Goal: Task Accomplishment & Management: Use online tool/utility

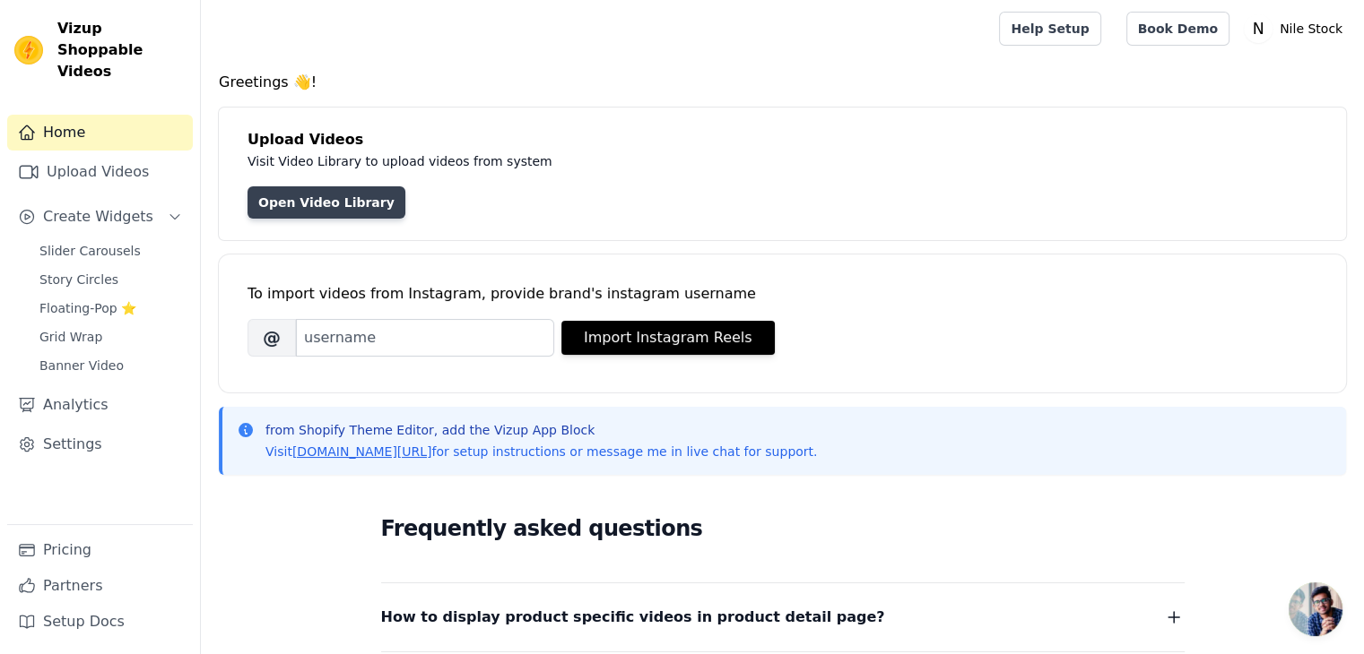
click at [334, 205] on link "Open Video Library" at bounding box center [326, 202] width 158 height 32
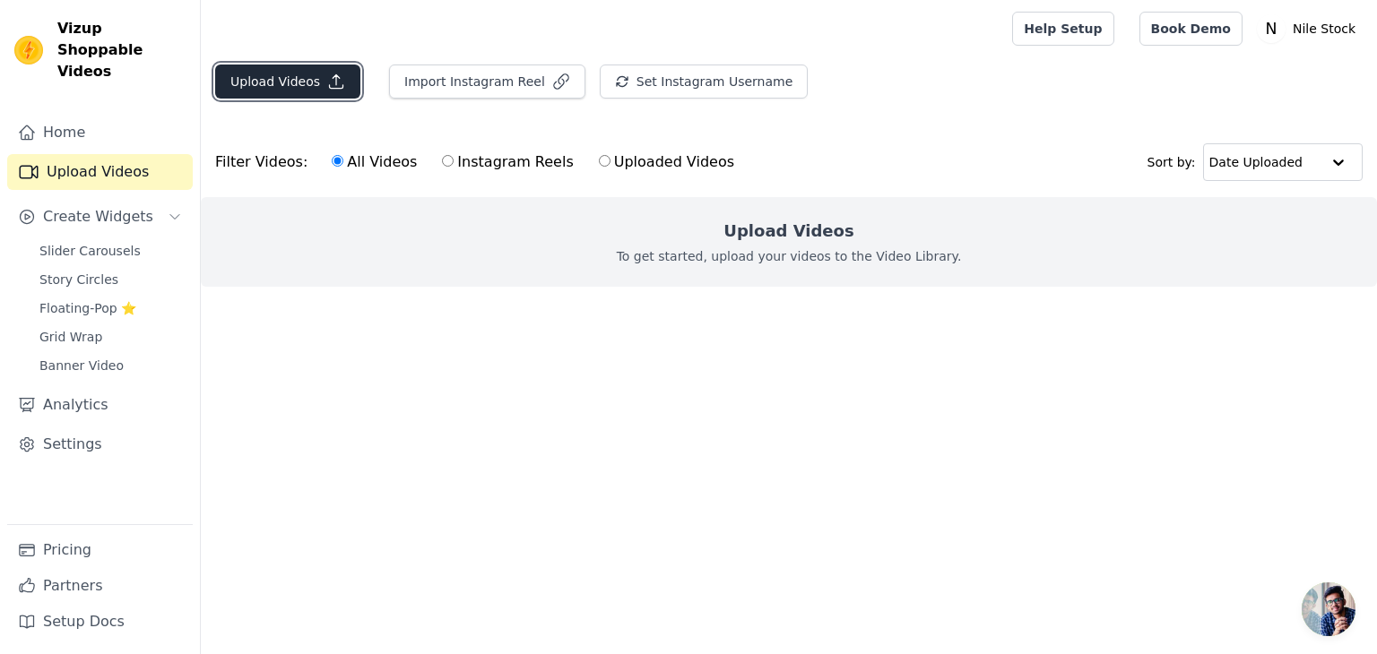
click at [280, 73] on button "Upload Videos" at bounding box center [287, 82] width 145 height 34
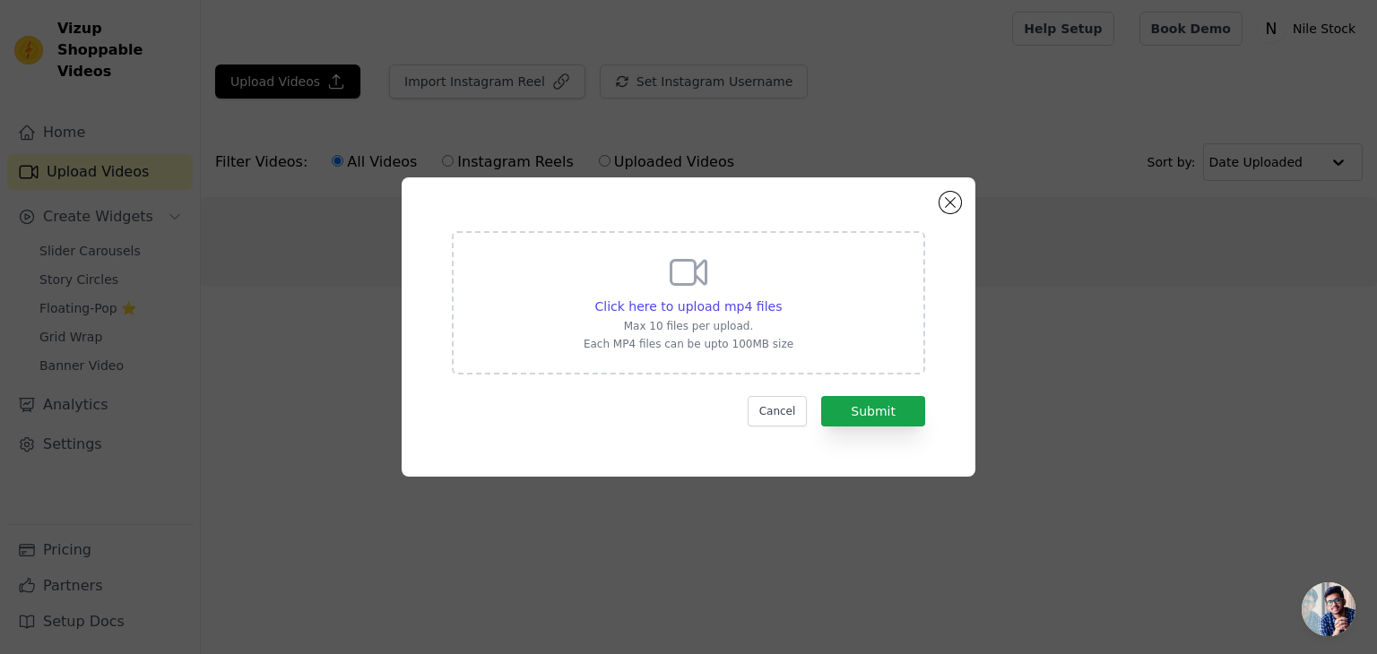
click at [733, 288] on div "Click here to upload mp4 files Max 10 files per upload. Each MP4 files can be u…" at bounding box center [689, 301] width 210 height 100
click at [781, 297] on input "Click here to upload mp4 files Max 10 files per upload. Each MP4 files can be u…" at bounding box center [781, 297] width 1 height 1
type input "C:\fakepath\0813(1).mp4"
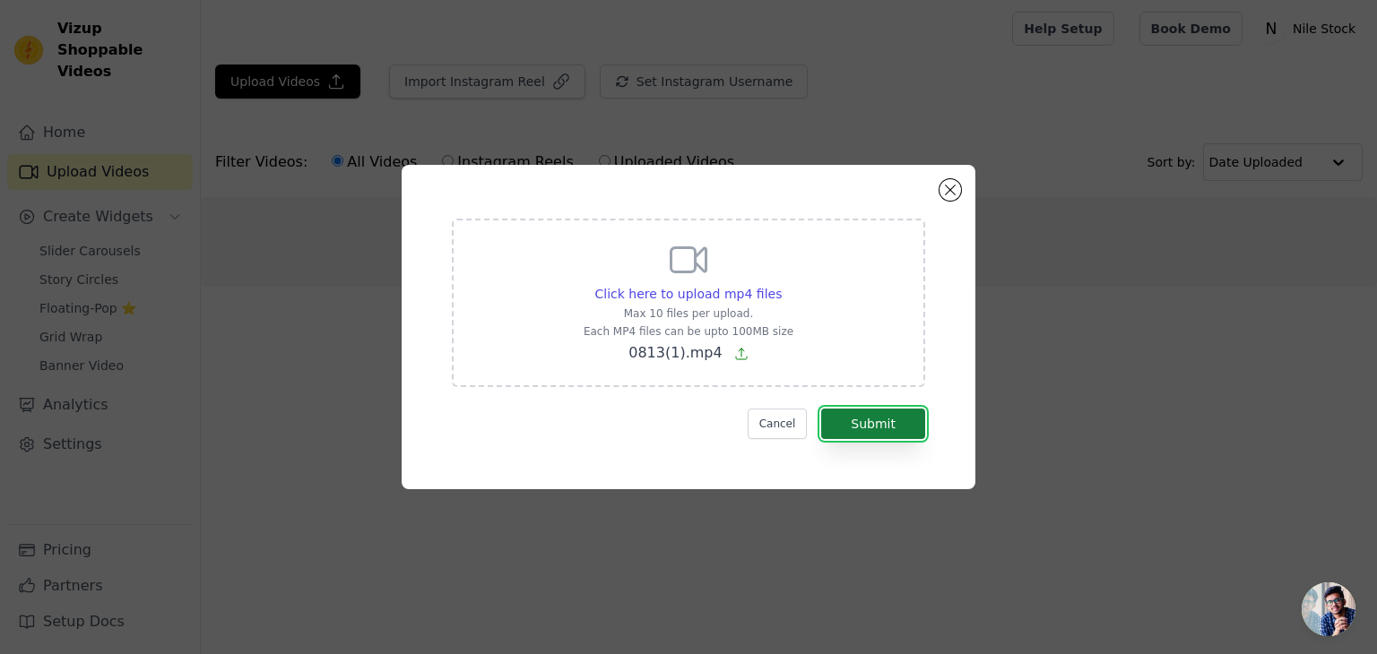
click at [896, 419] on button "Submit" at bounding box center [873, 424] width 104 height 30
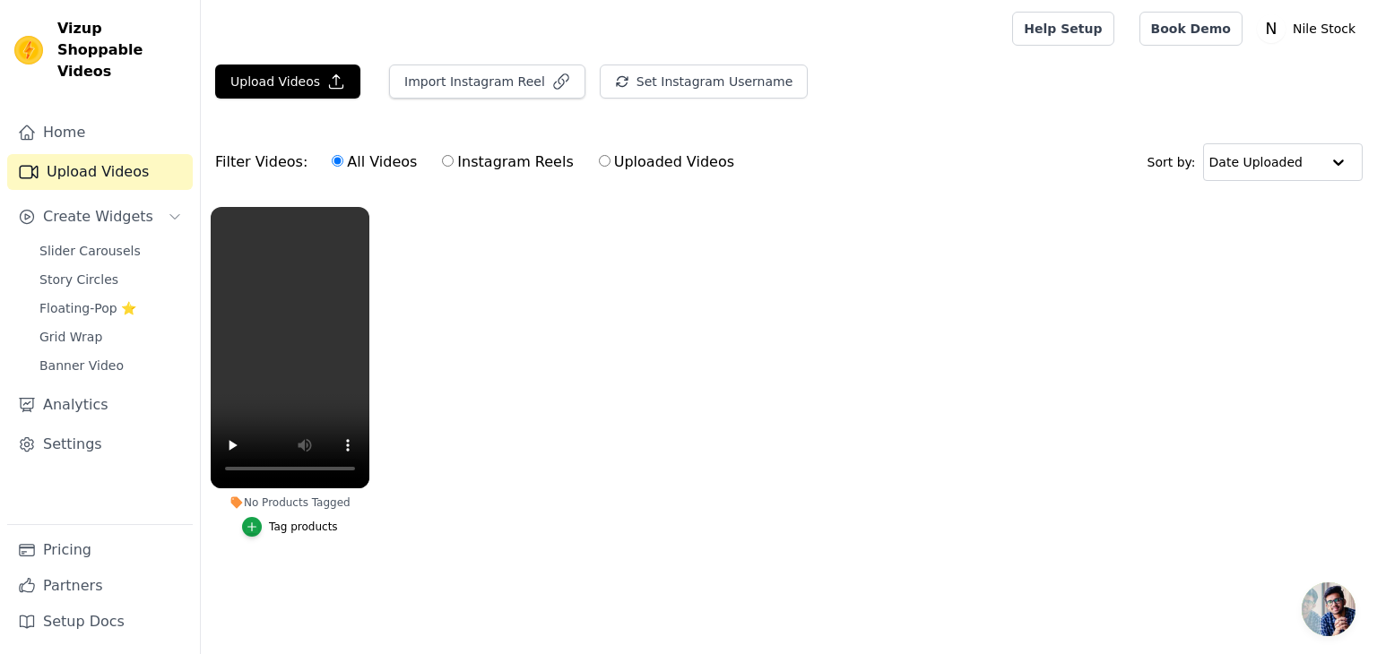
click at [282, 530] on div "Tag products" at bounding box center [303, 527] width 69 height 14
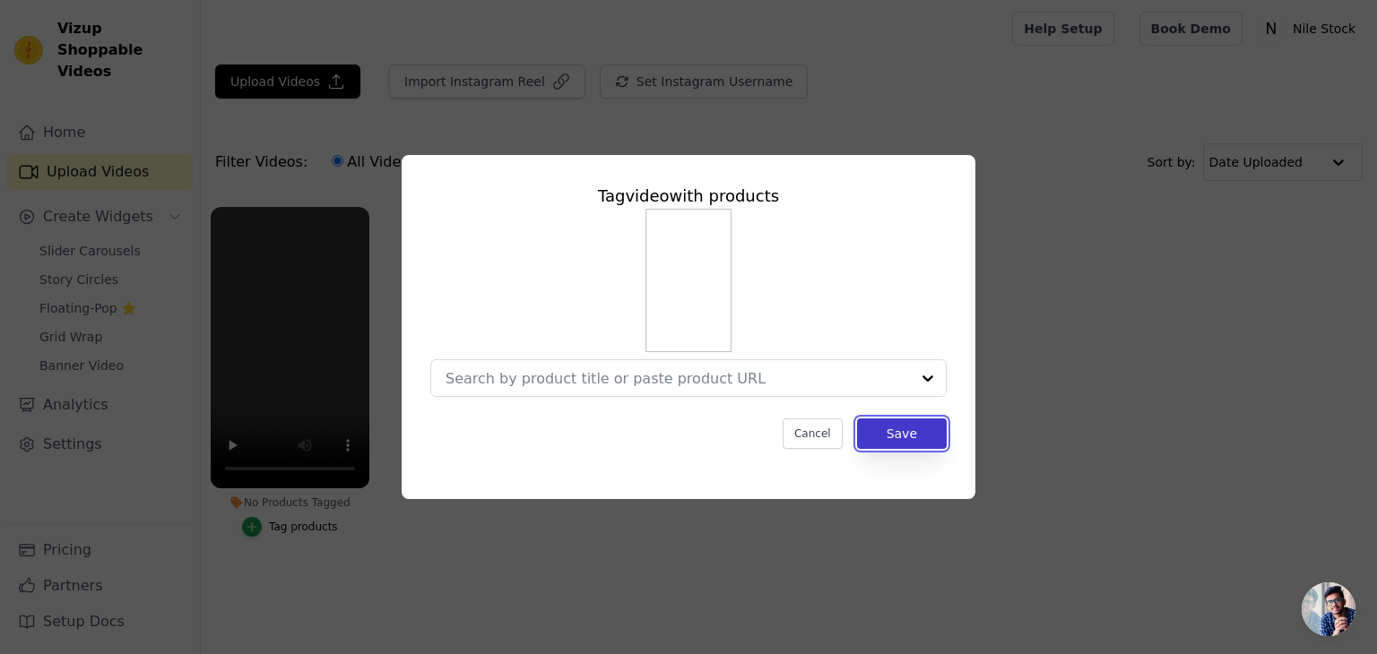
click at [922, 424] on button "Save" at bounding box center [902, 434] width 90 height 30
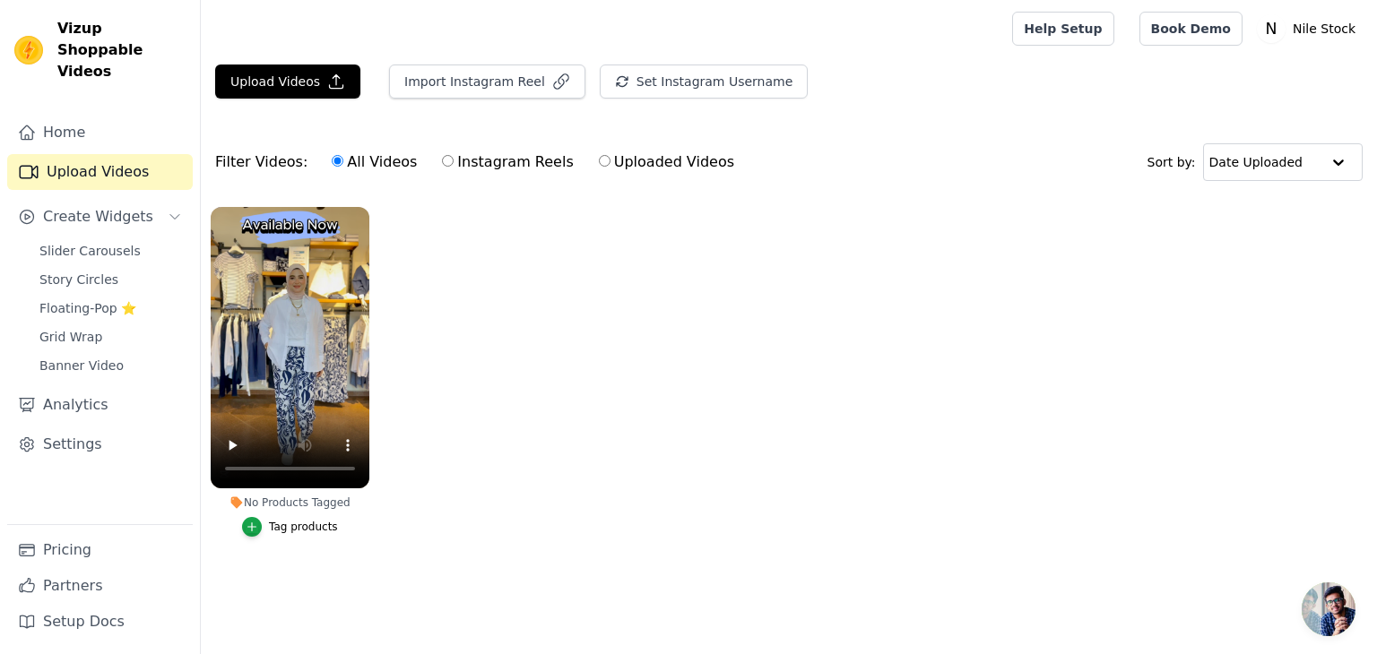
click at [283, 521] on div "Tag products" at bounding box center [303, 527] width 69 height 14
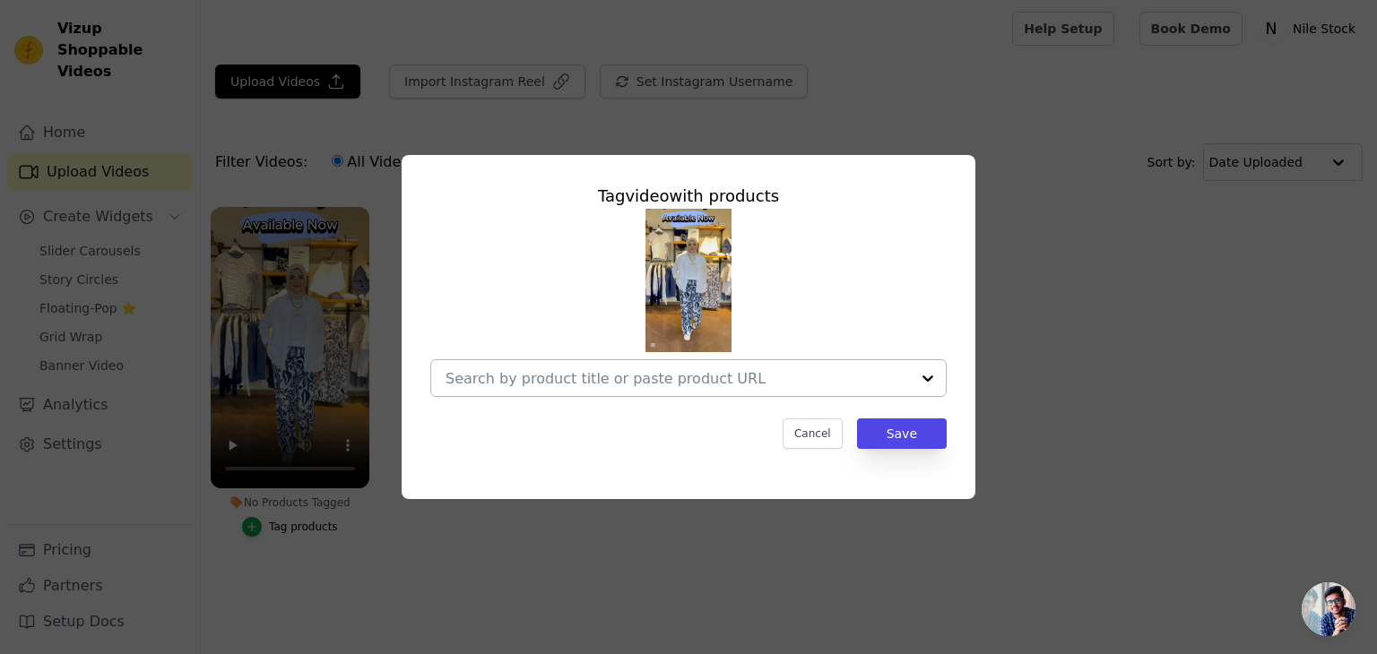
click at [699, 373] on input "No Products Tagged Tag video with products Cancel Save Tag products" at bounding box center [678, 378] width 464 height 17
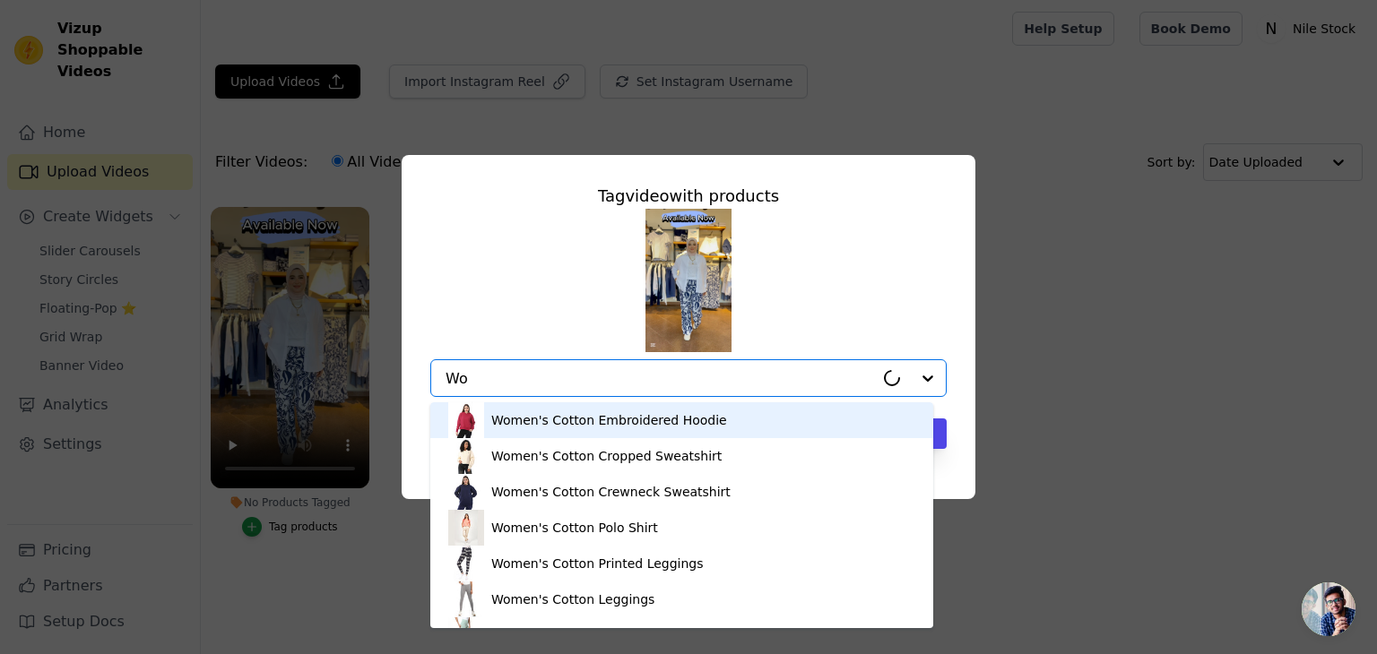
type input "W"
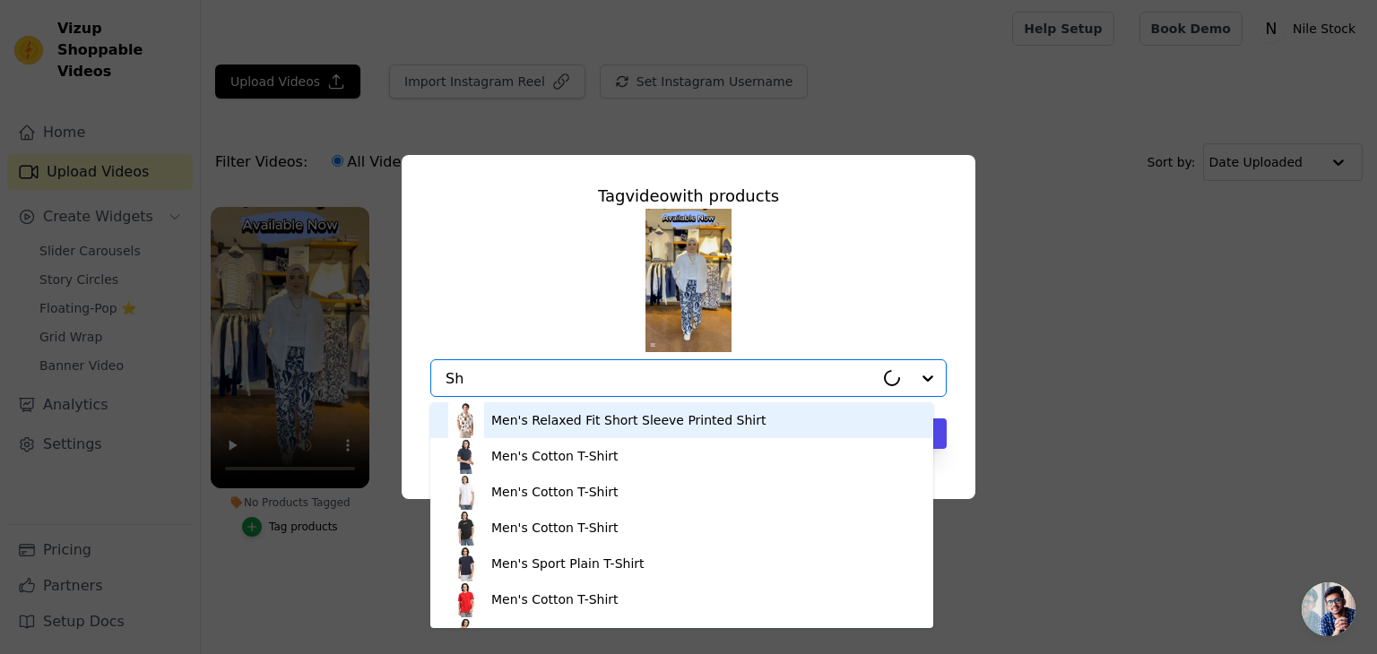
type input "S"
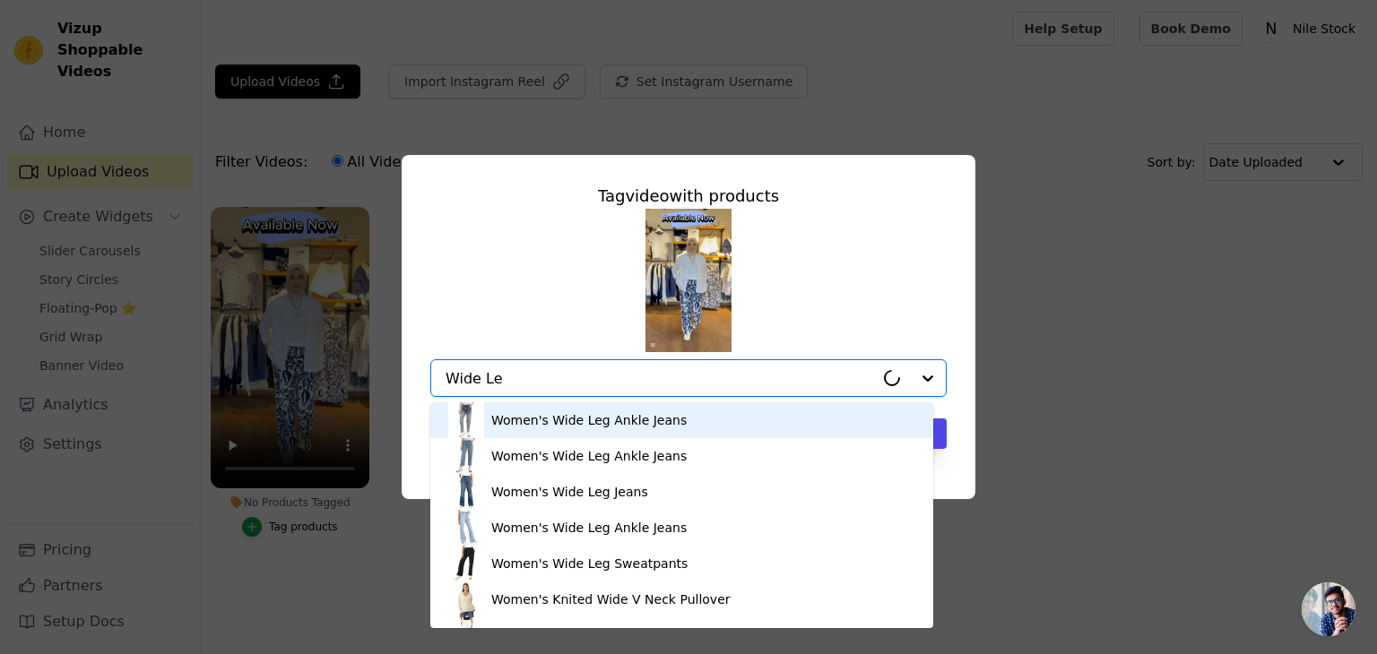
type input "Wide Leg"
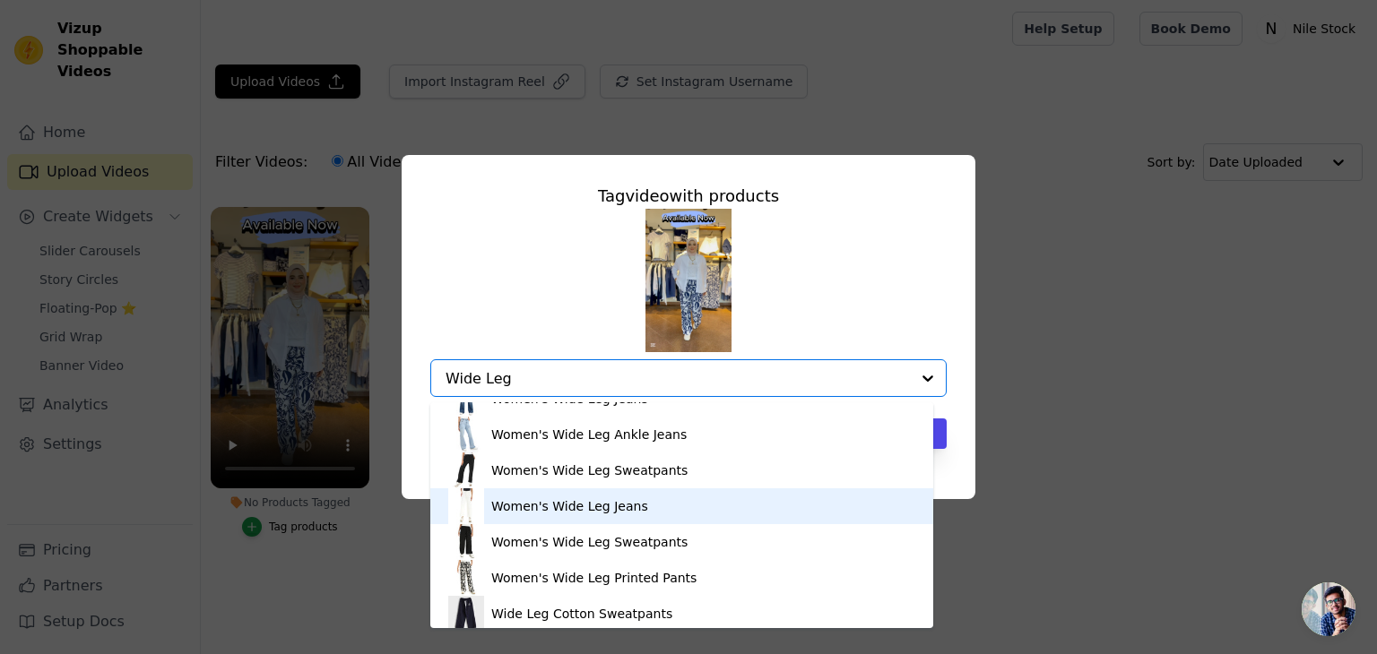
scroll to position [97, 0]
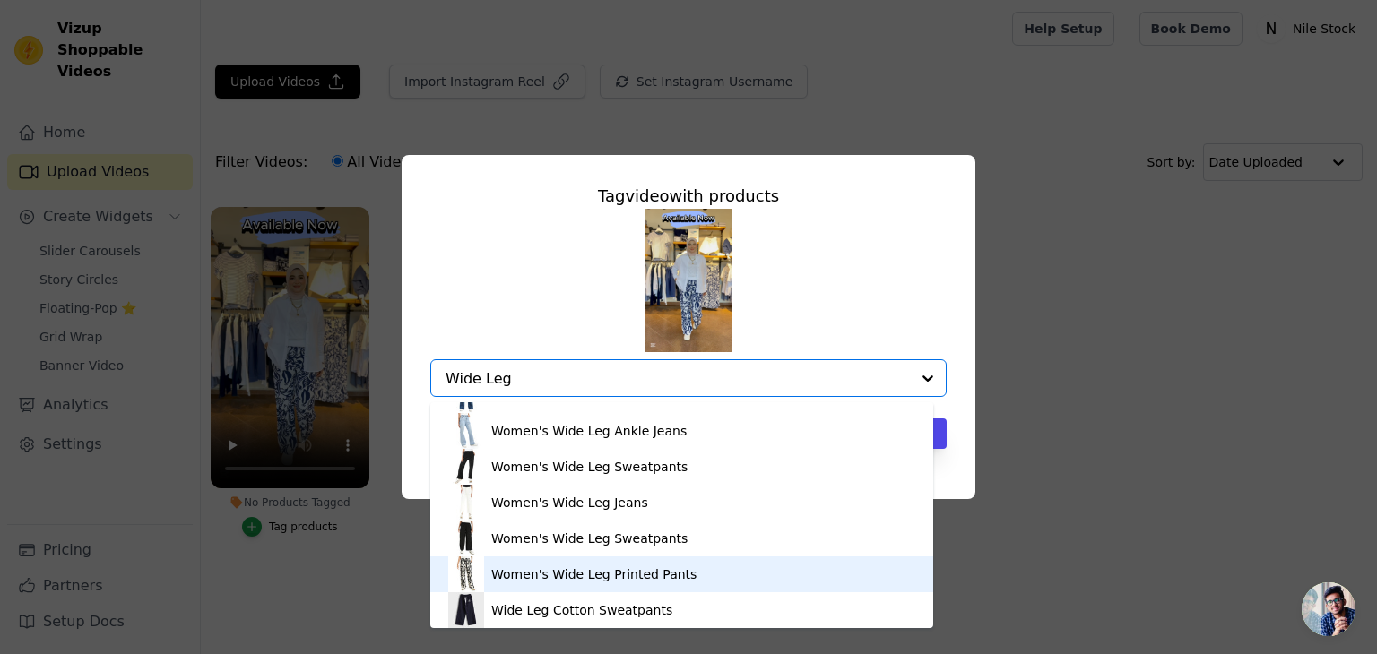
click at [663, 575] on div "Women's Wide Leg Printed Pants" at bounding box center [593, 575] width 205 height 18
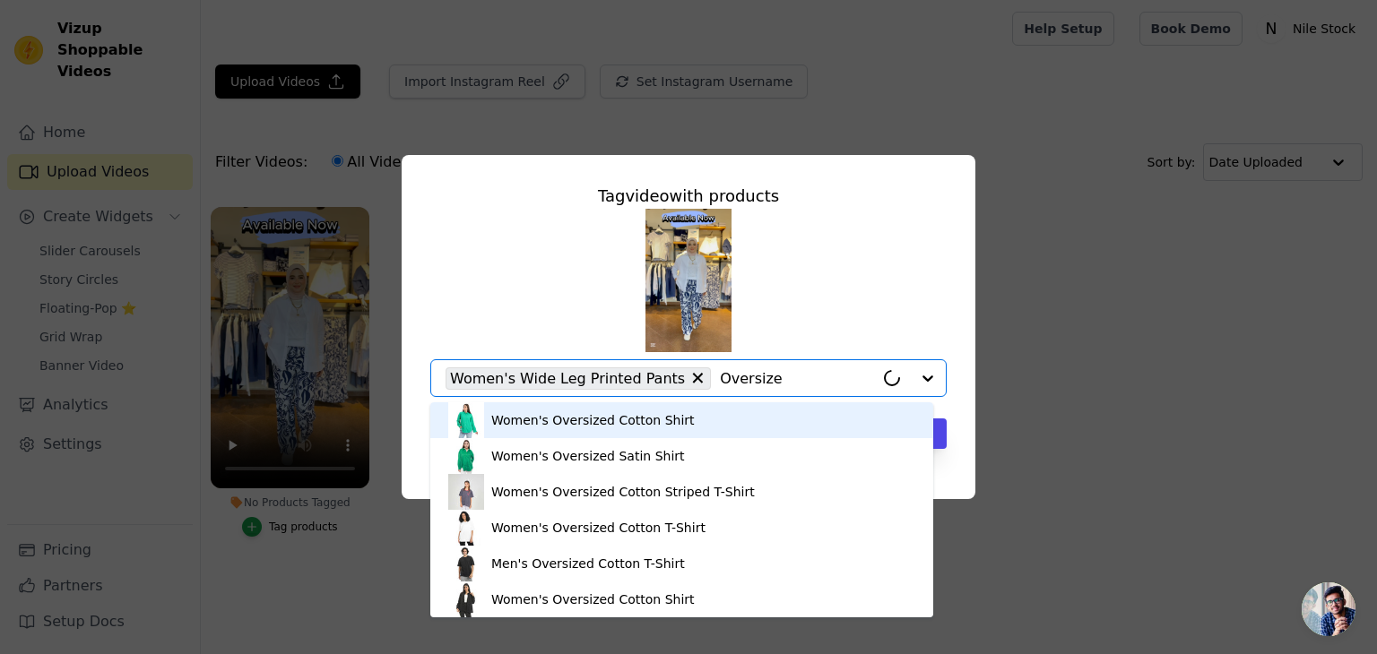
type input "Oversized"
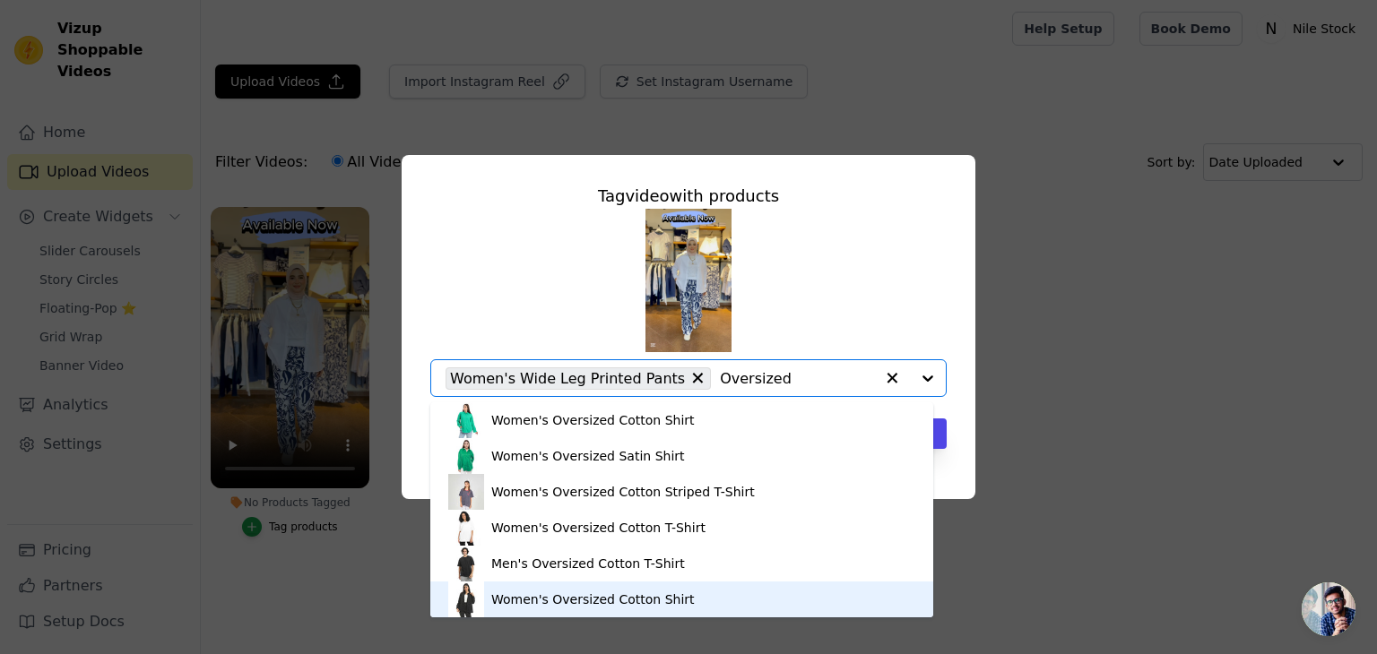
click at [706, 596] on div "Women's Oversized Cotton Shirt" at bounding box center [681, 600] width 467 height 36
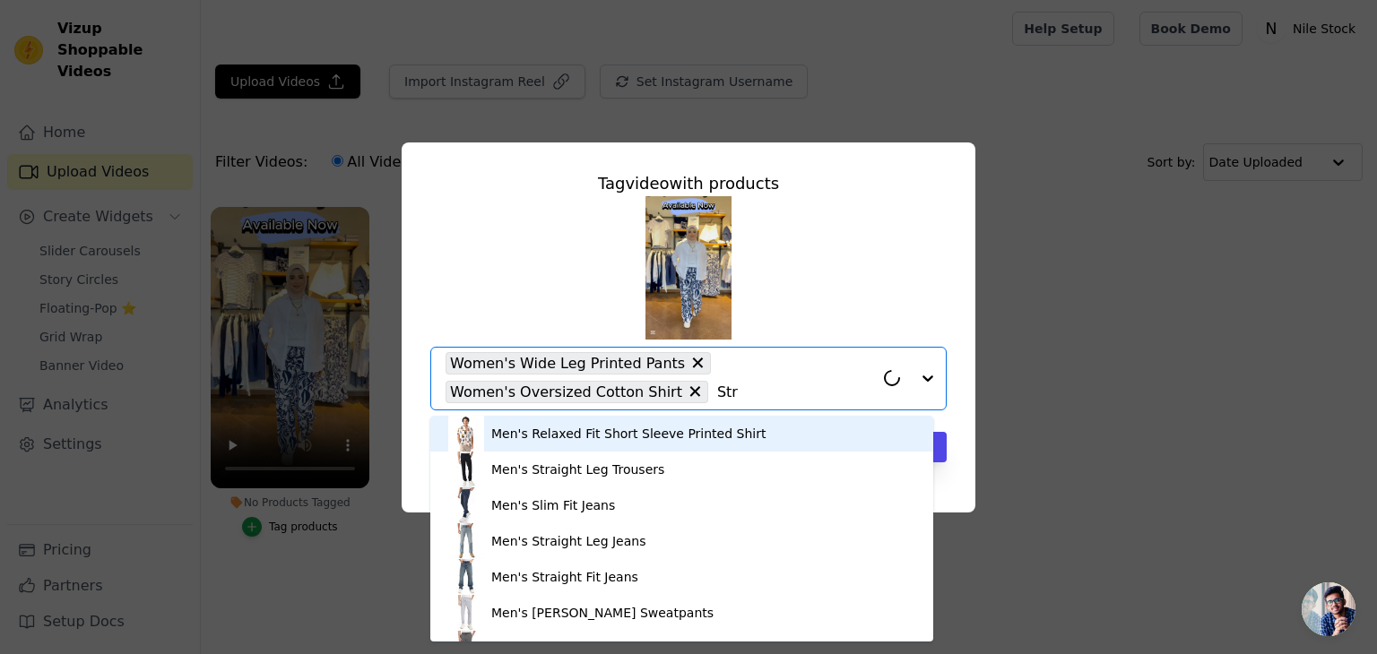
type input "Stri"
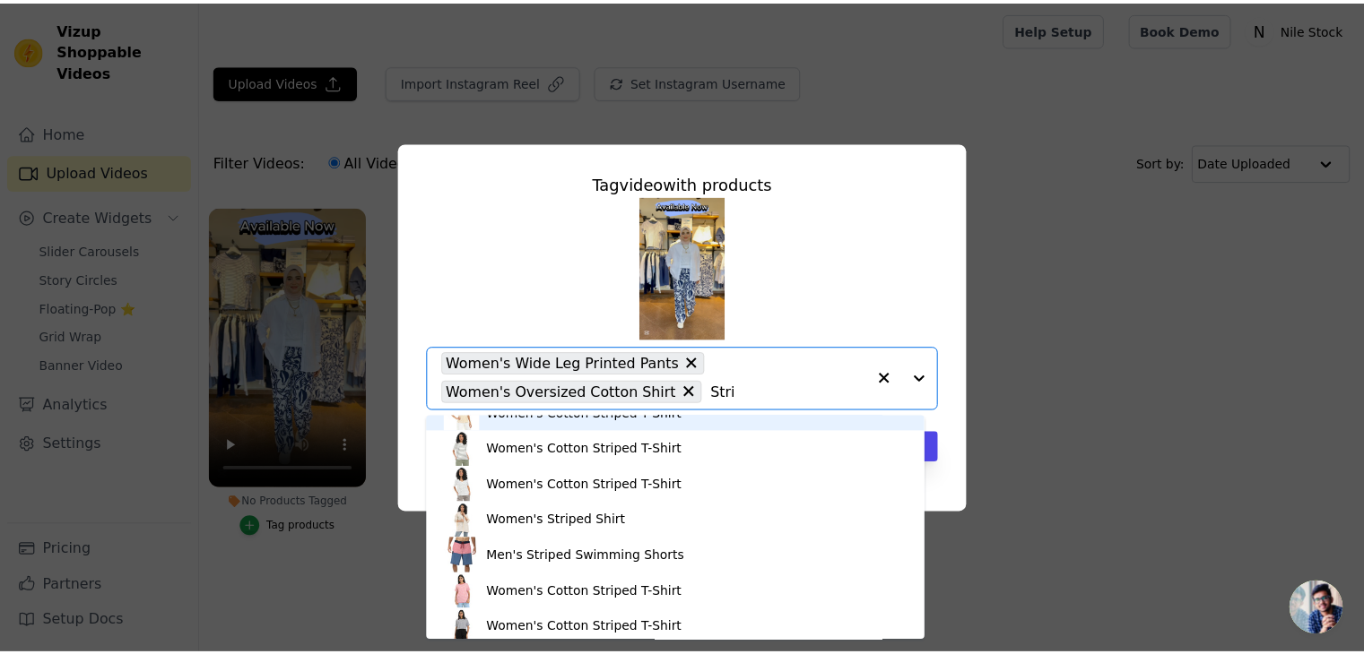
scroll to position [599, 0]
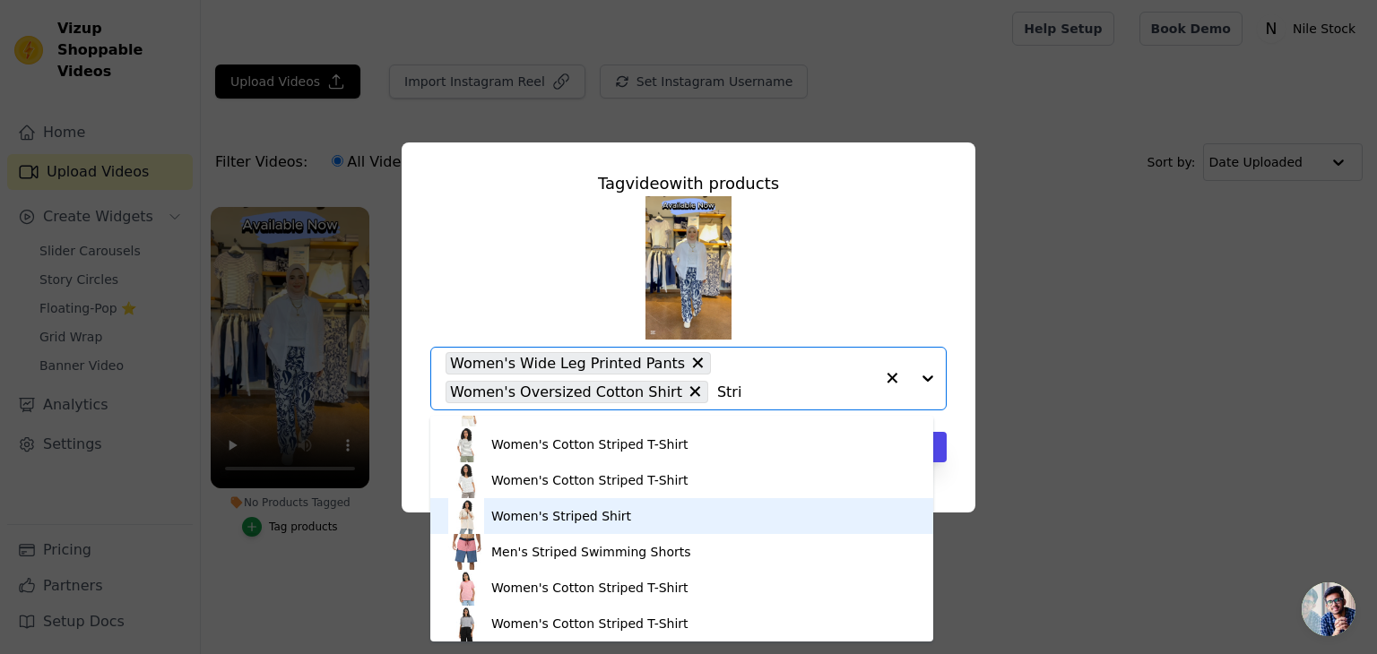
click at [731, 519] on div "Women's Striped Shirt" at bounding box center [681, 516] width 467 height 36
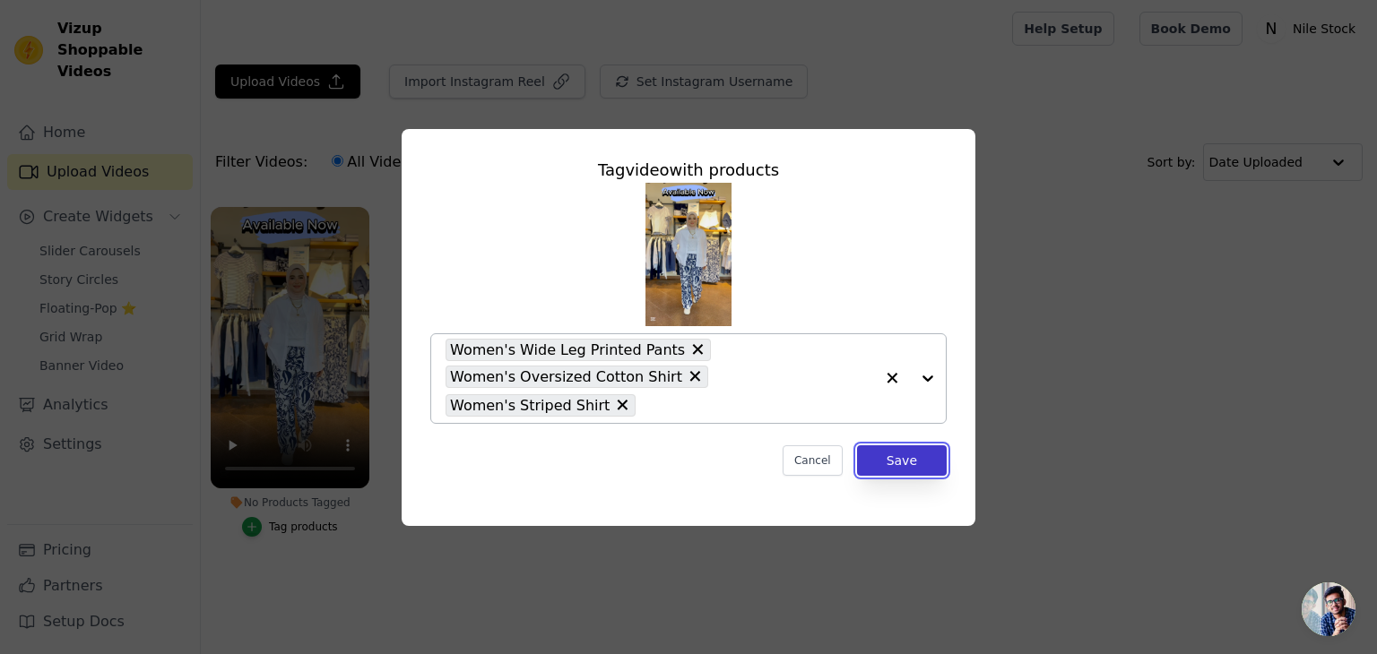
click at [895, 463] on button "Save" at bounding box center [902, 461] width 90 height 30
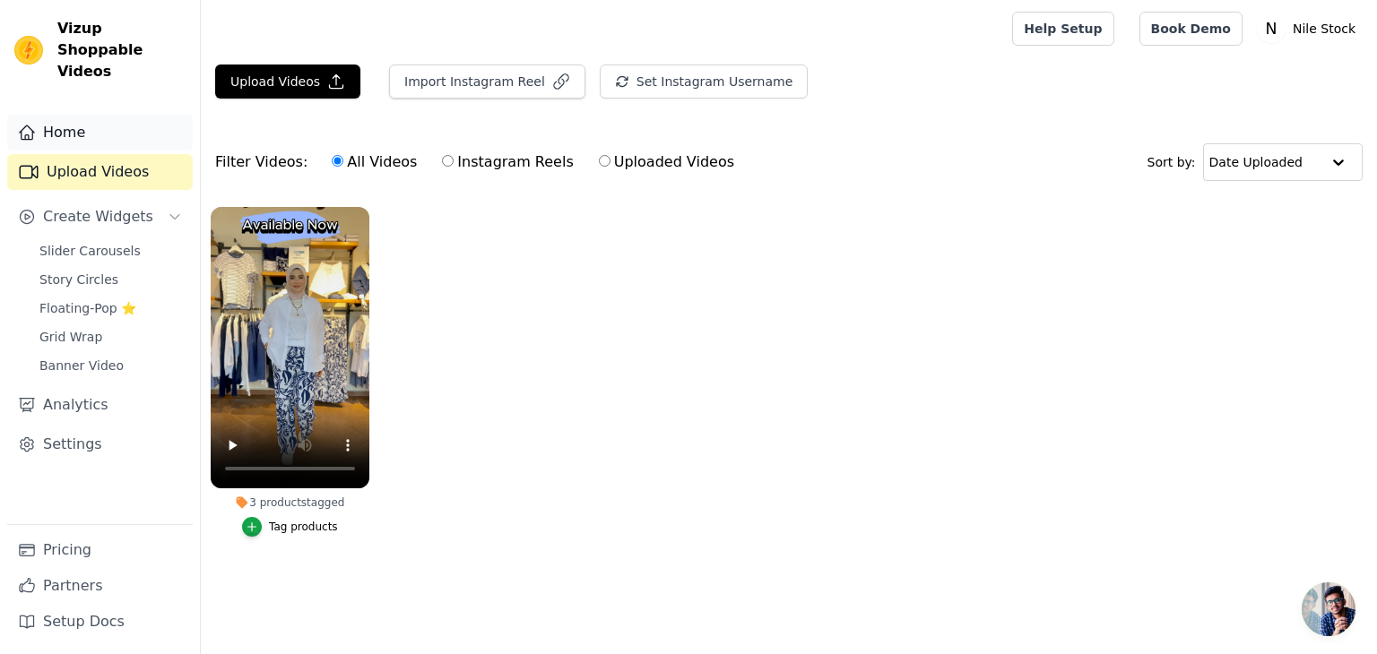
click at [113, 115] on link "Home" at bounding box center [100, 133] width 186 height 36
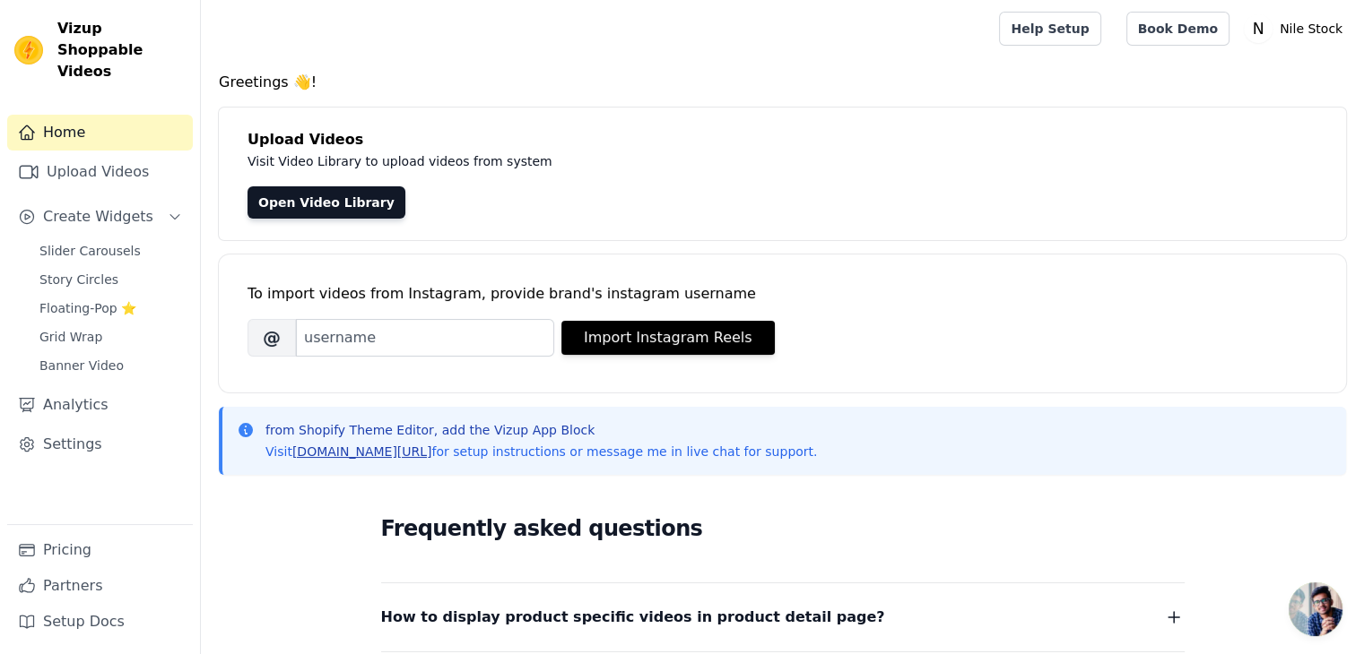
click at [359, 446] on link "[DOMAIN_NAME][URL]" at bounding box center [362, 452] width 140 height 14
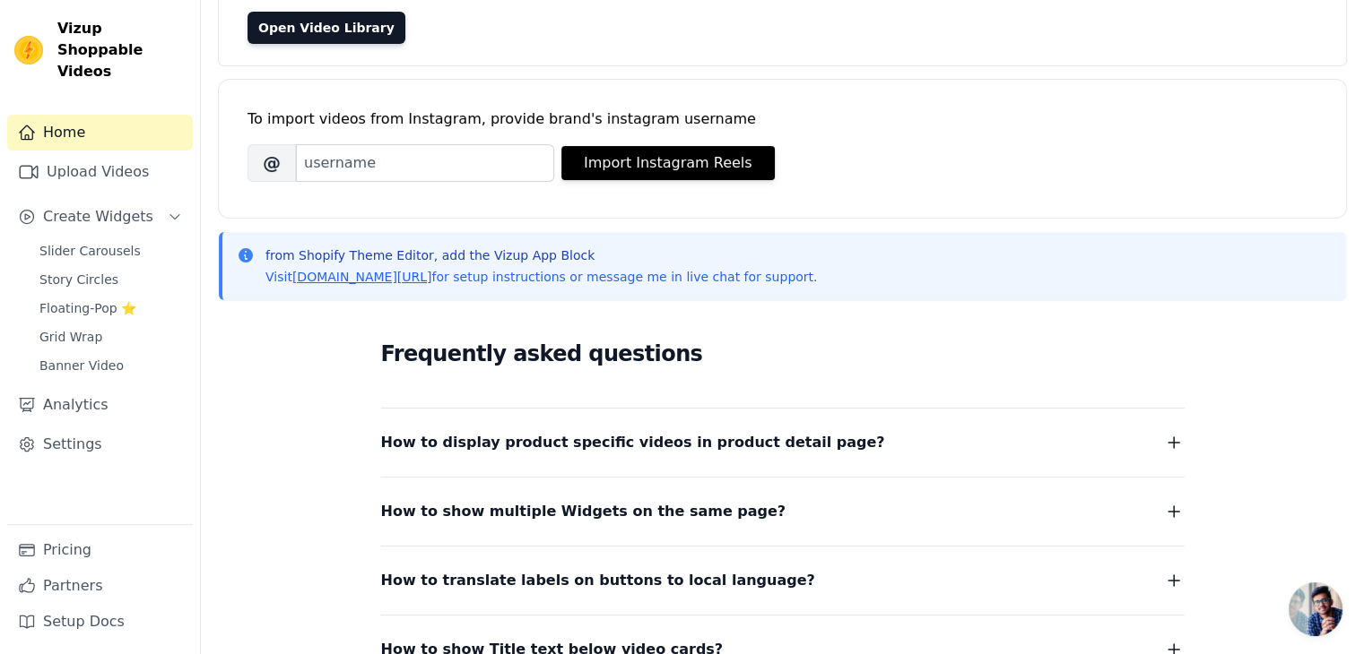
scroll to position [179, 0]
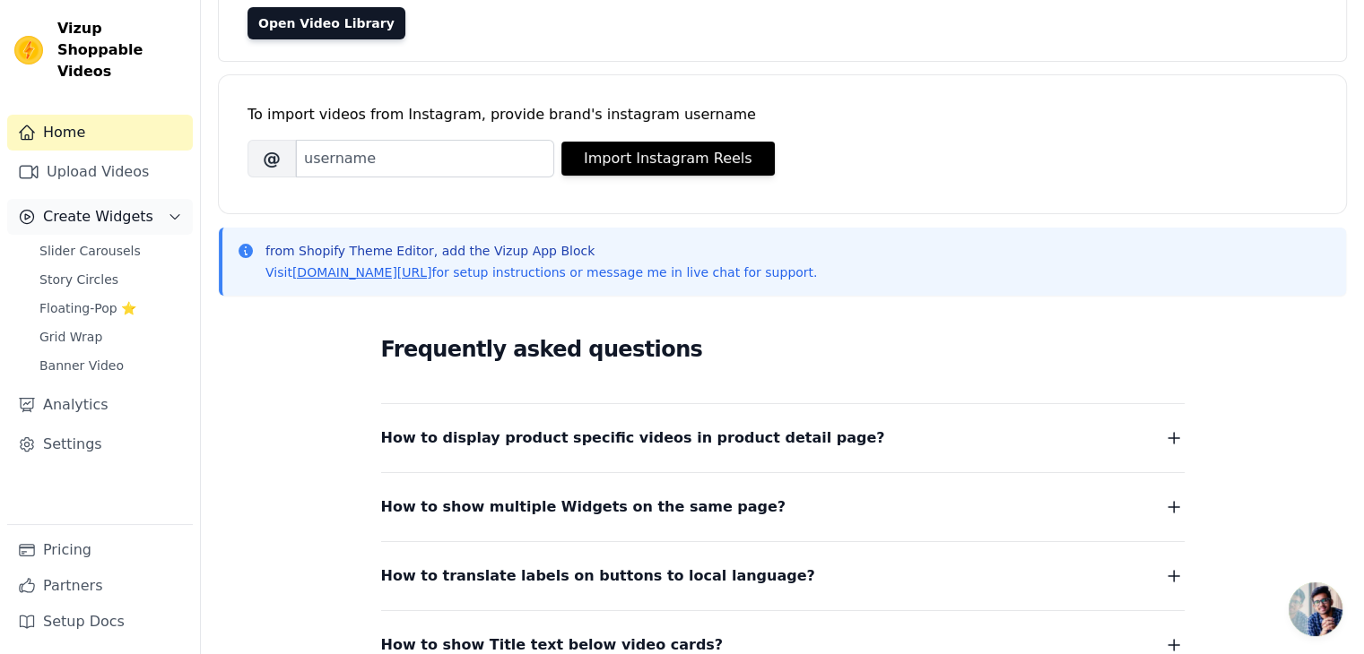
click at [99, 206] on span "Create Widgets" at bounding box center [98, 217] width 110 height 22
click at [111, 242] on span "Slider Carousels" at bounding box center [89, 251] width 101 height 18
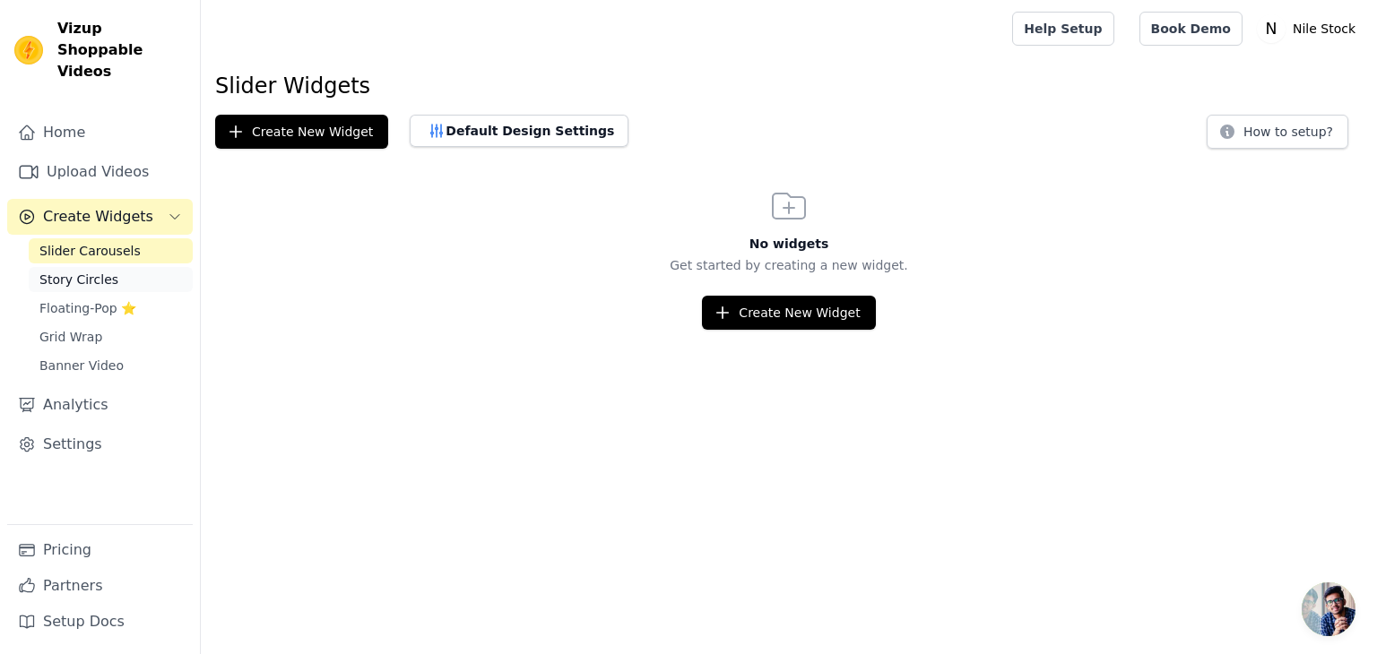
click at [125, 267] on link "Story Circles" at bounding box center [111, 279] width 164 height 25
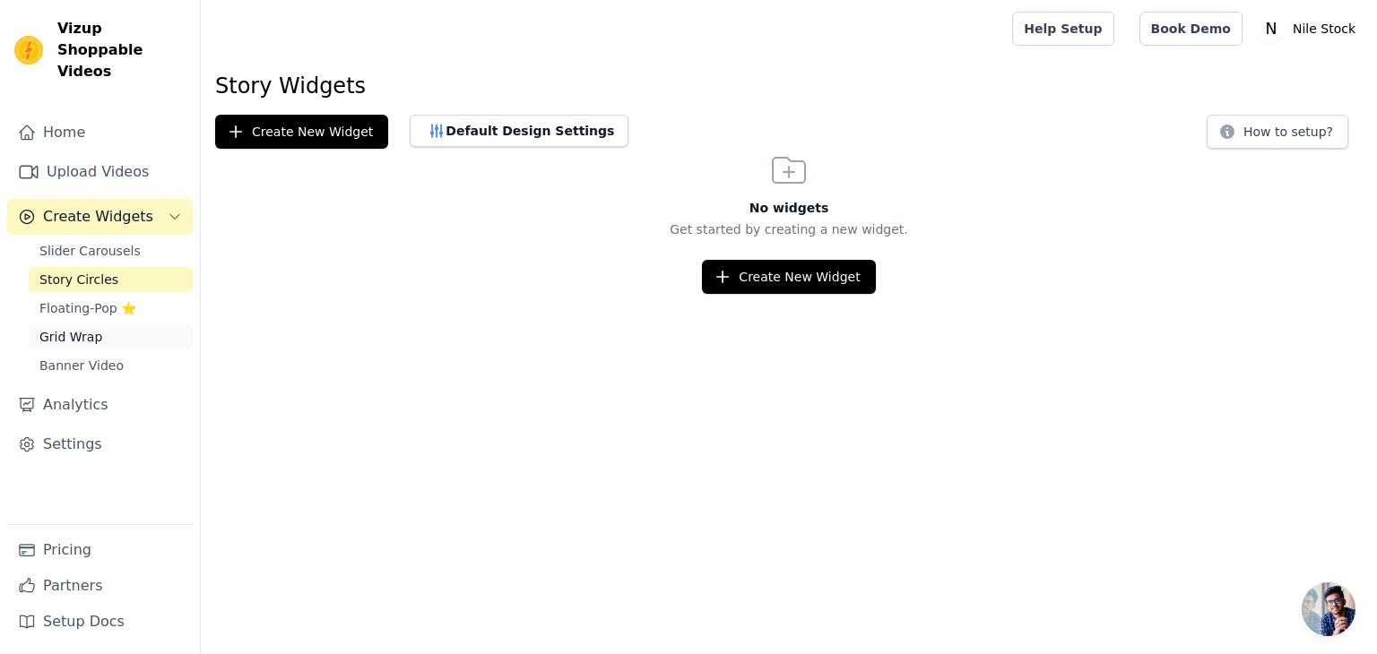
click at [123, 325] on link "Grid Wrap" at bounding box center [111, 337] width 164 height 25
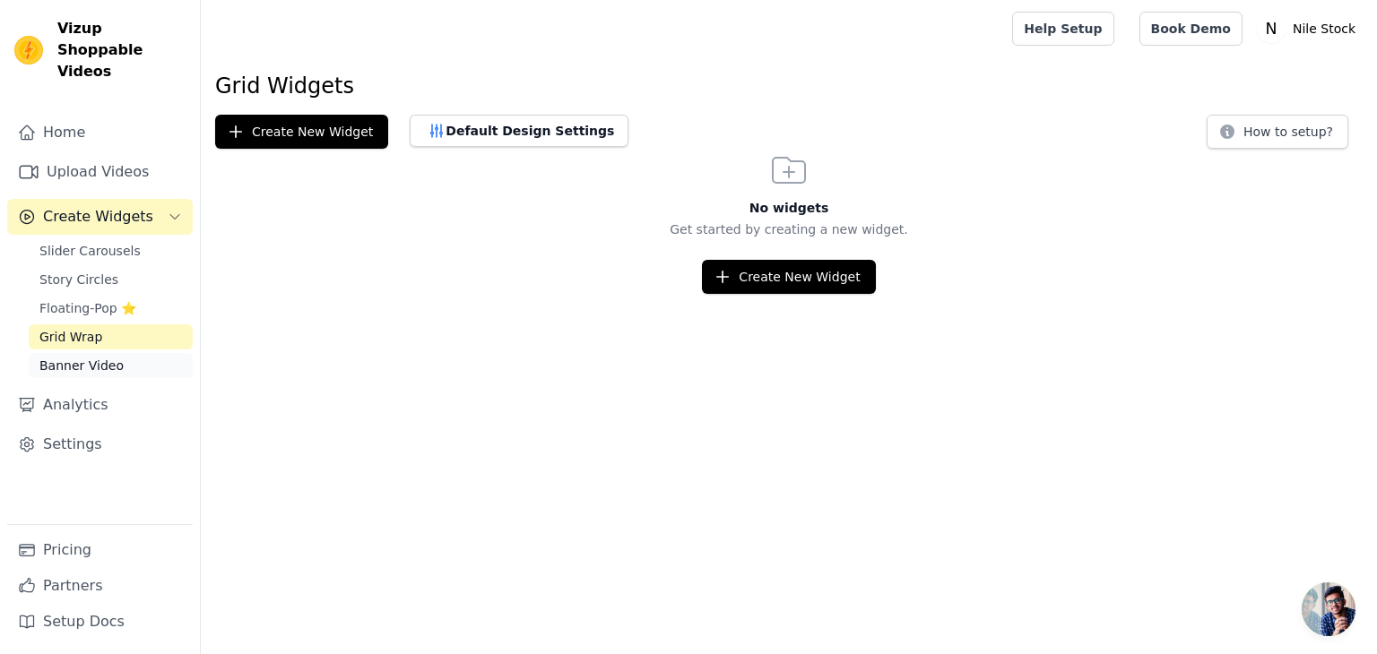
click at [126, 353] on link "Banner Video" at bounding box center [111, 365] width 164 height 25
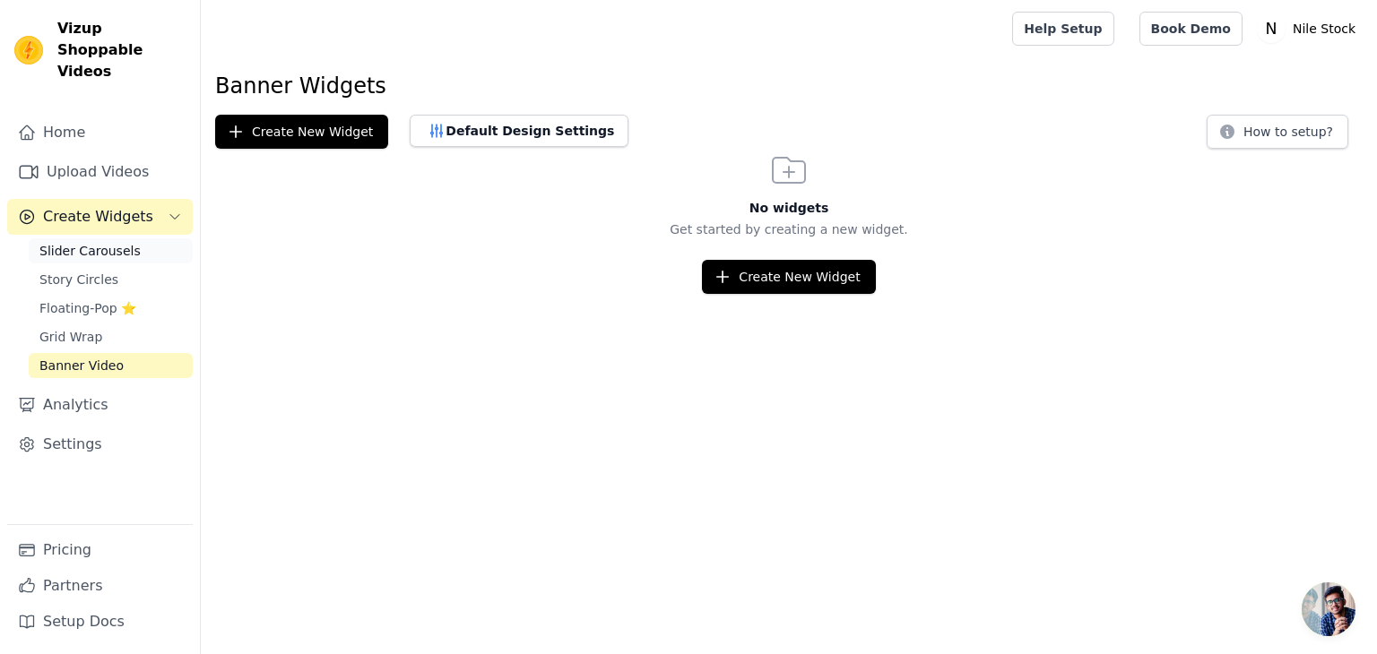
click at [105, 240] on link "Slider Carousels" at bounding box center [111, 250] width 164 height 25
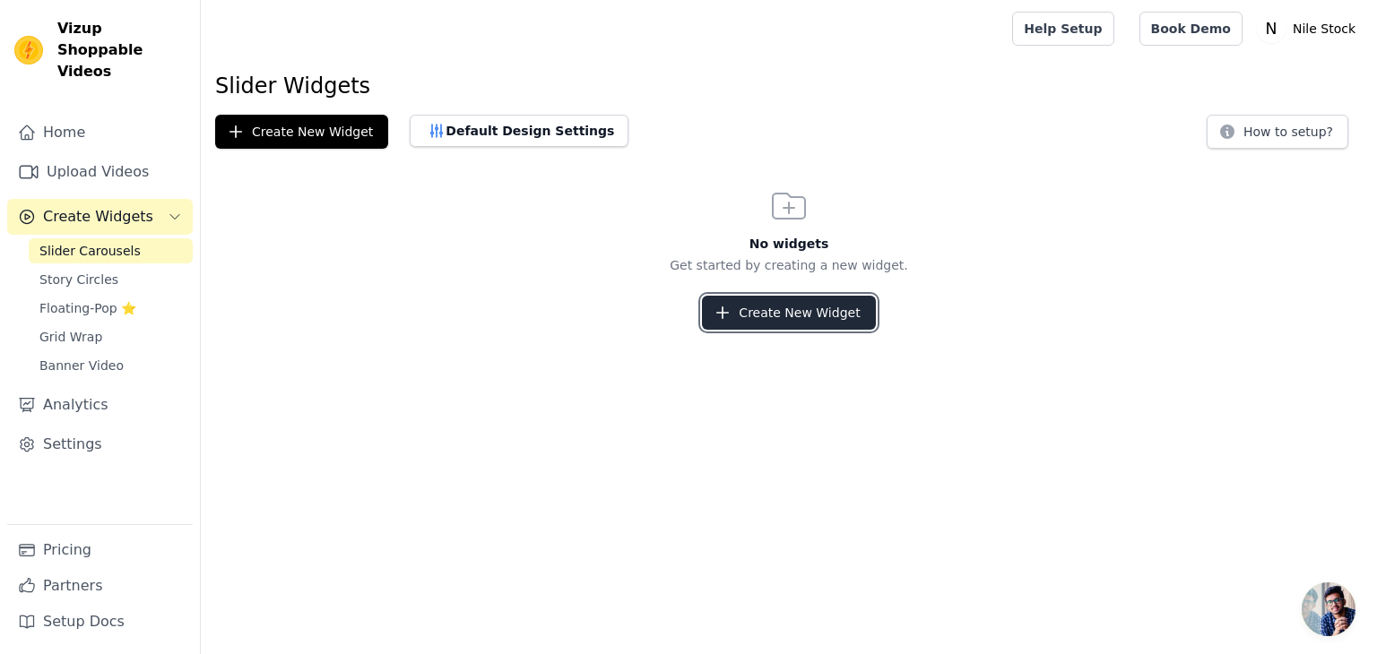
click at [844, 311] on button "Create New Widget" at bounding box center [788, 313] width 173 height 34
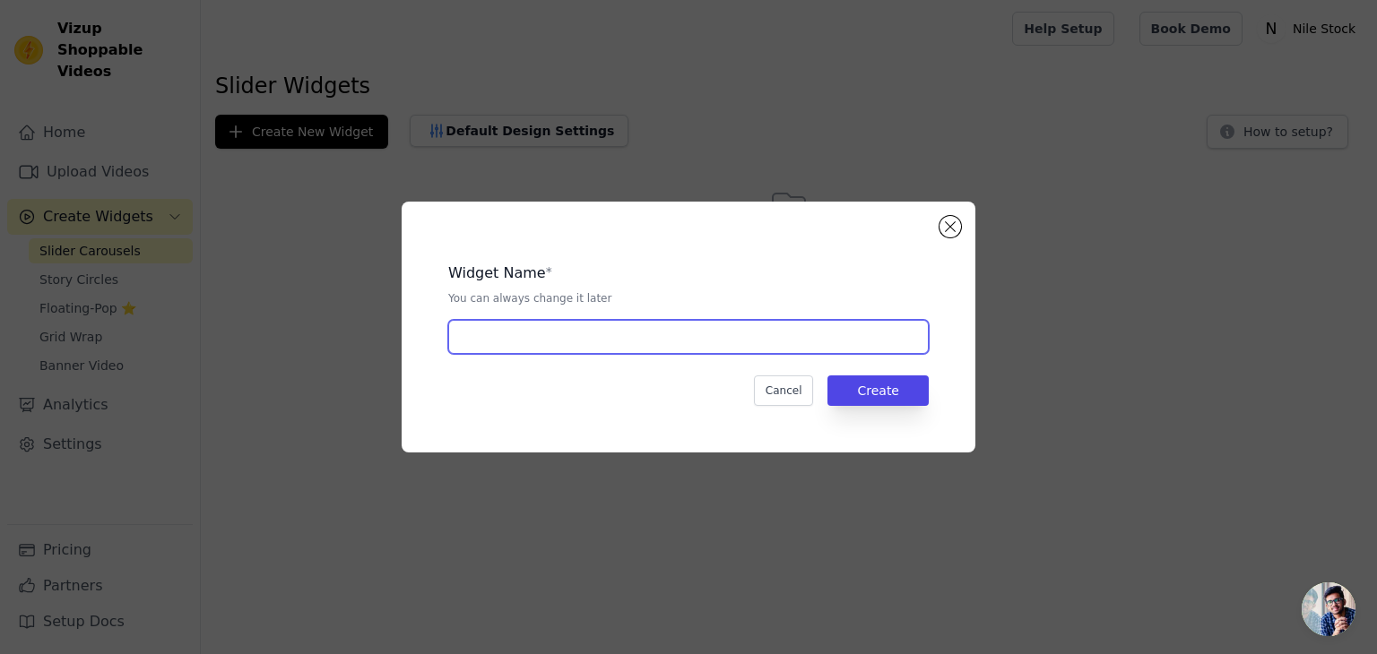
click at [721, 326] on input "text" at bounding box center [688, 337] width 481 height 34
type input "x"
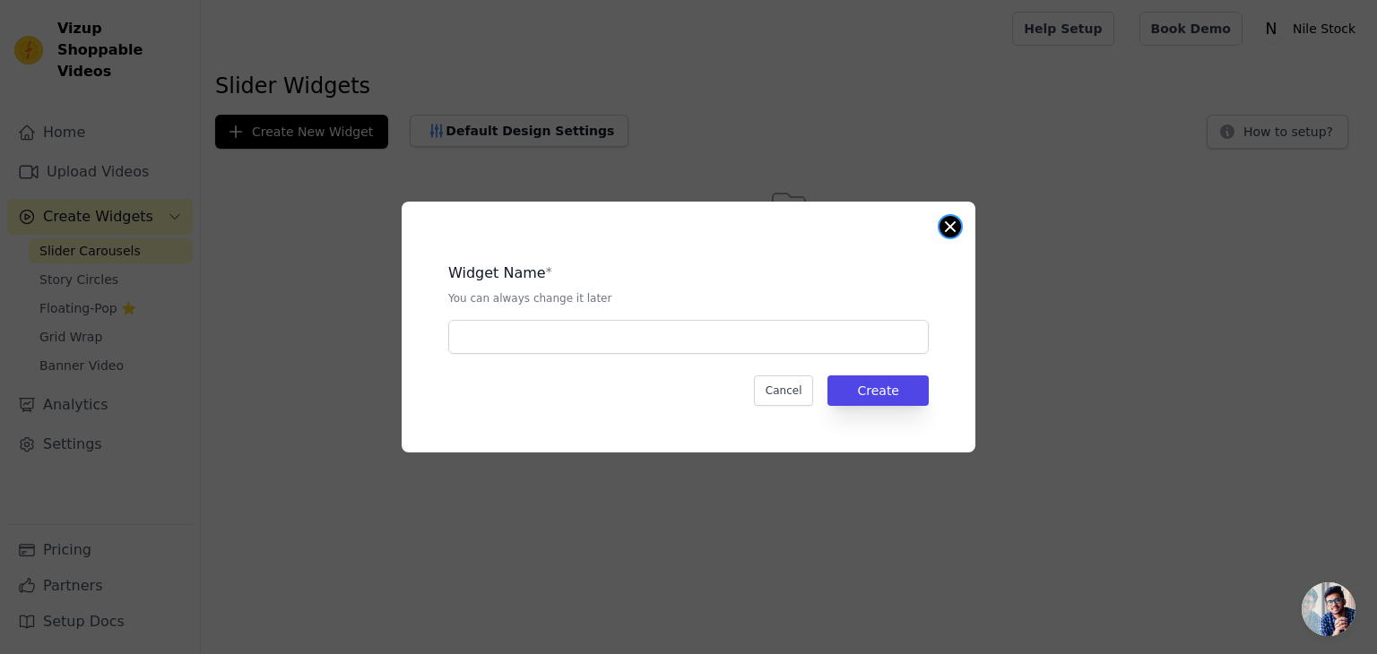
click at [956, 234] on button "Close modal" at bounding box center [951, 227] width 22 height 22
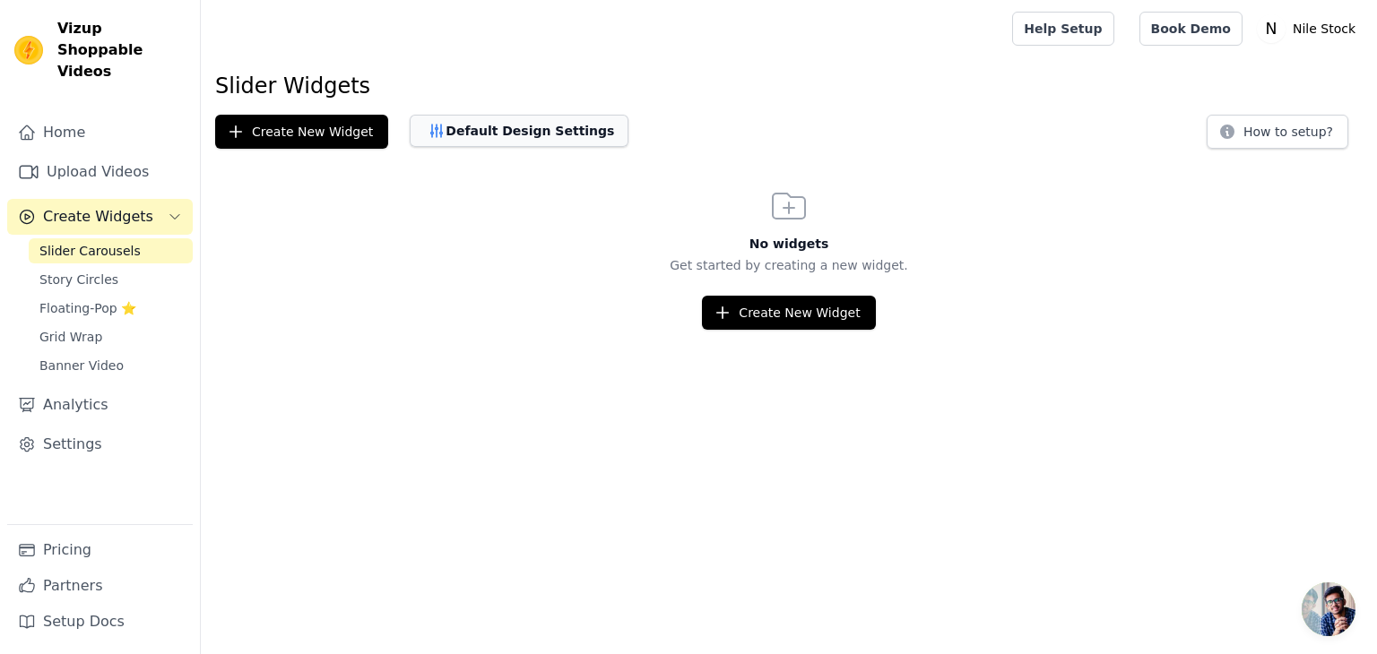
click at [547, 134] on button "Default Design Settings" at bounding box center [519, 131] width 219 height 32
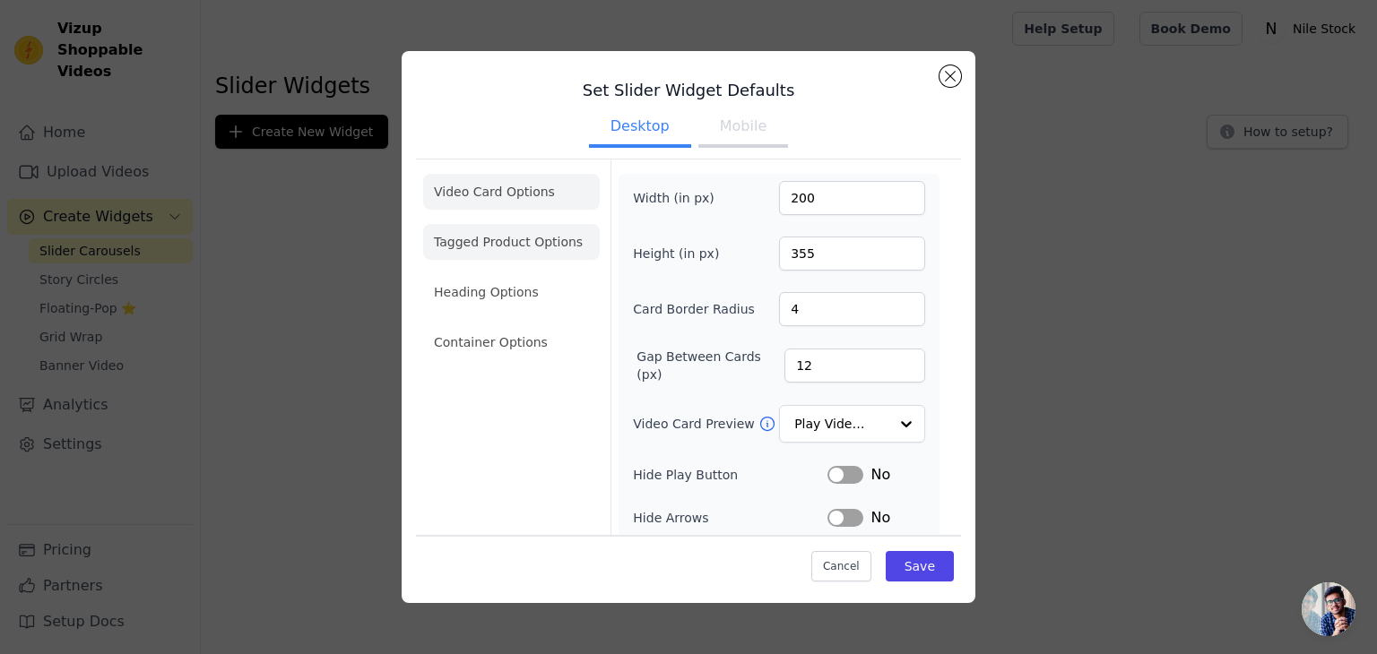
click at [541, 238] on li "Tagged Product Options" at bounding box center [511, 242] width 177 height 36
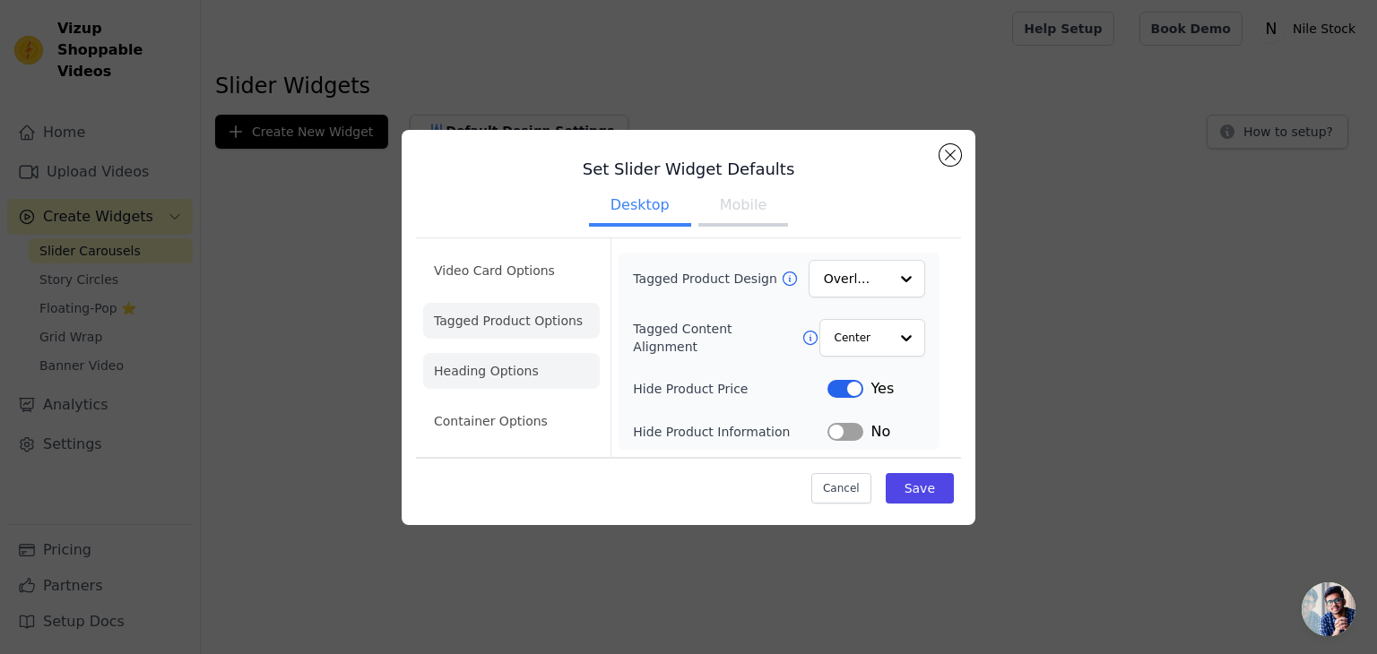
click at [532, 362] on li "Heading Options" at bounding box center [511, 371] width 177 height 36
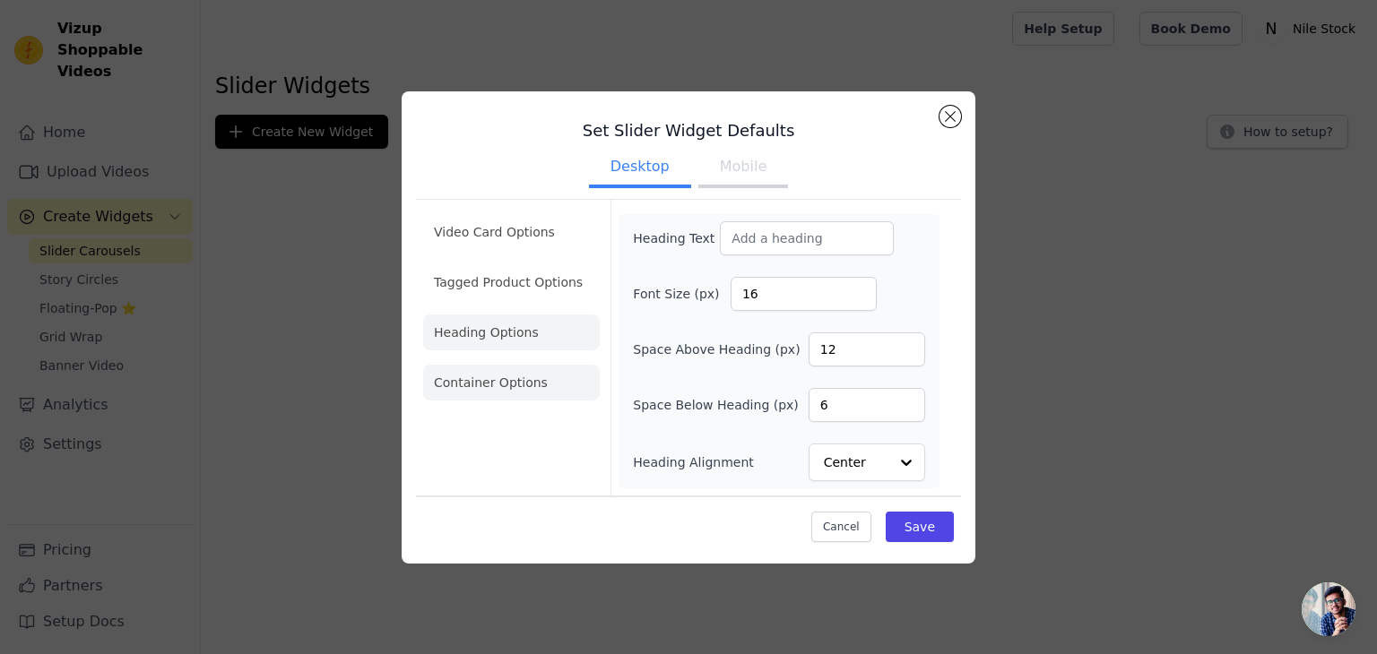
click at [513, 386] on li "Container Options" at bounding box center [511, 383] width 177 height 36
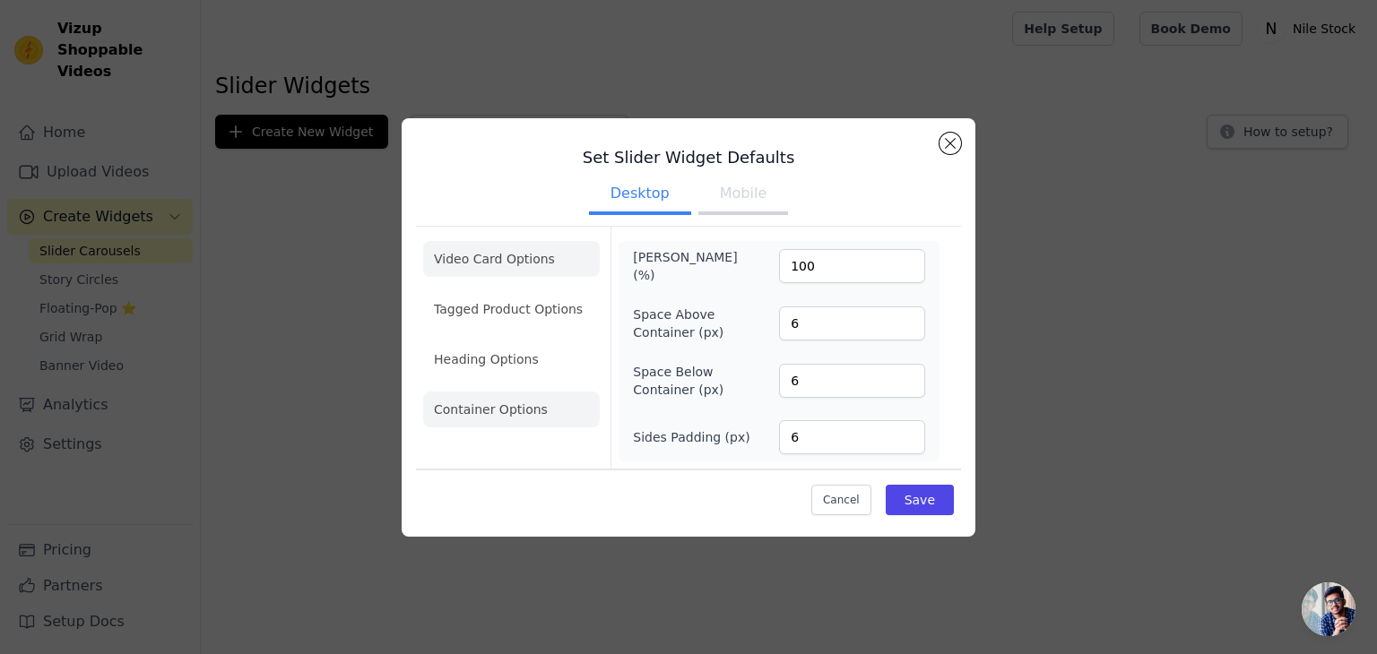
click at [498, 264] on li "Video Card Options" at bounding box center [511, 259] width 177 height 36
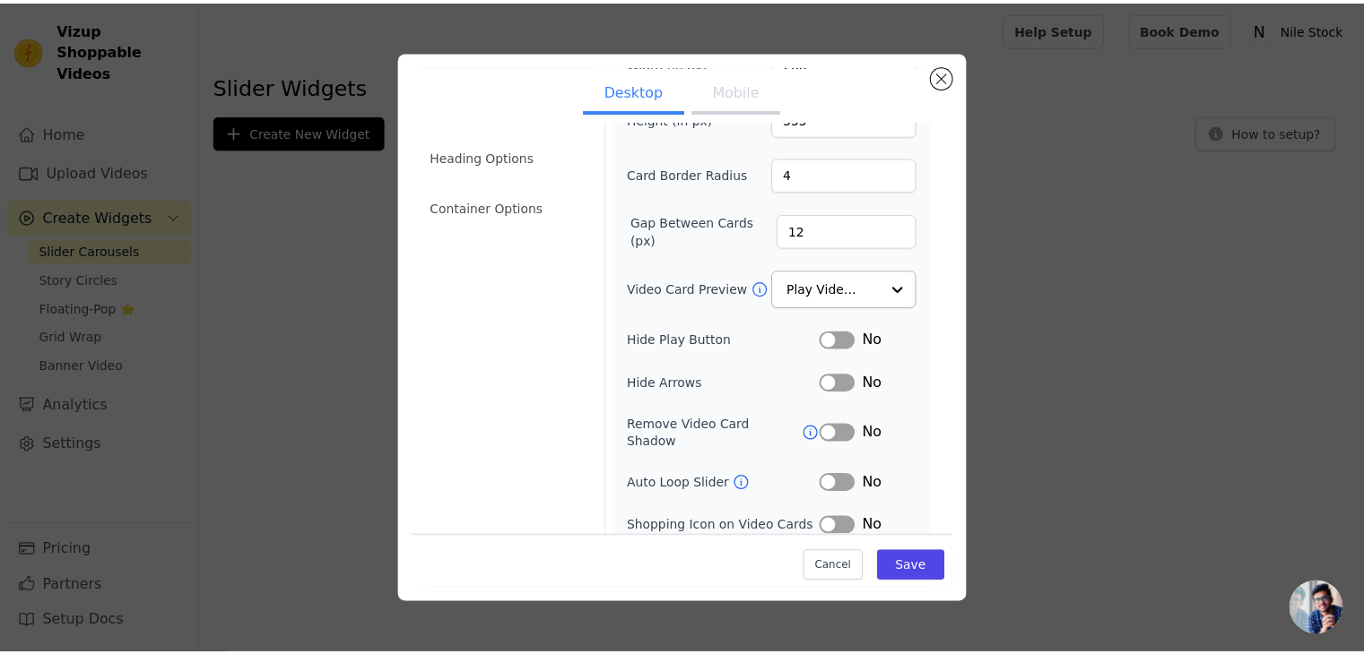
scroll to position [176, 0]
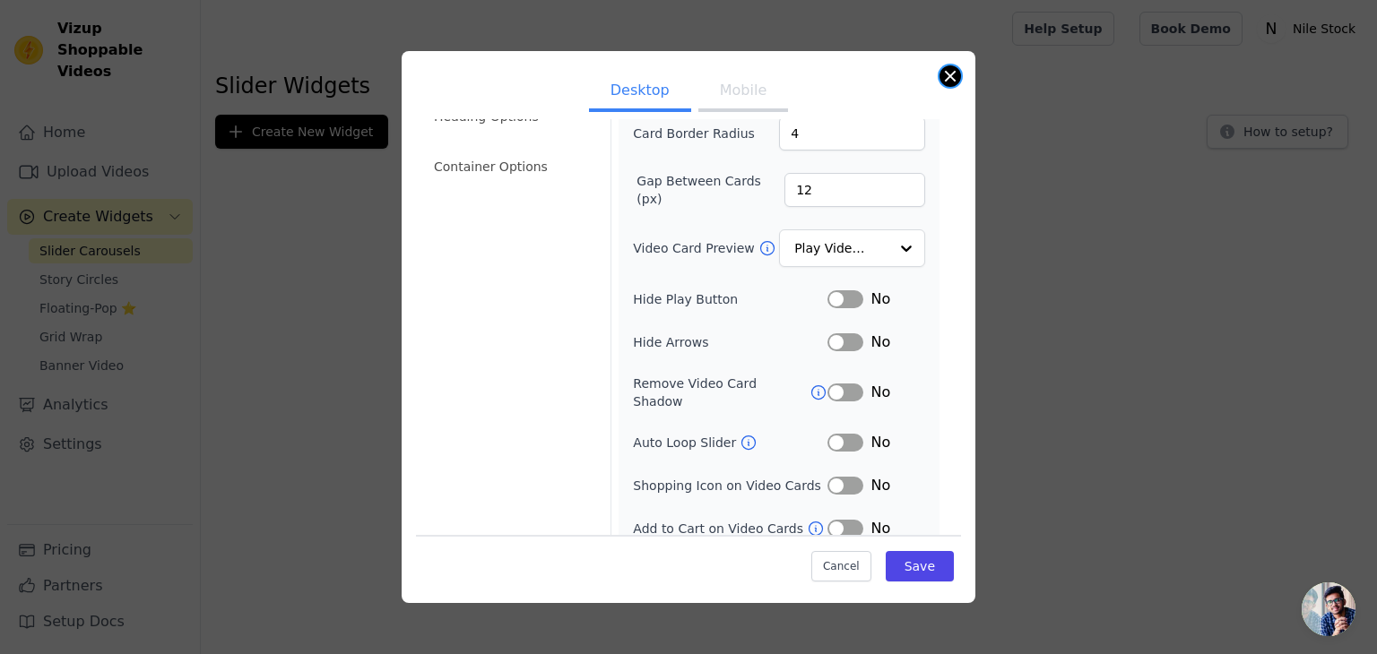
click at [950, 69] on button "Close modal" at bounding box center [951, 76] width 22 height 22
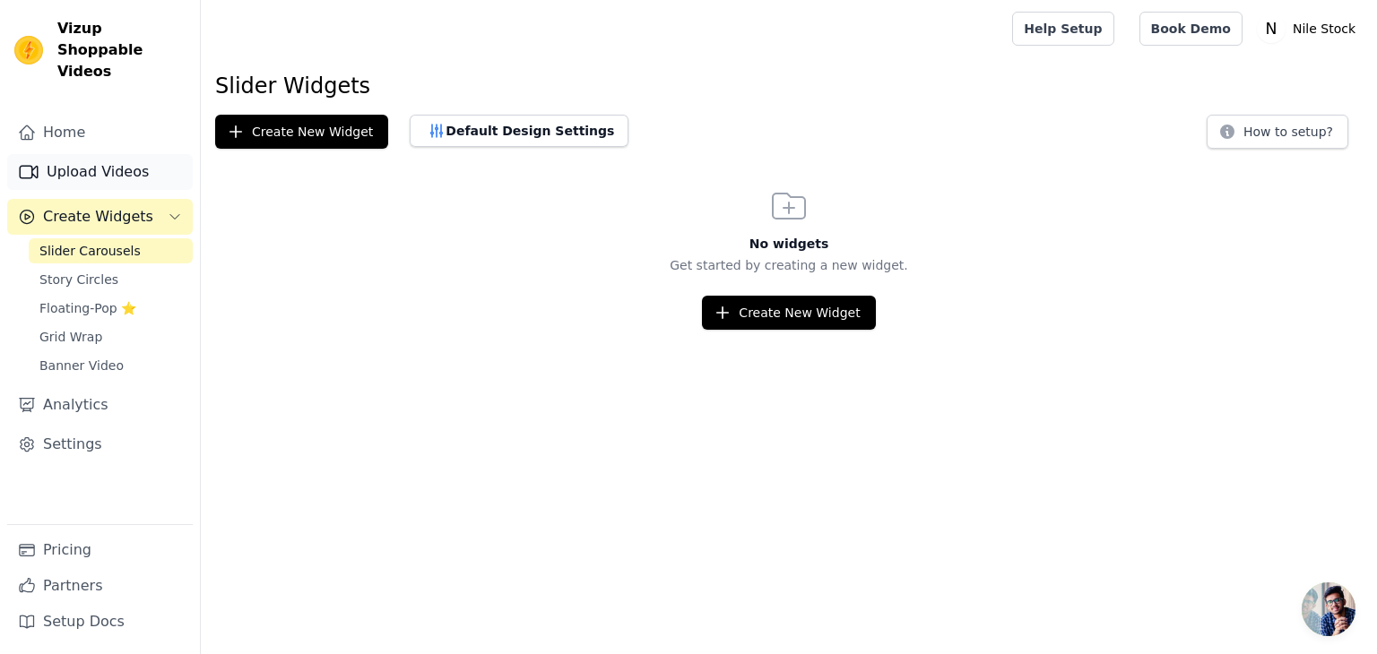
click at [80, 164] on link "Upload Videos" at bounding box center [100, 172] width 186 height 36
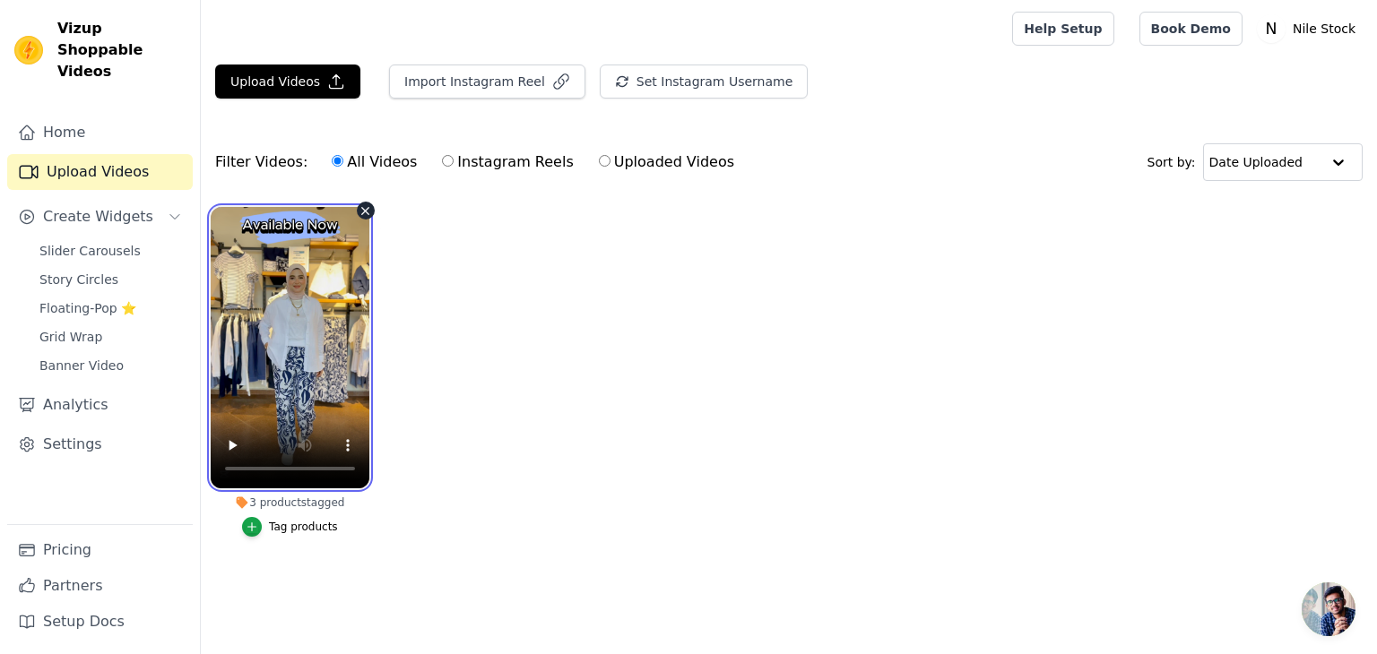
click at [279, 248] on video at bounding box center [290, 347] width 159 height 281
drag, startPoint x: 282, startPoint y: 374, endPoint x: 423, endPoint y: 333, distance: 146.7
click at [377, 356] on div "3 products tagged Tag products" at bounding box center [290, 375] width 178 height 357
click at [431, 325] on ul "3 products tagged Tag products" at bounding box center [789, 389] width 1176 height 385
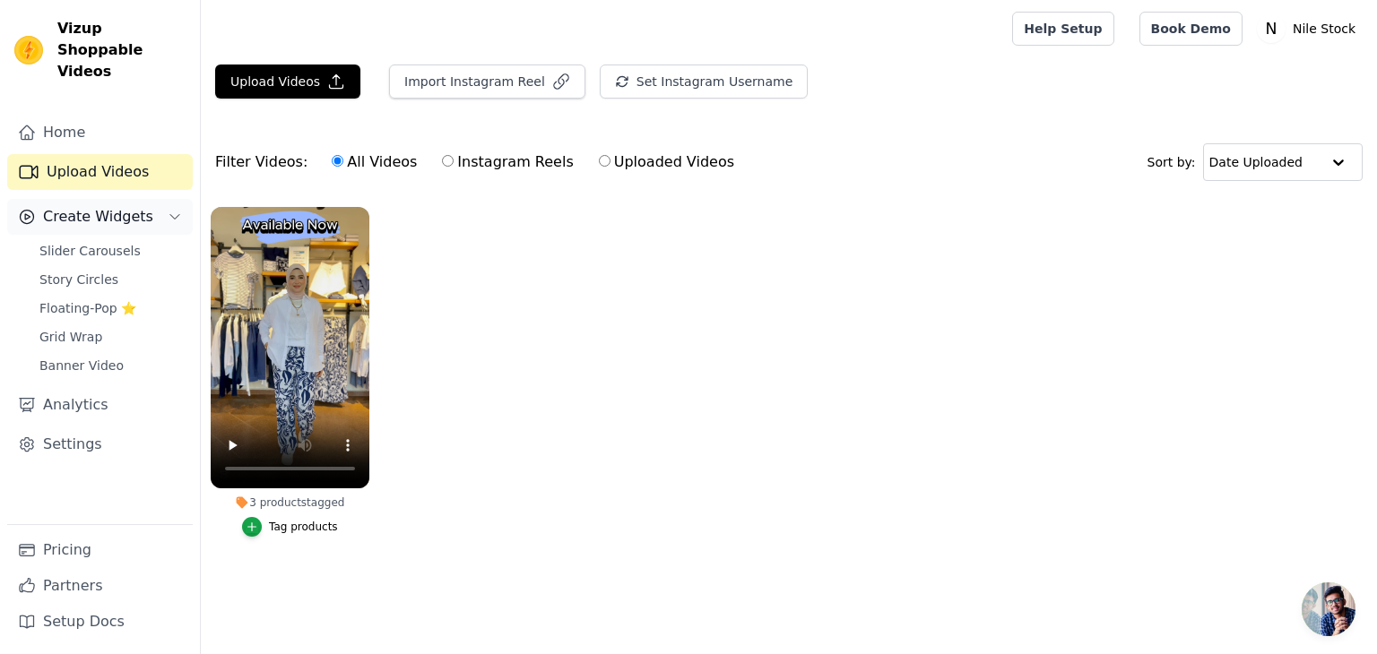
click at [102, 206] on span "Create Widgets" at bounding box center [98, 217] width 110 height 22
click at [119, 387] on link "Analytics" at bounding box center [100, 405] width 186 height 36
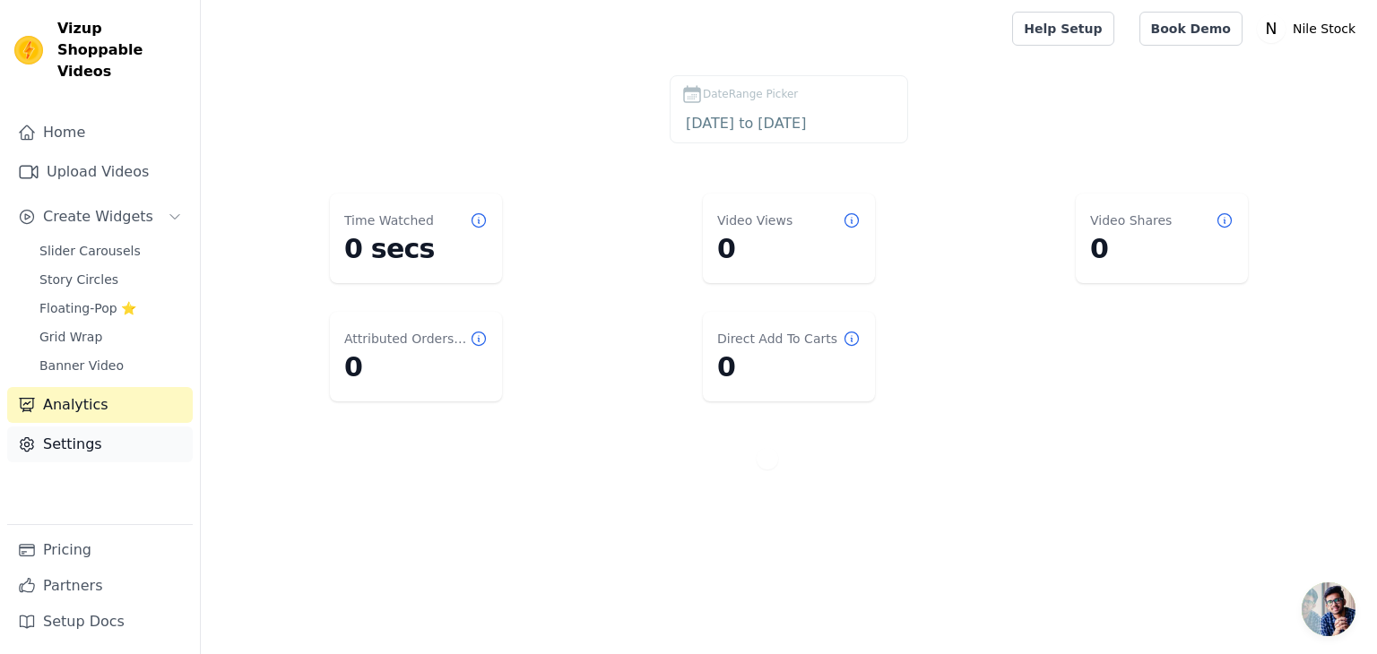
click at [118, 427] on link "Settings" at bounding box center [100, 445] width 186 height 36
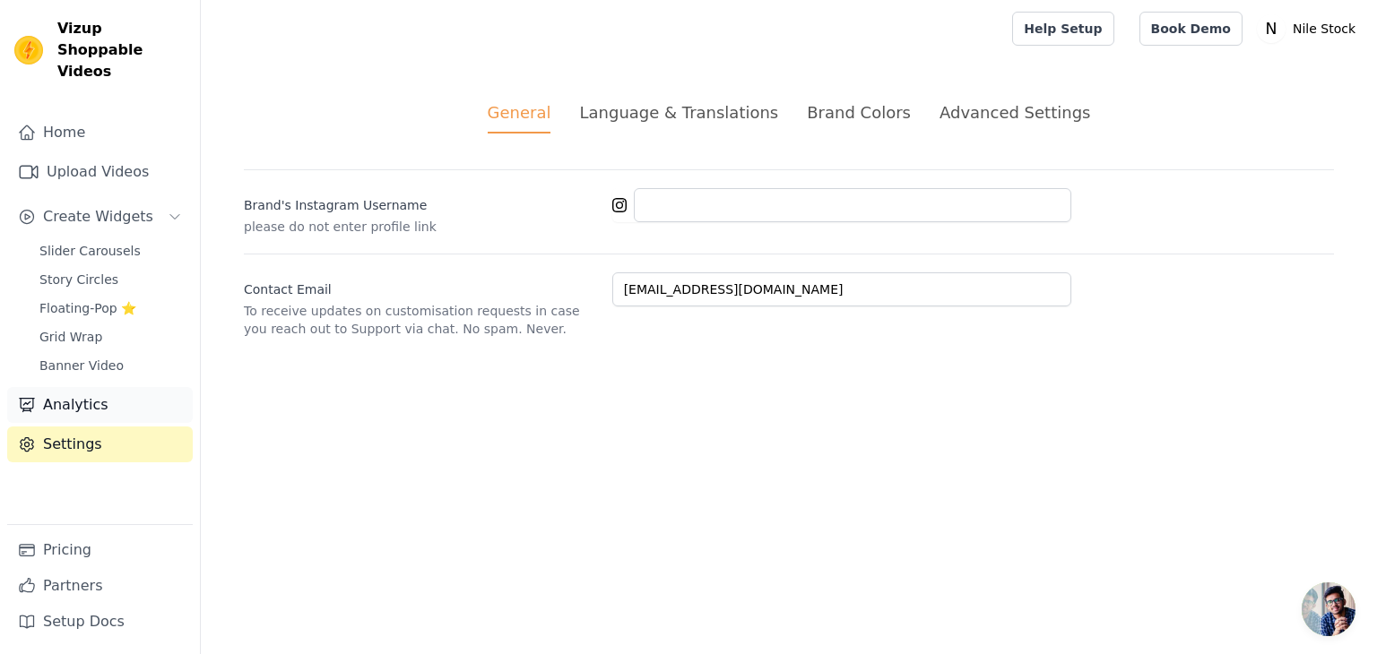
click at [111, 387] on link "Analytics" at bounding box center [100, 405] width 186 height 36
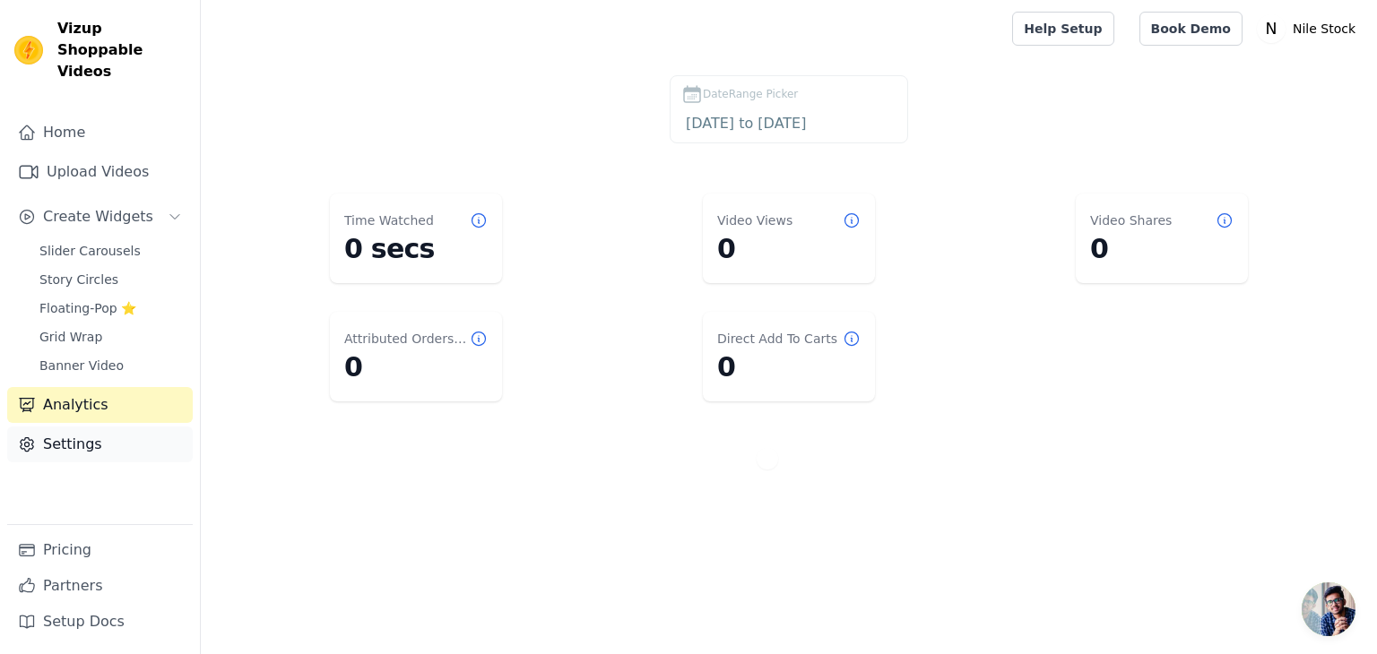
click at [123, 427] on link "Settings" at bounding box center [100, 445] width 186 height 36
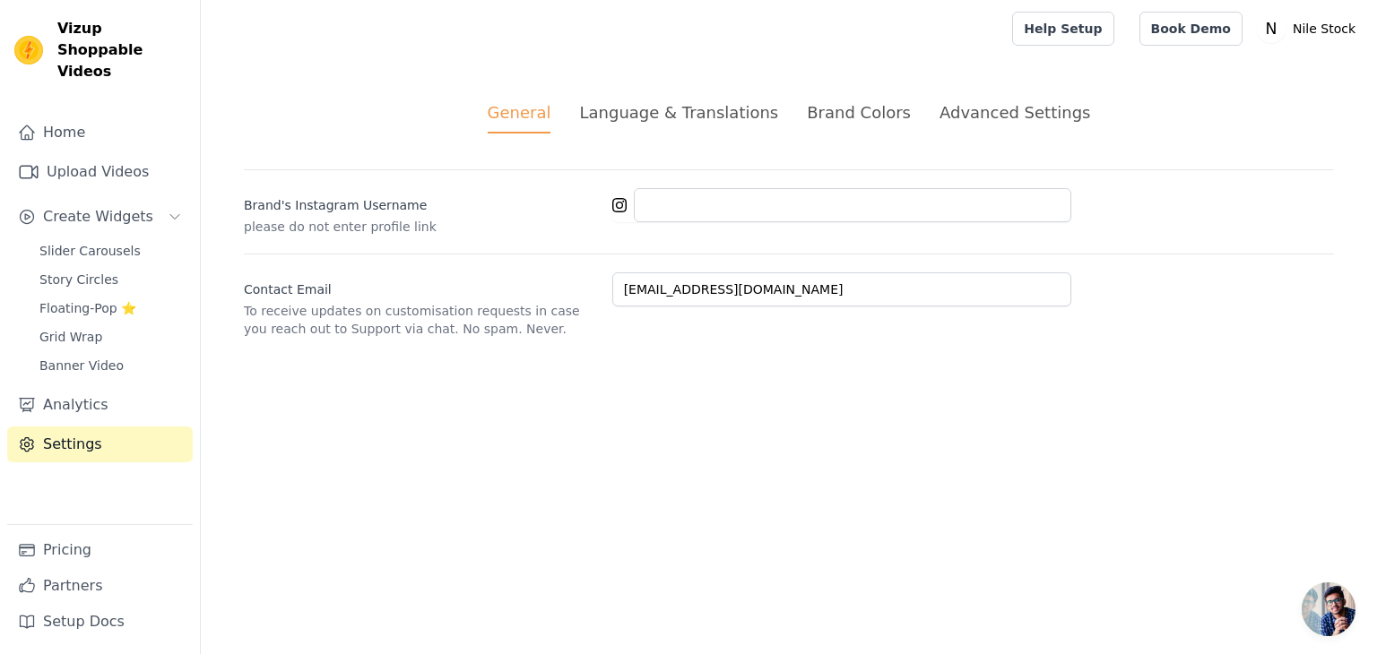
click at [621, 124] on div "Language & Translations" at bounding box center [678, 112] width 199 height 24
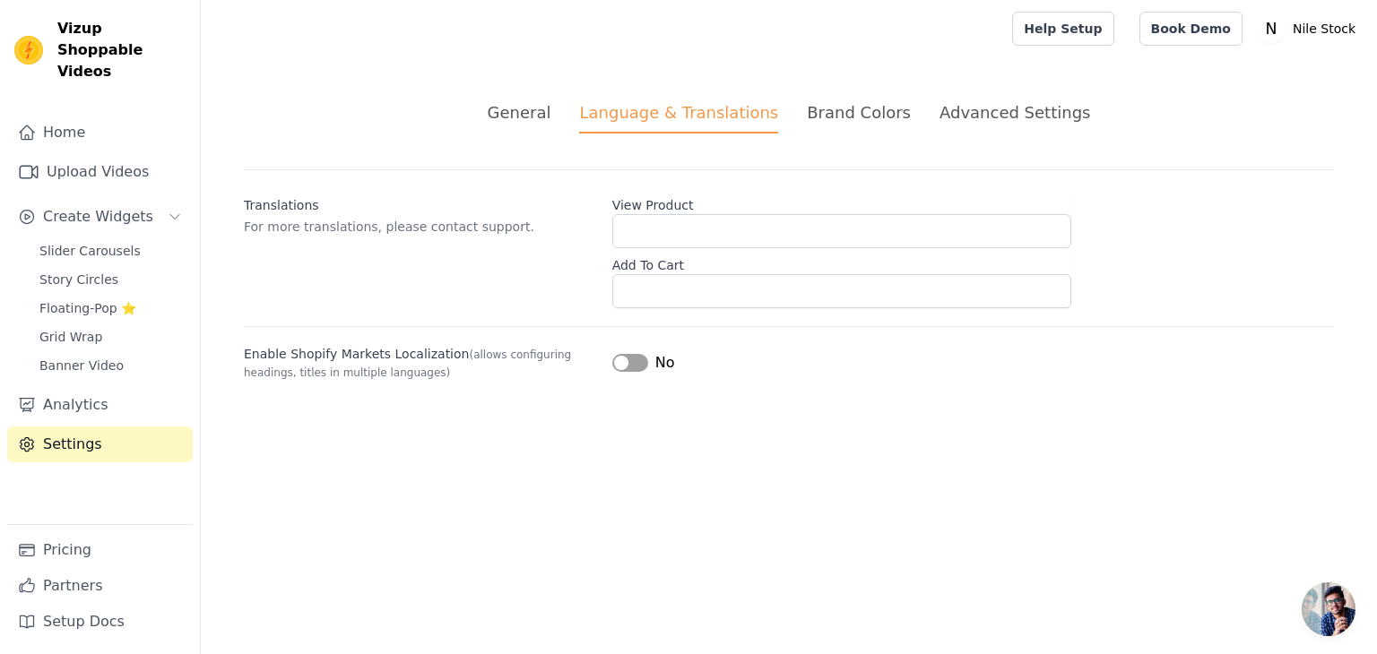
click at [879, 124] on div "Brand Colors" at bounding box center [859, 112] width 104 height 24
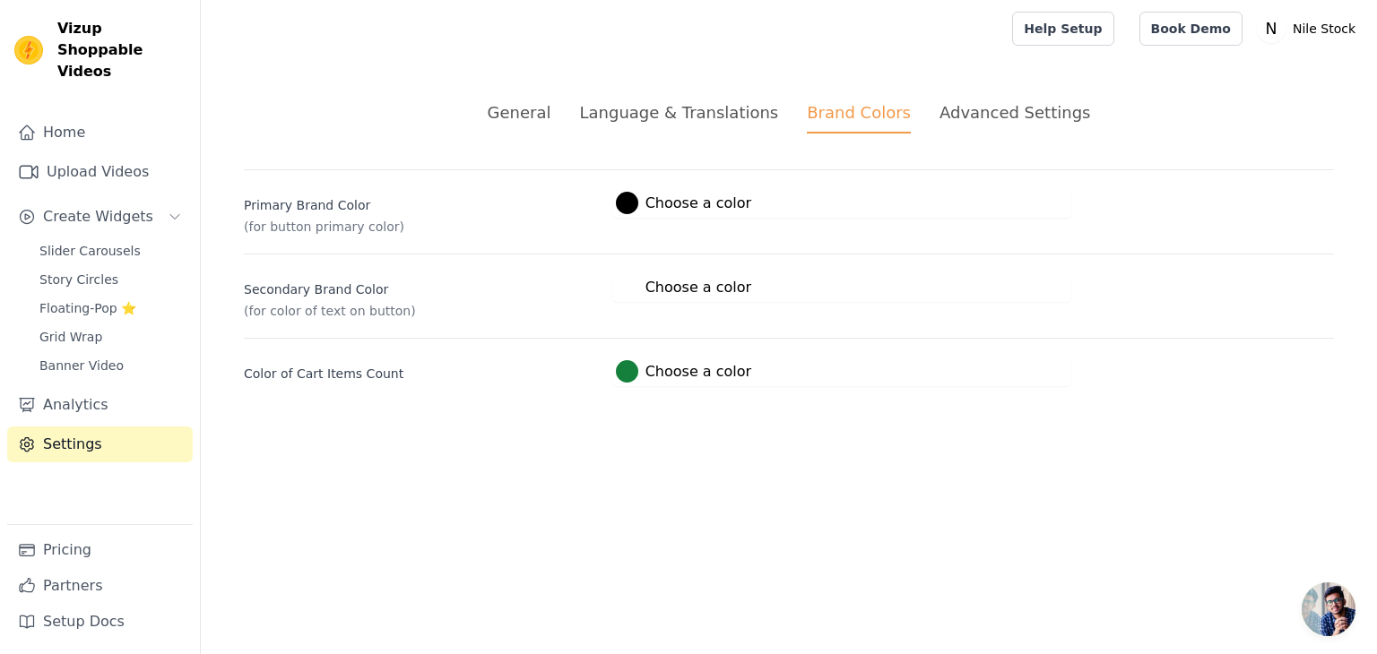
click at [1026, 103] on div "Advanced Settings" at bounding box center [1015, 112] width 151 height 24
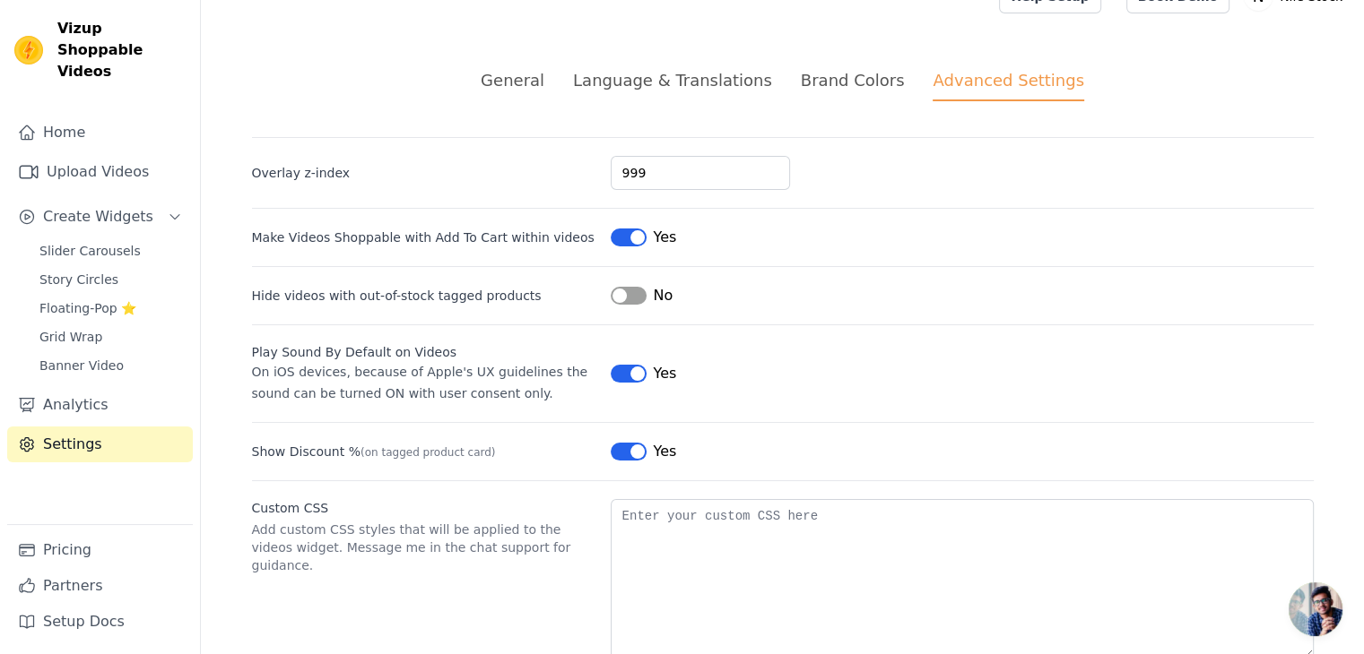
scroll to position [78, 0]
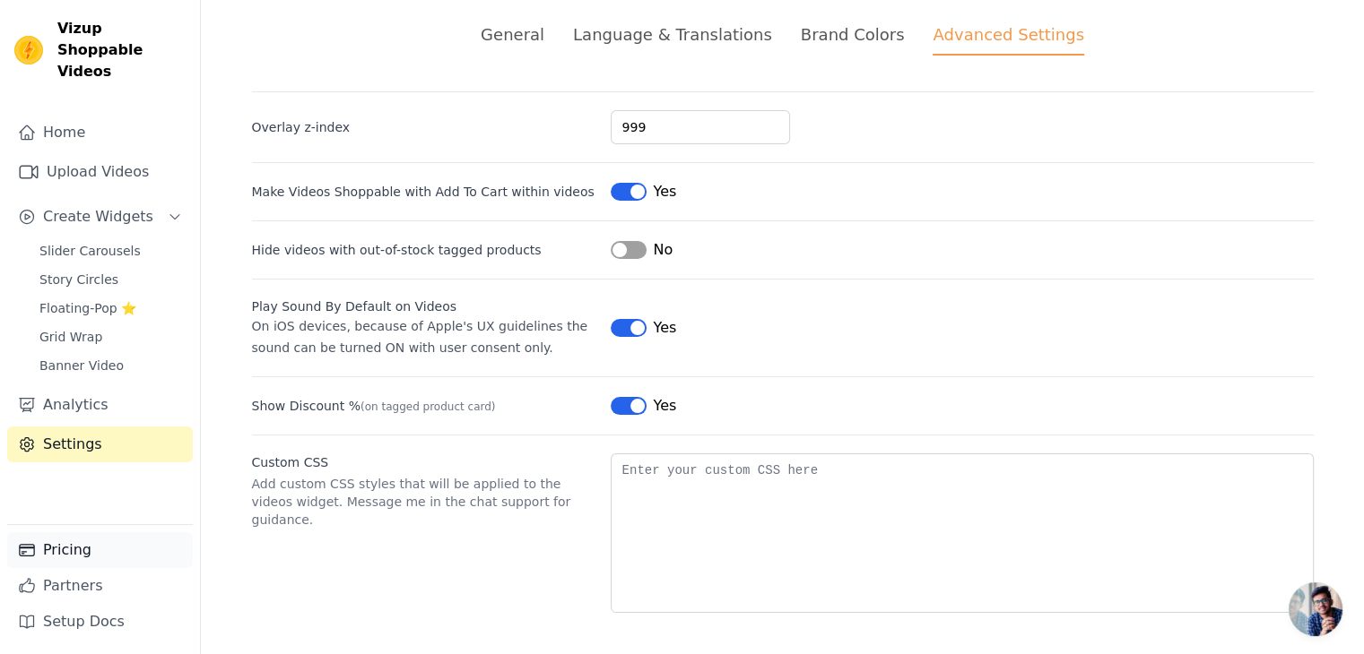
click at [100, 539] on link "Pricing" at bounding box center [100, 551] width 186 height 36
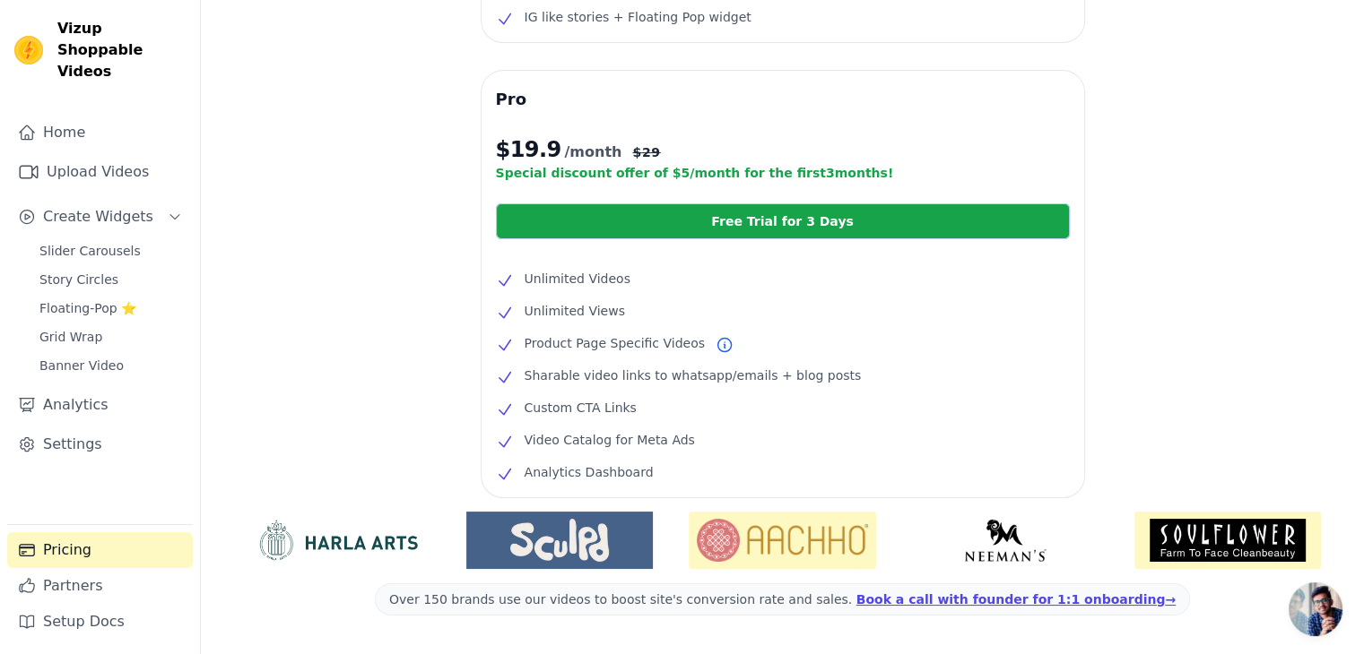
scroll to position [347, 0]
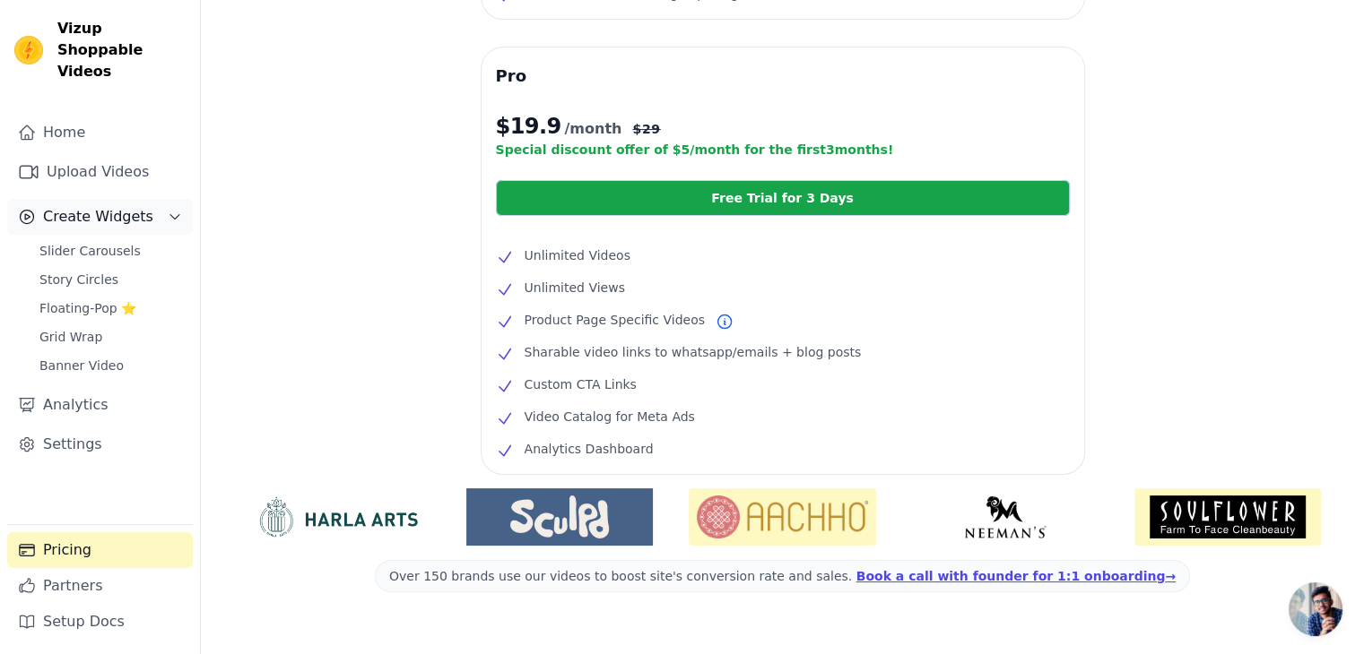
click at [97, 212] on button "Create Widgets" at bounding box center [100, 217] width 186 height 36
click at [100, 206] on span "Create Widgets" at bounding box center [98, 217] width 110 height 22
click at [100, 242] on span "Slider Carousels" at bounding box center [89, 251] width 101 height 18
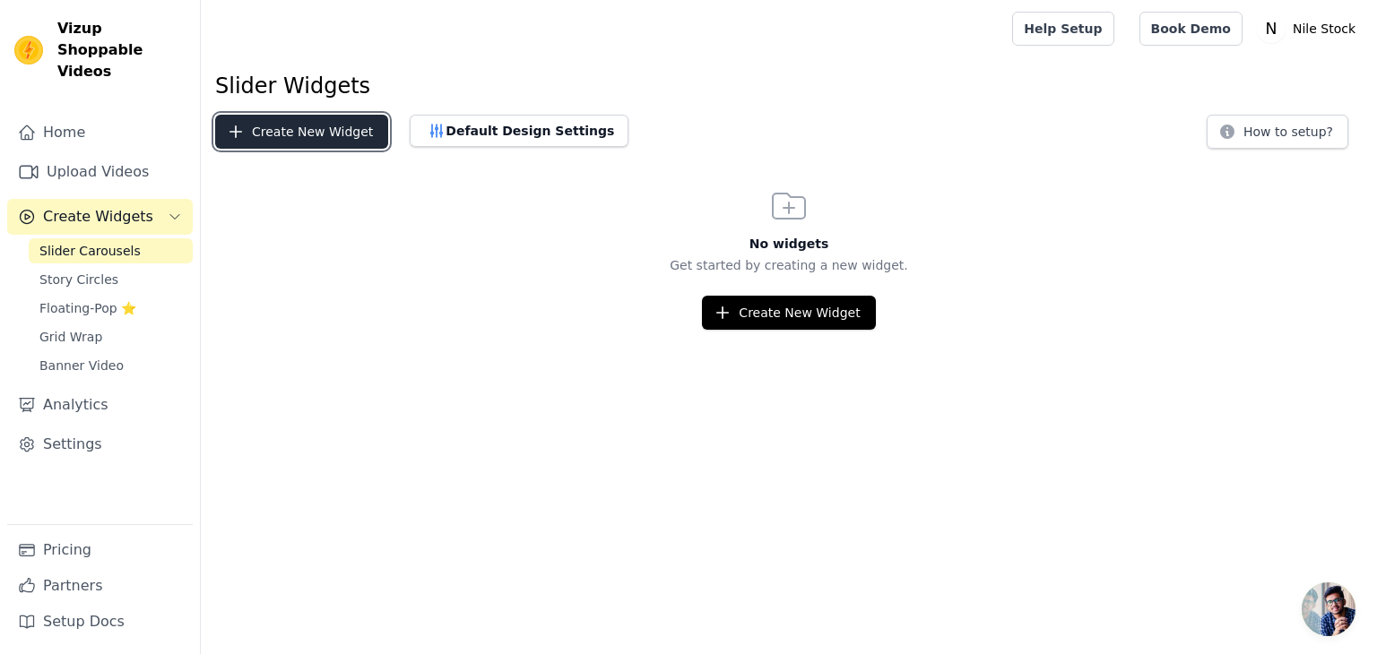
click at [344, 130] on button "Create New Widget" at bounding box center [301, 132] width 173 height 34
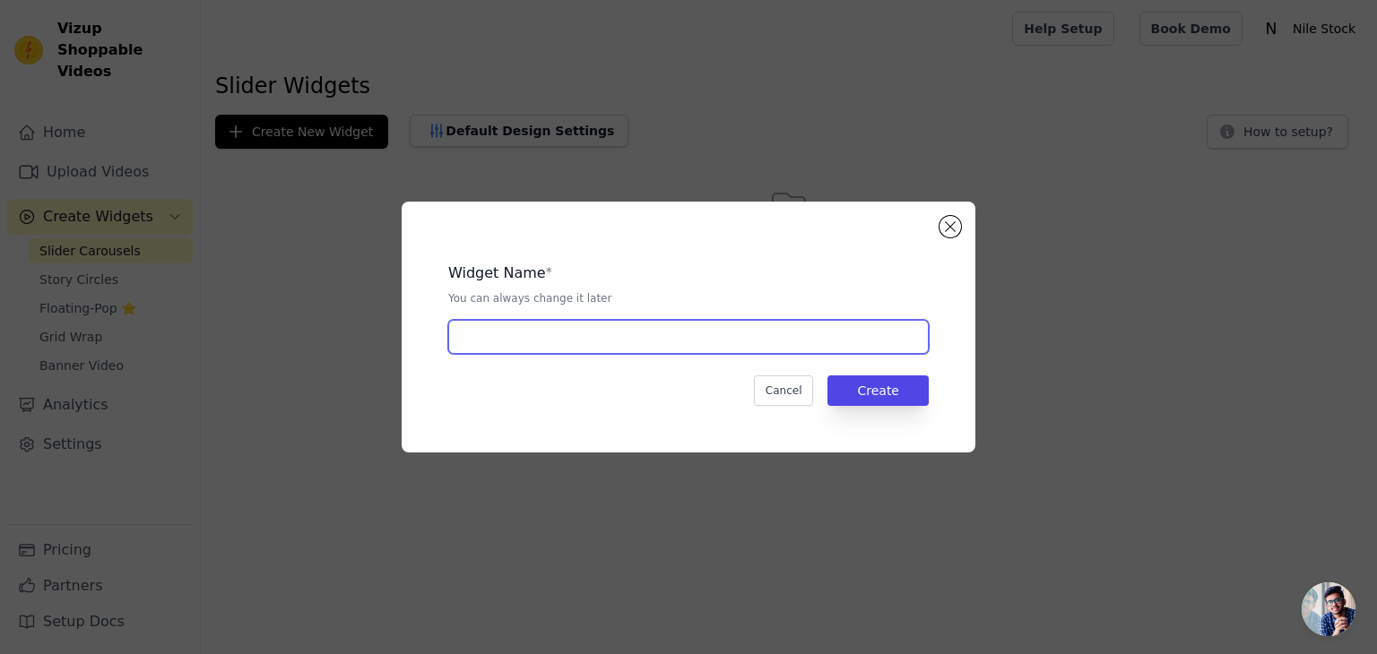
click at [715, 347] on input "text" at bounding box center [688, 337] width 481 height 34
type input "m"
type input "Nile Stock"
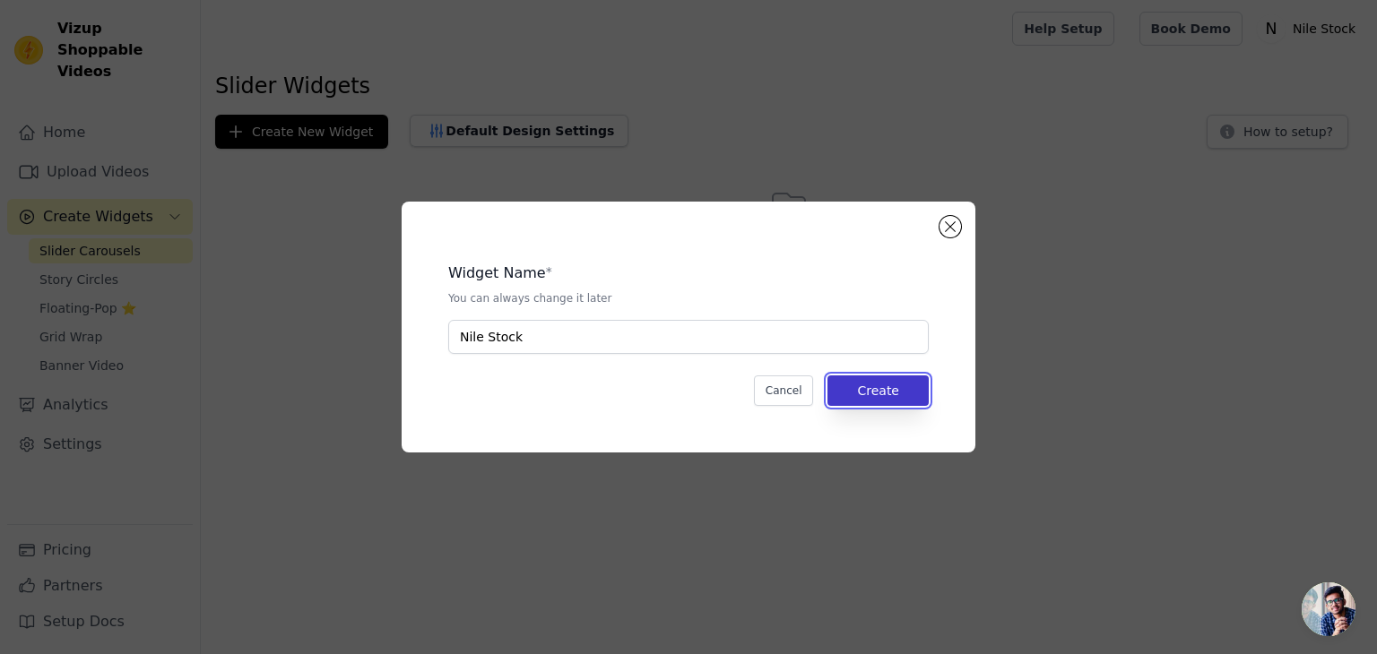
click at [892, 377] on button "Create" at bounding box center [877, 391] width 101 height 30
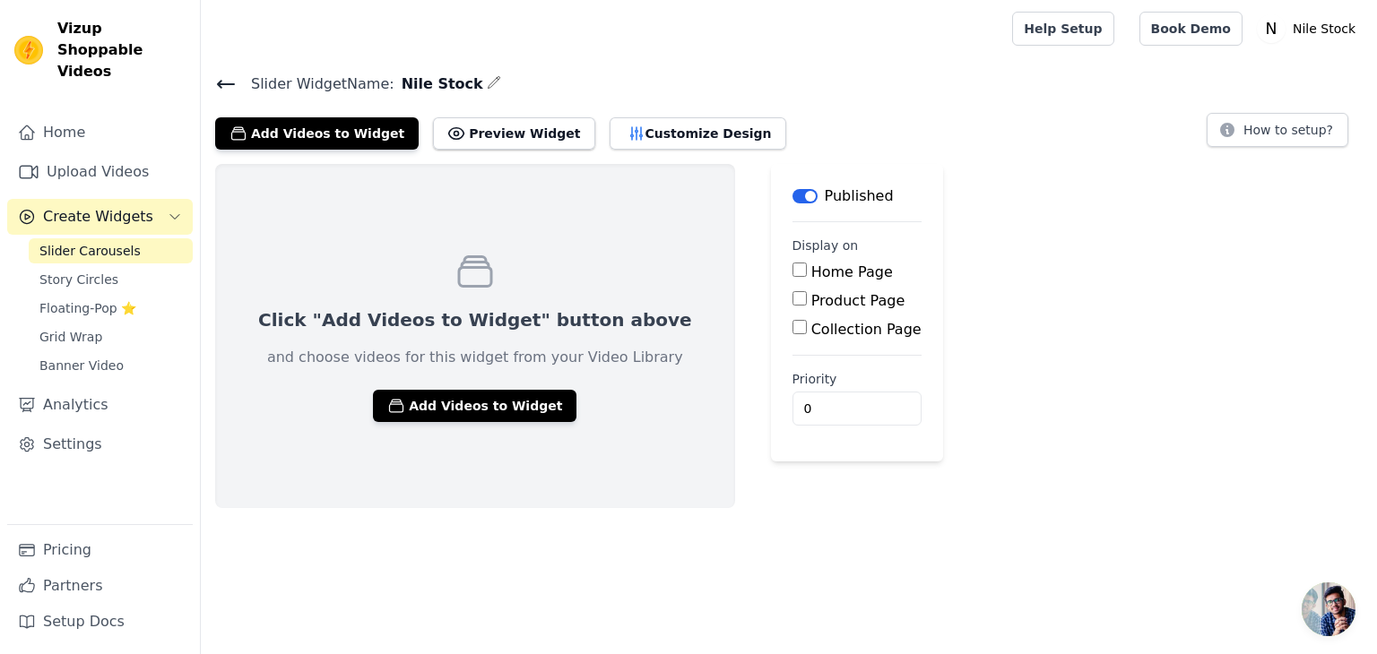
click at [811, 271] on label "Home Page" at bounding box center [852, 272] width 82 height 17
click at [793, 271] on input "Home Page" at bounding box center [800, 270] width 14 height 14
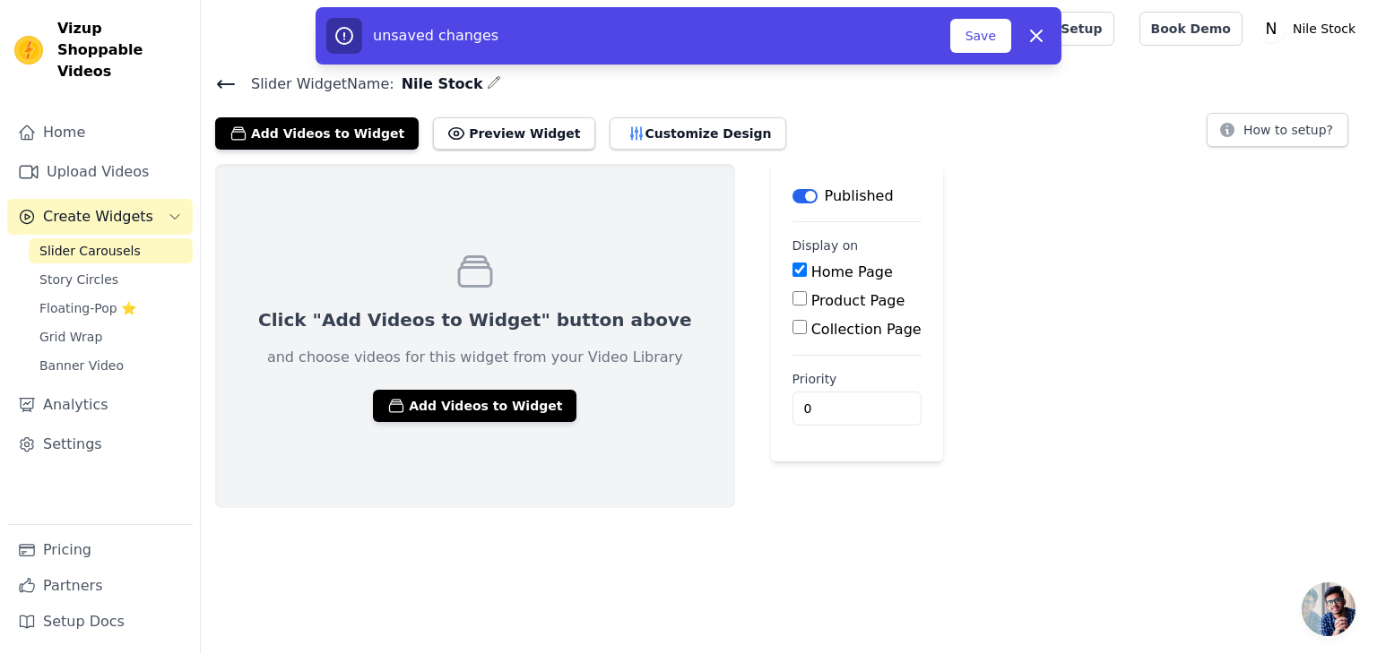
click at [811, 271] on label "Home Page" at bounding box center [852, 272] width 82 height 17
click at [793, 271] on input "Home Page" at bounding box center [800, 270] width 14 height 14
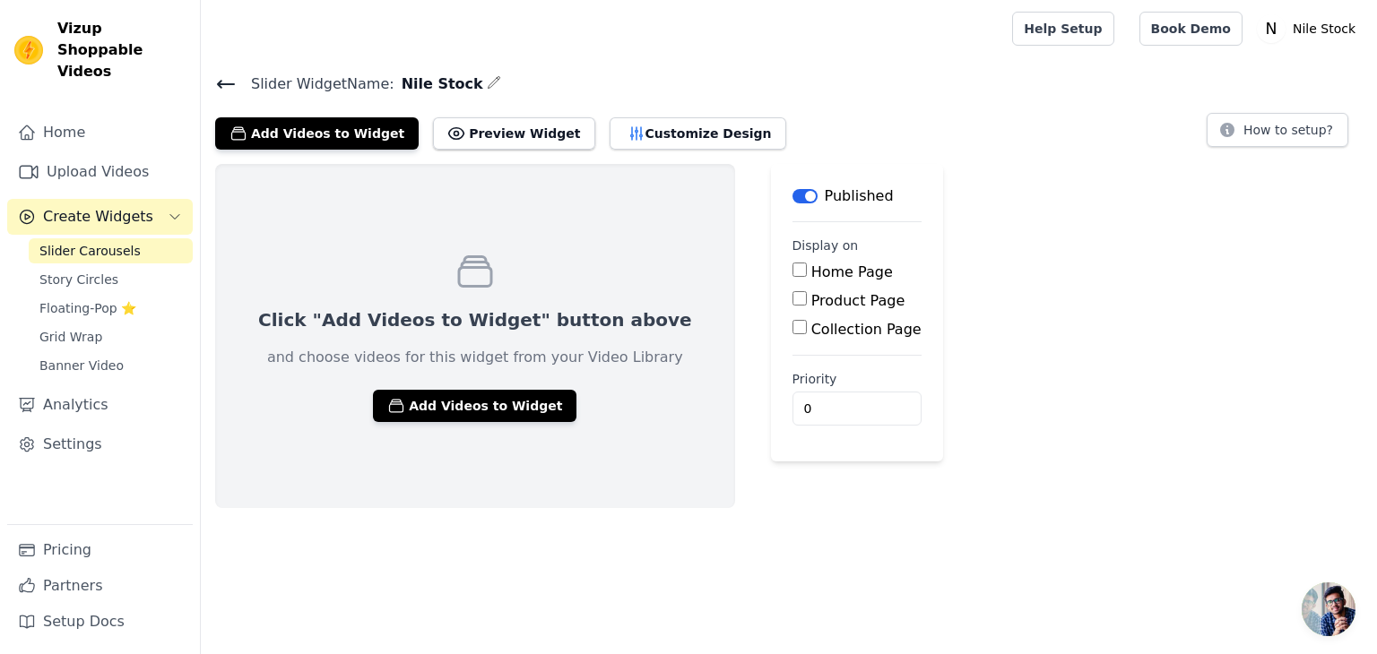
click at [811, 271] on label "Home Page" at bounding box center [852, 272] width 82 height 17
click at [793, 271] on input "Home Page" at bounding box center [800, 270] width 14 height 14
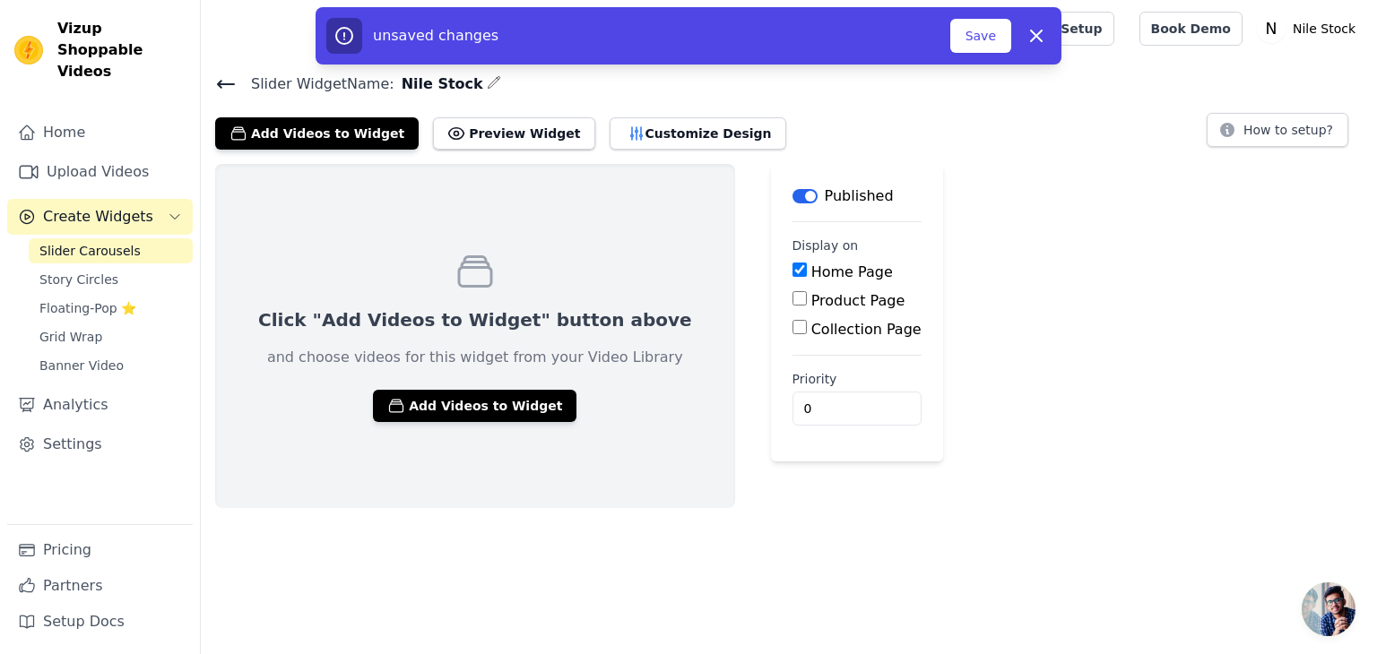
click at [811, 271] on label "Home Page" at bounding box center [852, 272] width 82 height 17
click at [793, 271] on input "Home Page" at bounding box center [800, 270] width 14 height 14
checkbox input "false"
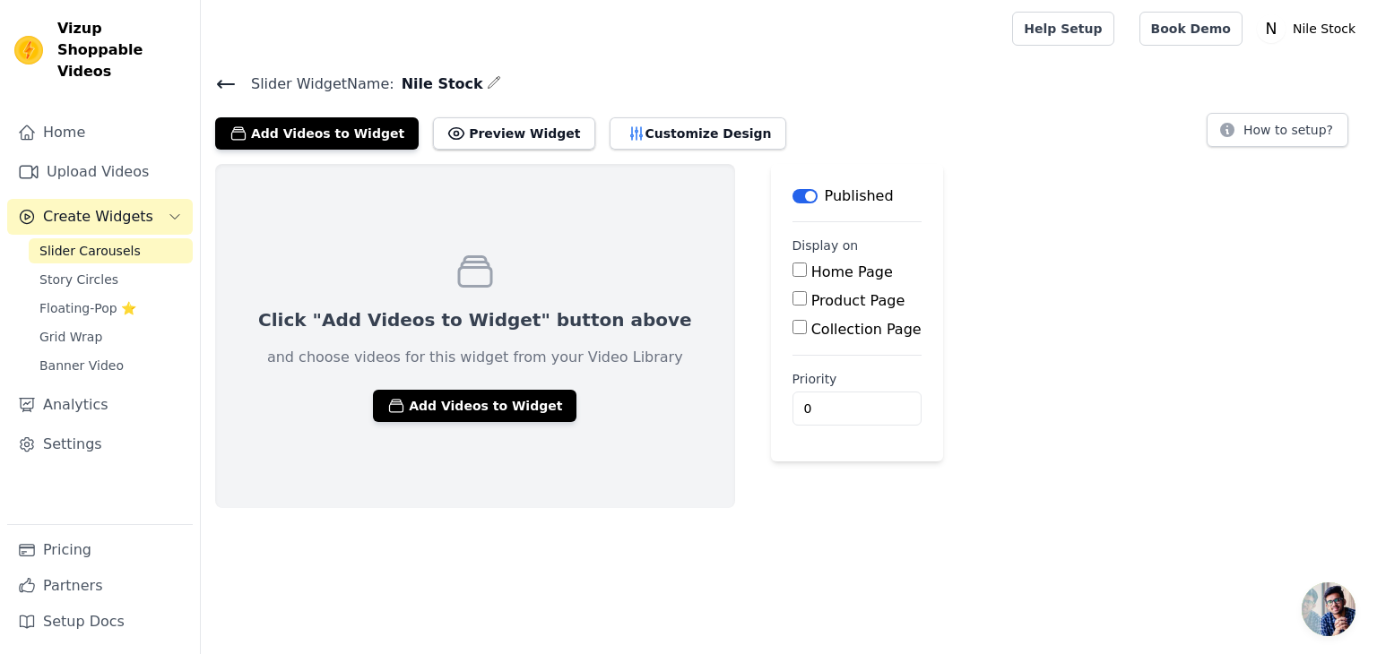
click at [811, 298] on label "Product Page" at bounding box center [858, 300] width 94 height 17
click at [793, 298] on input "Product Page" at bounding box center [800, 298] width 14 height 14
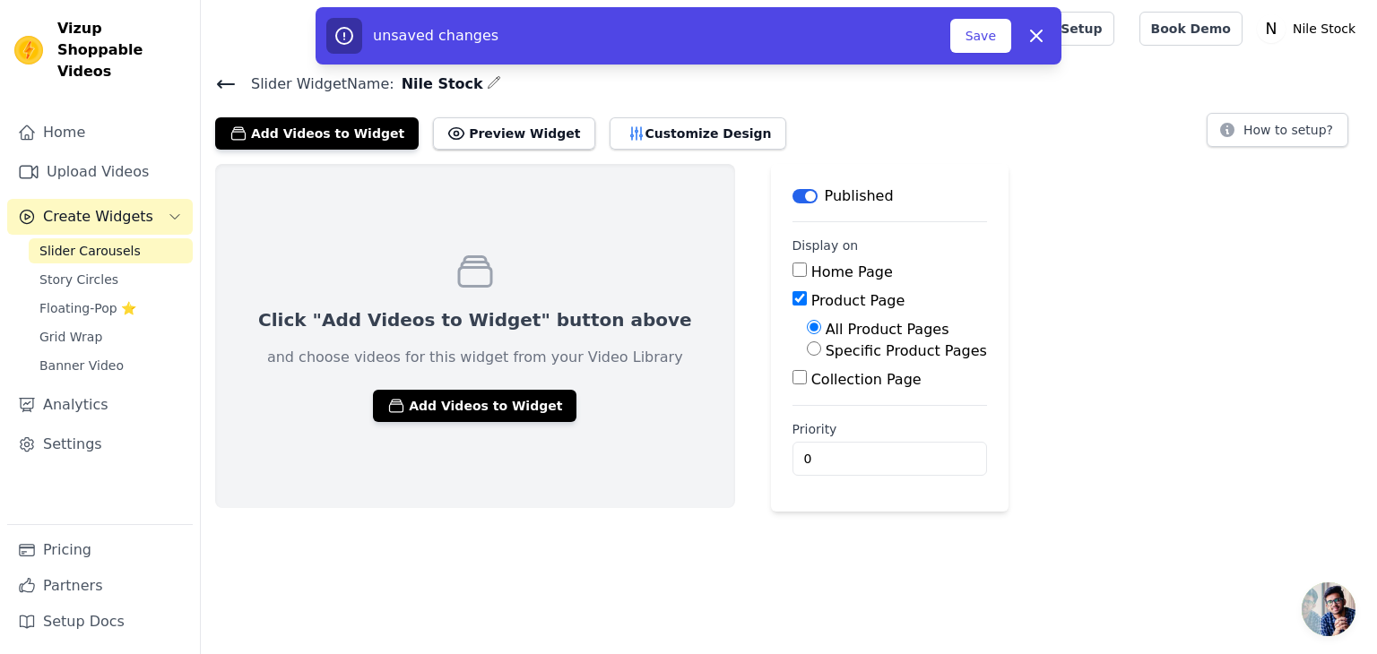
click at [811, 298] on label "Product Page" at bounding box center [858, 300] width 94 height 17
click at [793, 298] on input "Product Page" at bounding box center [800, 298] width 14 height 14
checkbox input "false"
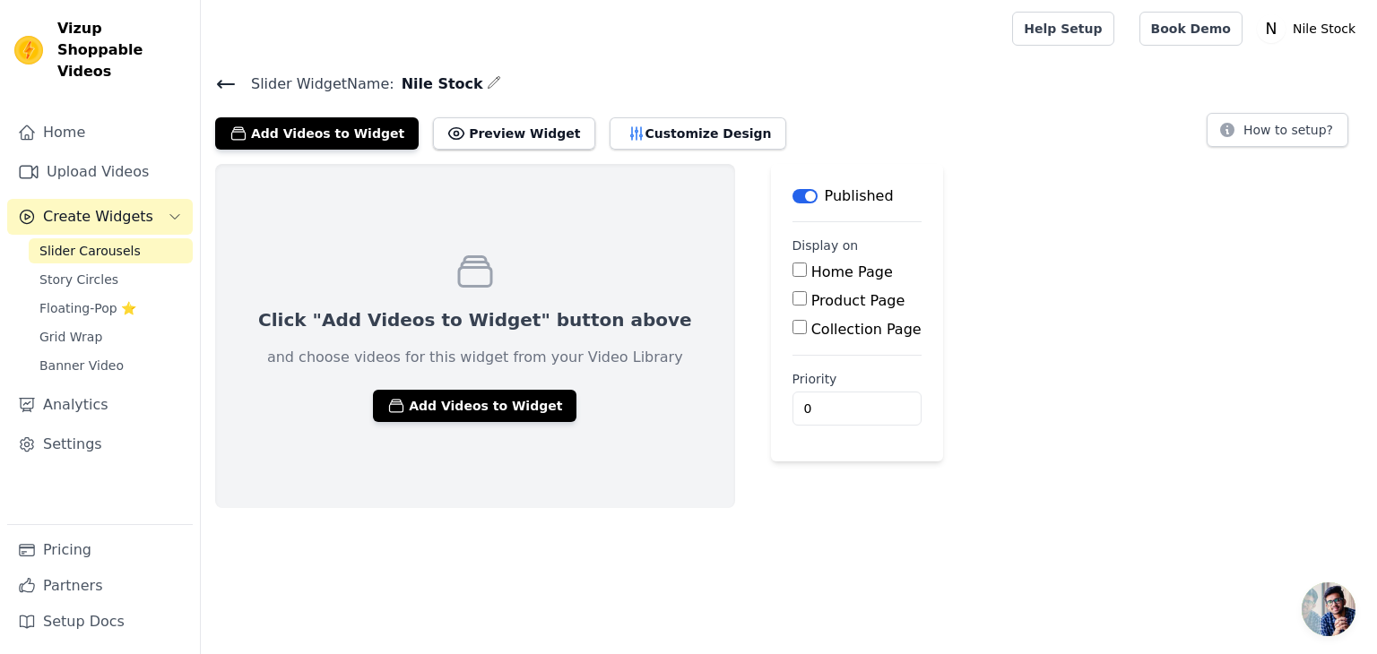
click at [811, 323] on label "Collection Page" at bounding box center [866, 329] width 110 height 17
click at [793, 323] on input "Collection Page" at bounding box center [800, 327] width 14 height 14
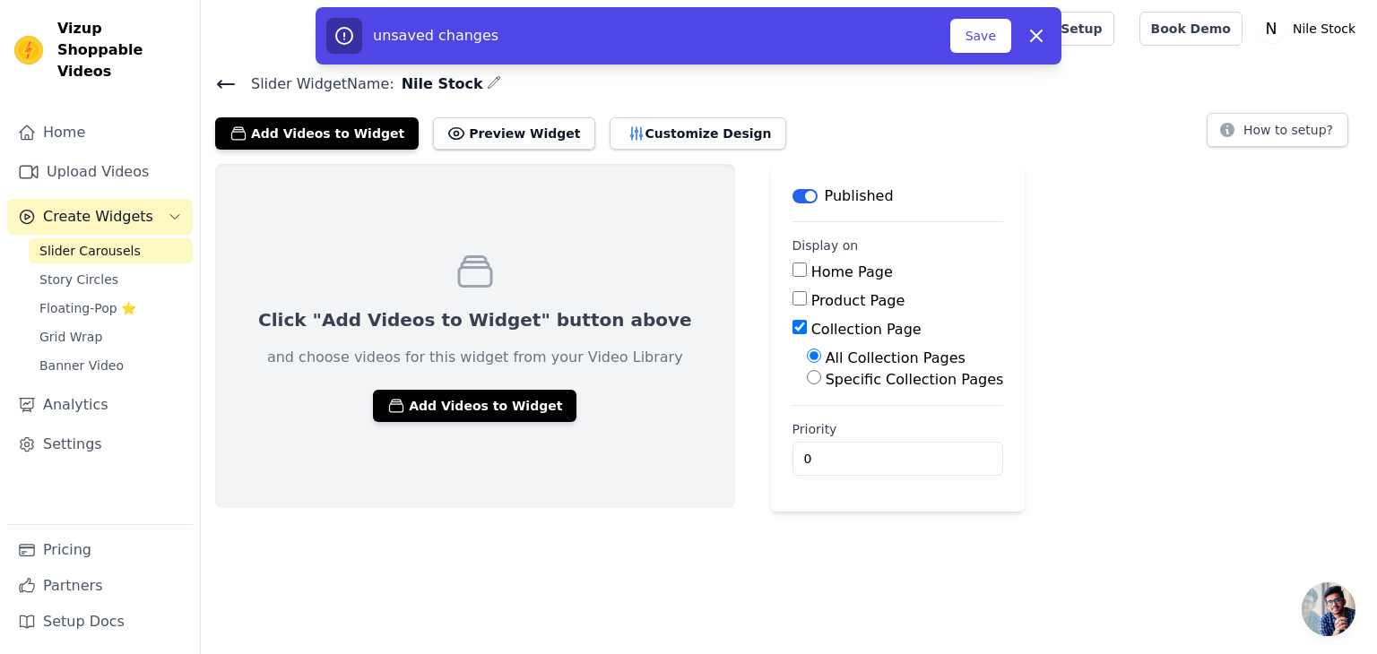
click at [811, 323] on label "Collection Page" at bounding box center [866, 329] width 110 height 17
click at [793, 323] on input "Collection Page" at bounding box center [800, 327] width 14 height 14
checkbox input "false"
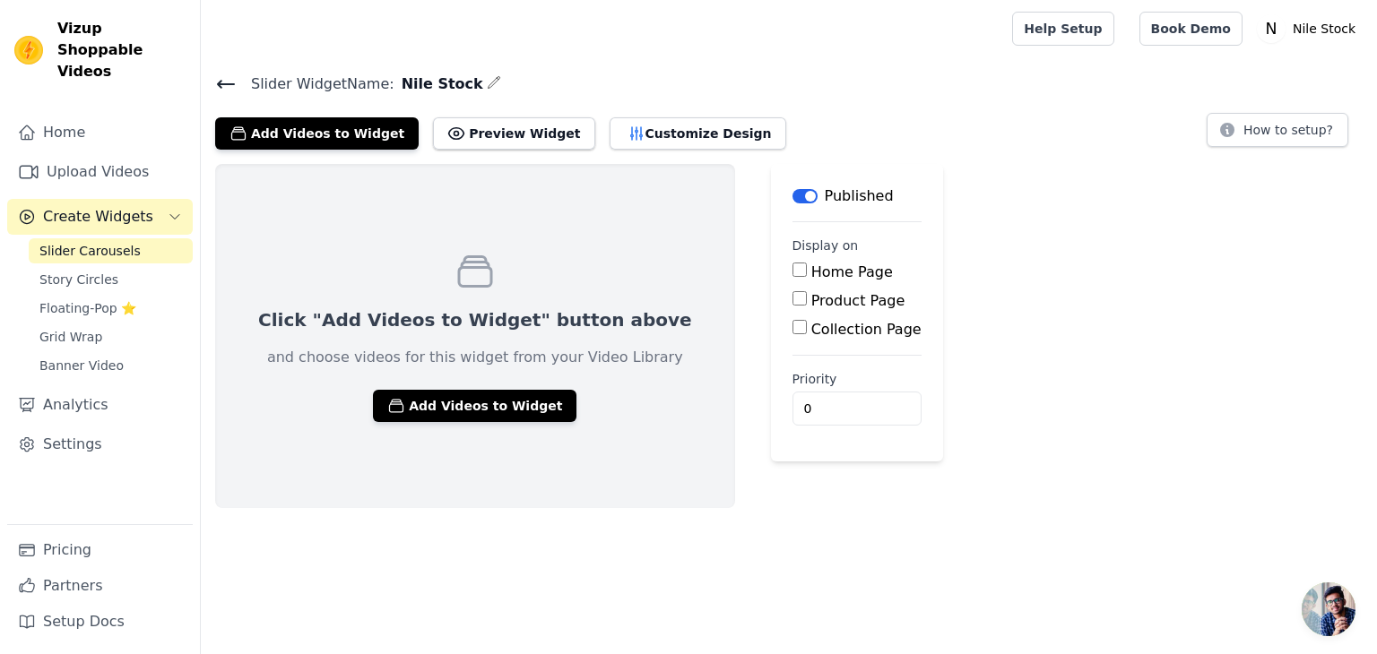
click at [811, 273] on label "Home Page" at bounding box center [852, 272] width 82 height 17
click at [793, 273] on input "Home Page" at bounding box center [800, 270] width 14 height 14
checkbox input "true"
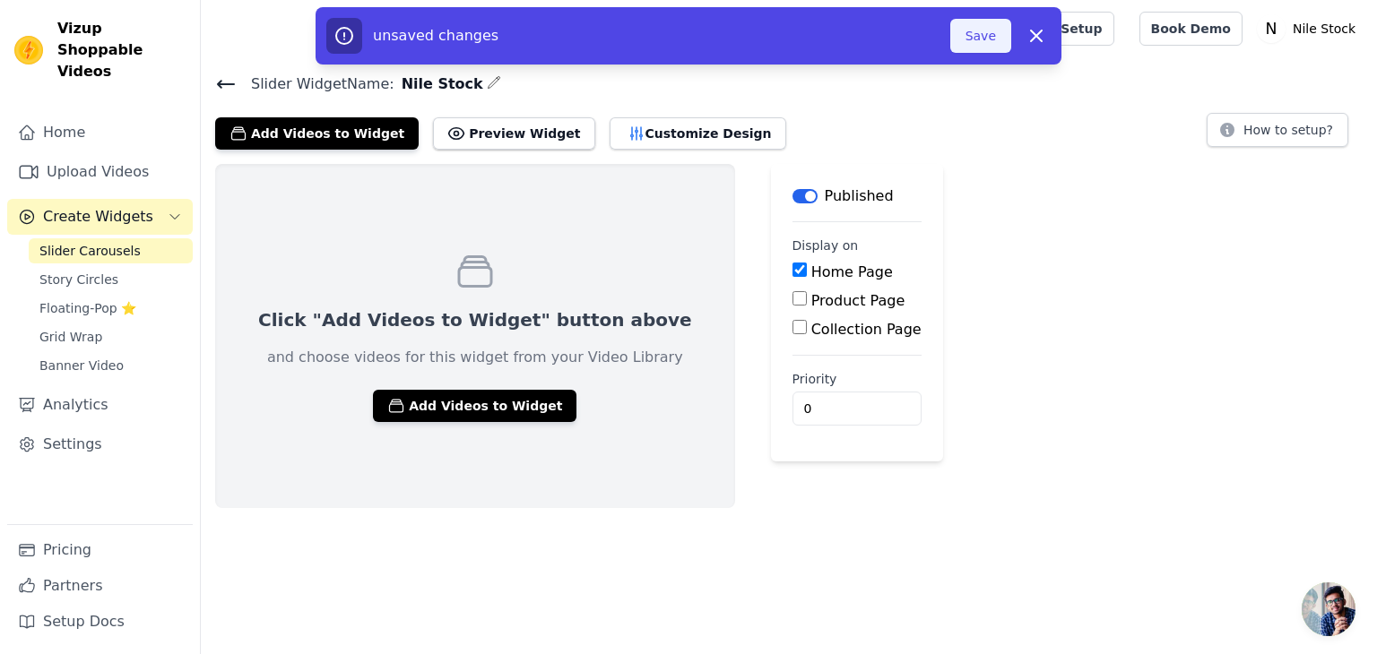
click at [968, 38] on button "Save" at bounding box center [980, 36] width 61 height 34
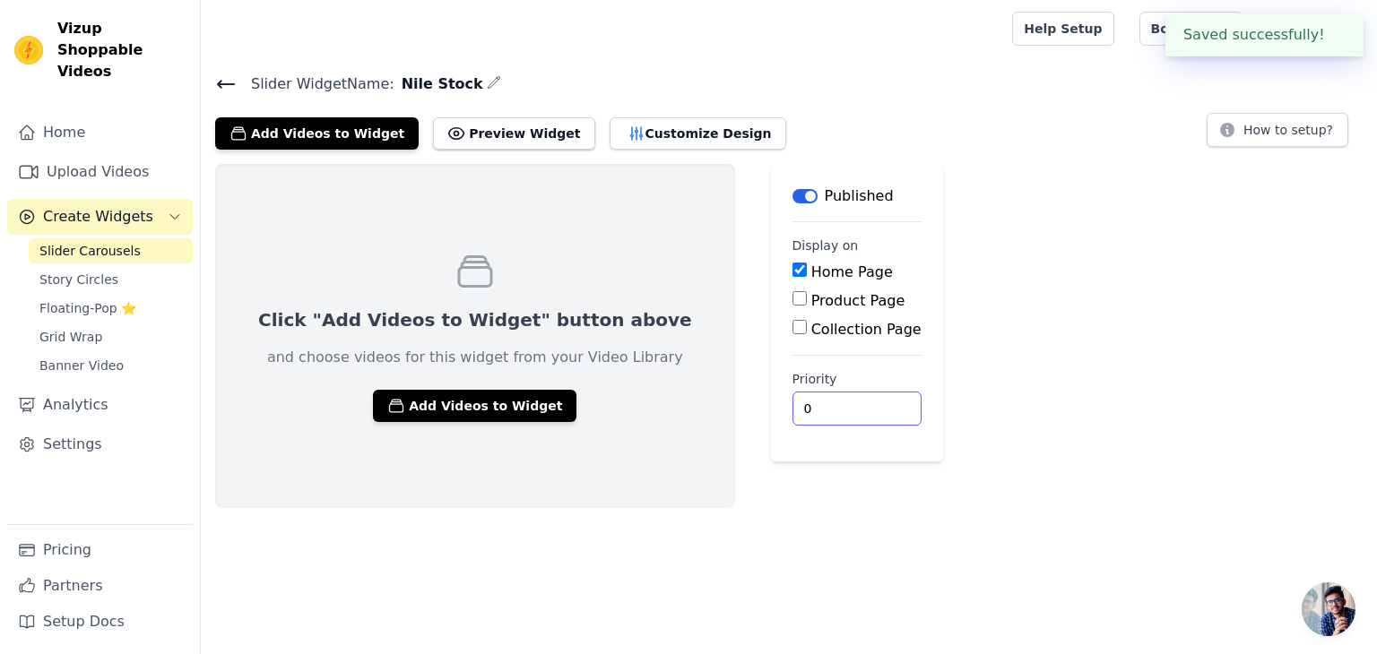
click at [793, 402] on input "0" at bounding box center [857, 409] width 129 height 34
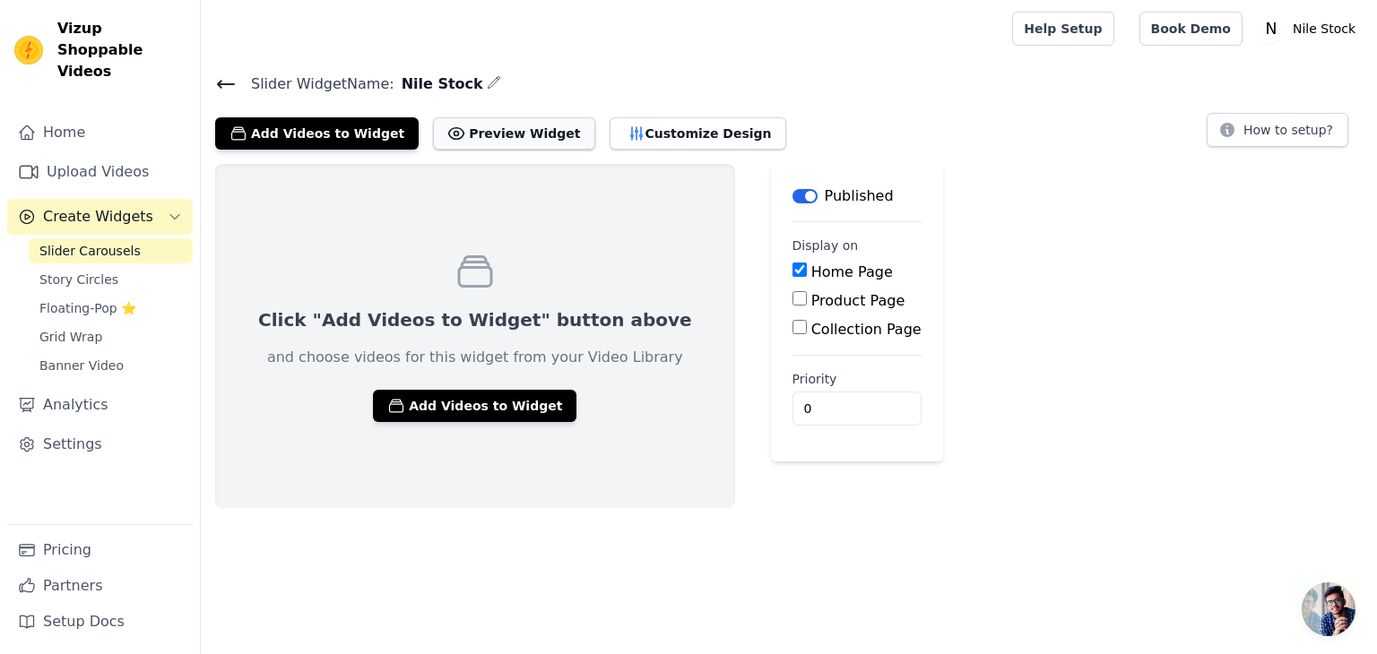
click at [476, 137] on button "Preview Widget" at bounding box center [513, 133] width 161 height 32
click at [793, 392] on input "0" at bounding box center [857, 409] width 129 height 34
click at [797, 396] on input "0" at bounding box center [857, 409] width 129 height 34
click at [799, 397] on input "1" at bounding box center [857, 409] width 129 height 34
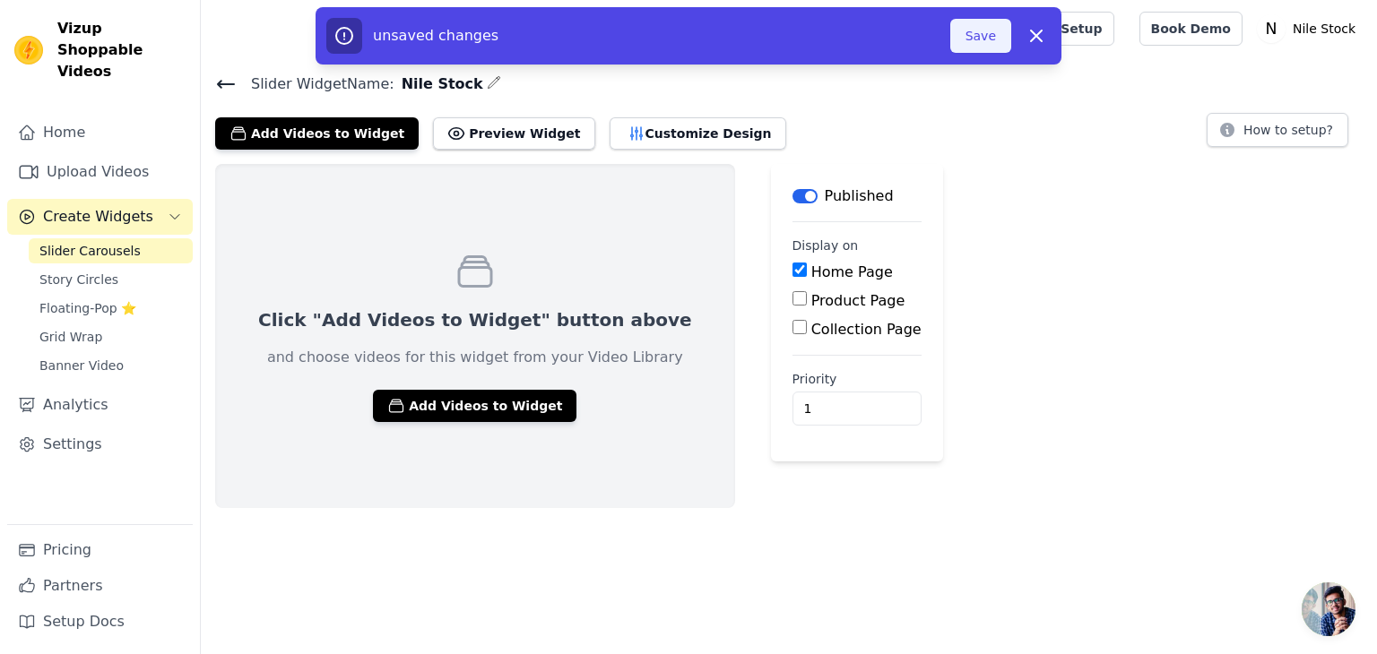
click at [983, 42] on button "Save" at bounding box center [980, 36] width 61 height 34
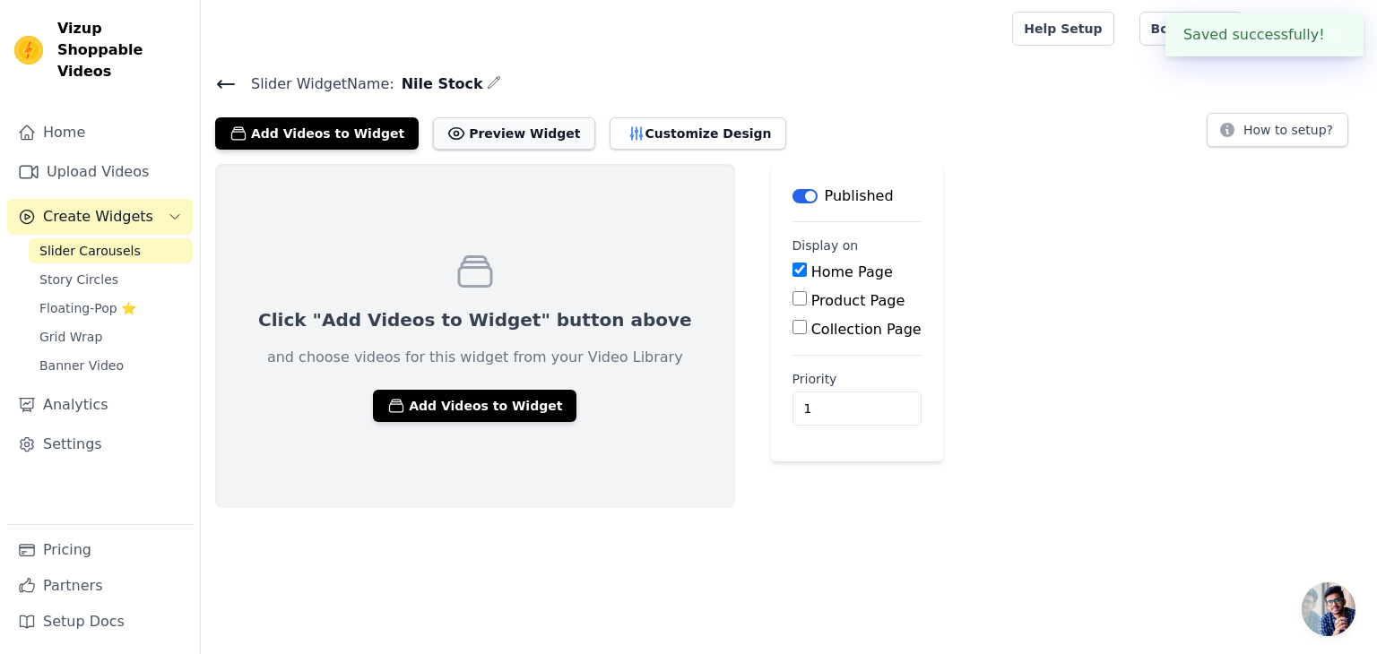
click at [494, 134] on button "Preview Widget" at bounding box center [513, 133] width 161 height 32
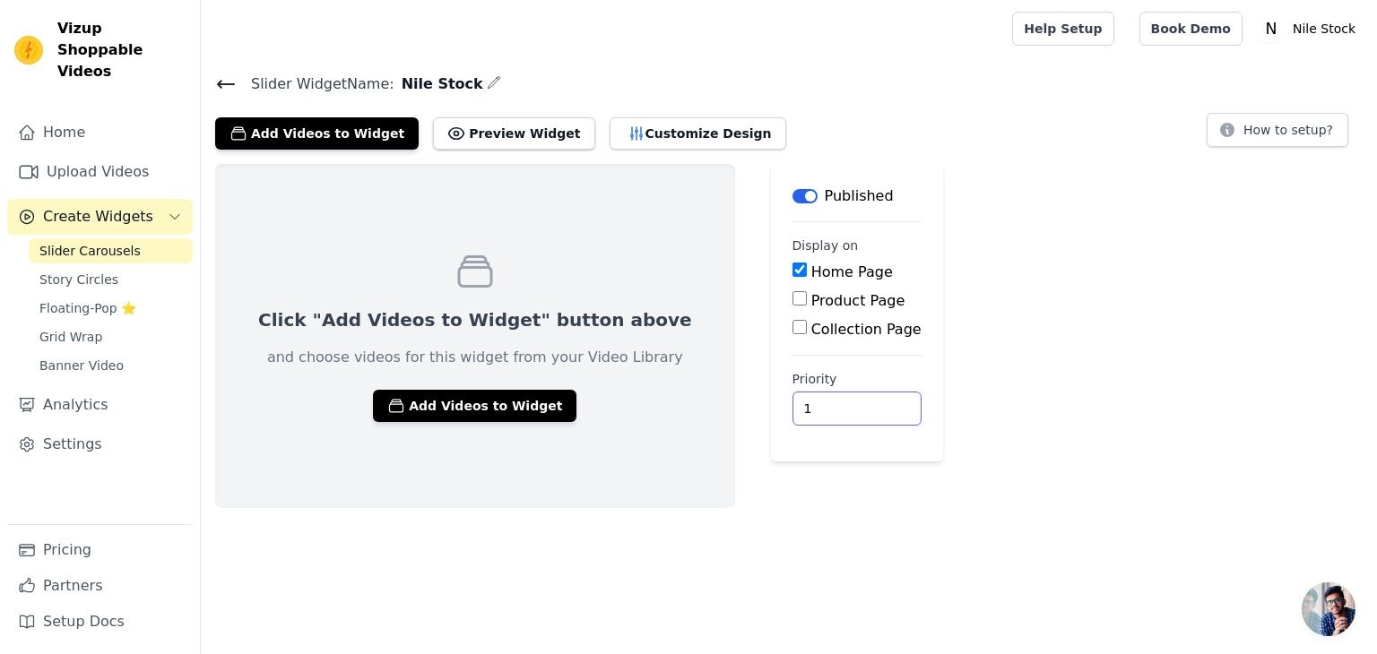
click at [793, 420] on input "1" at bounding box center [857, 409] width 129 height 34
type input "0"
click at [793, 408] on input "0" at bounding box center [857, 409] width 129 height 34
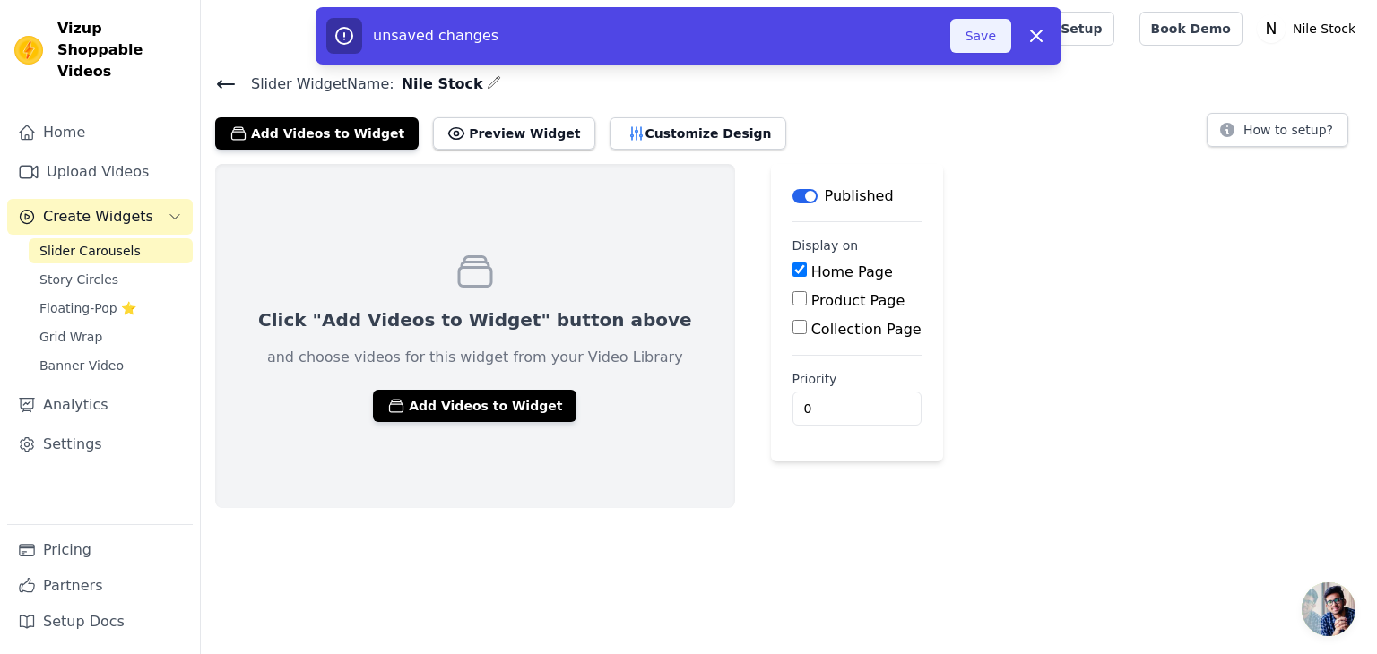
click at [961, 46] on button "Save" at bounding box center [980, 36] width 61 height 34
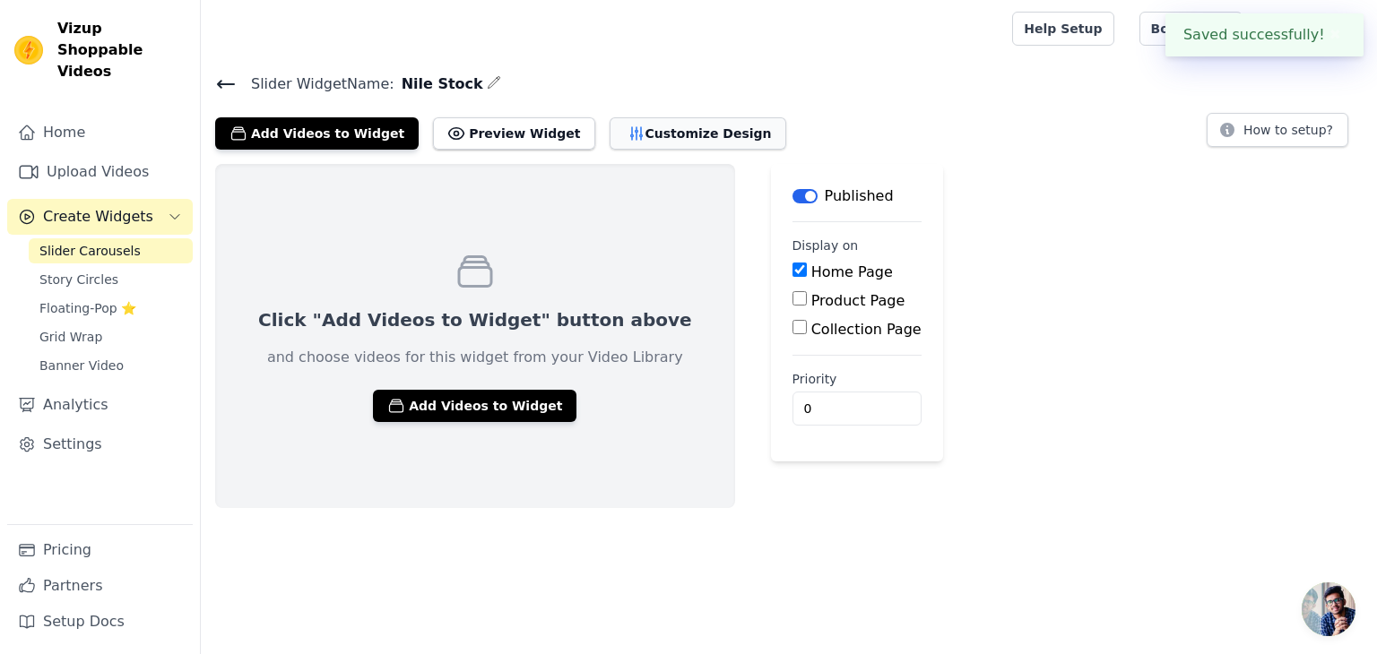
click at [659, 141] on button "Customize Design" at bounding box center [698, 133] width 177 height 32
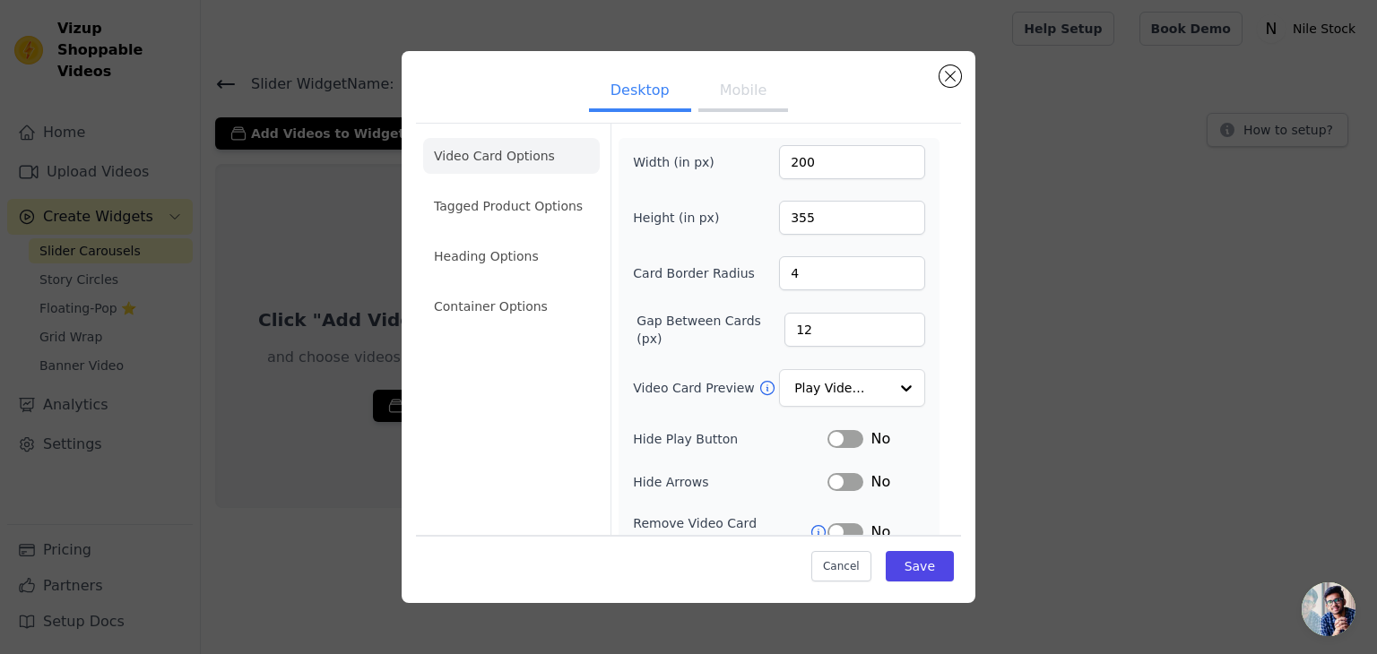
click at [715, 69] on ul "Desktop Mobile" at bounding box center [688, 92] width 545 height 54
click at [719, 78] on button "Mobile" at bounding box center [743, 92] width 90 height 39
click at [638, 91] on button "Desktop" at bounding box center [640, 92] width 102 height 39
click at [525, 195] on li "Tagged Product Options" at bounding box center [511, 206] width 177 height 36
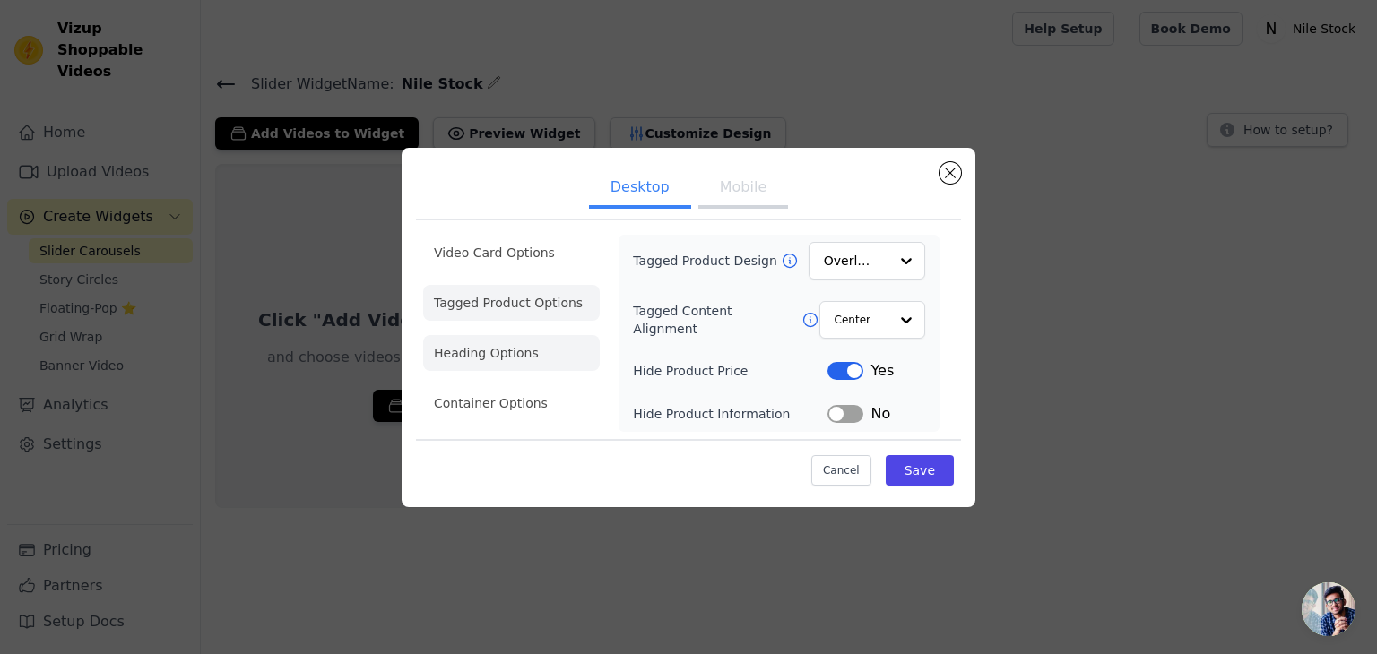
click at [541, 342] on li "Heading Options" at bounding box center [511, 353] width 177 height 36
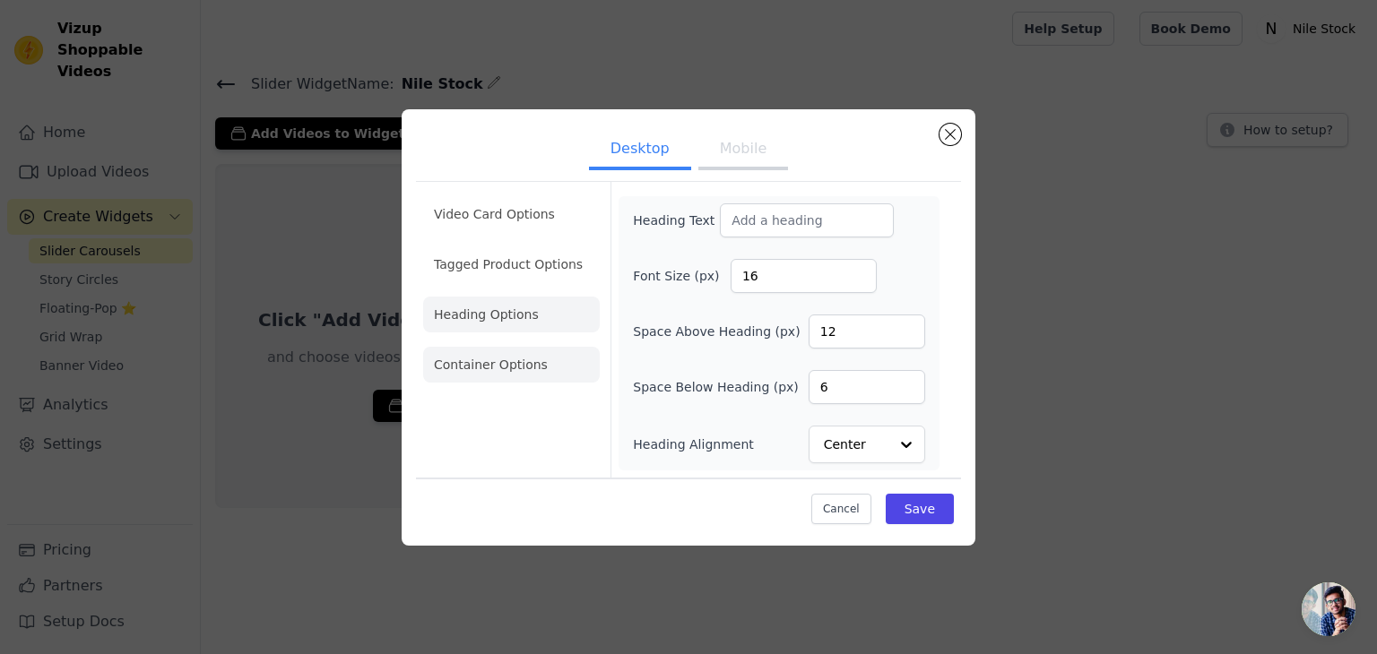
click at [526, 352] on li "Container Options" at bounding box center [511, 365] width 177 height 36
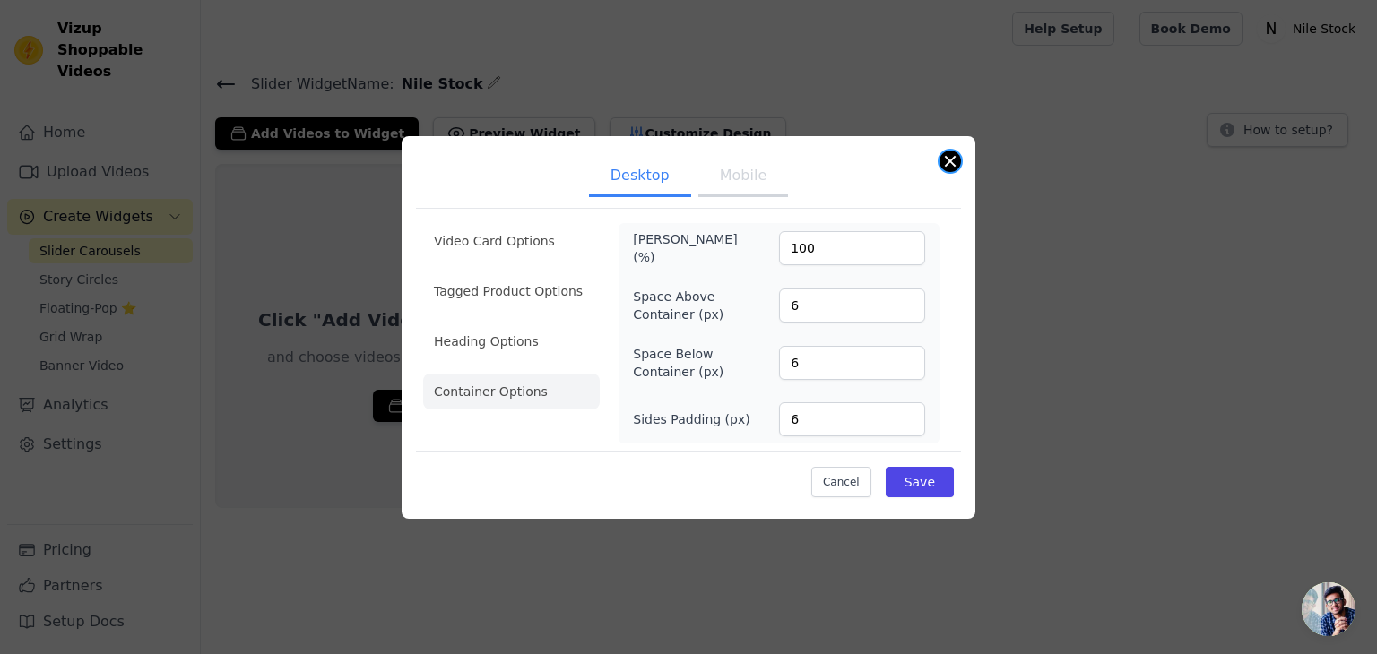
click at [950, 169] on button "Close modal" at bounding box center [951, 162] width 22 height 22
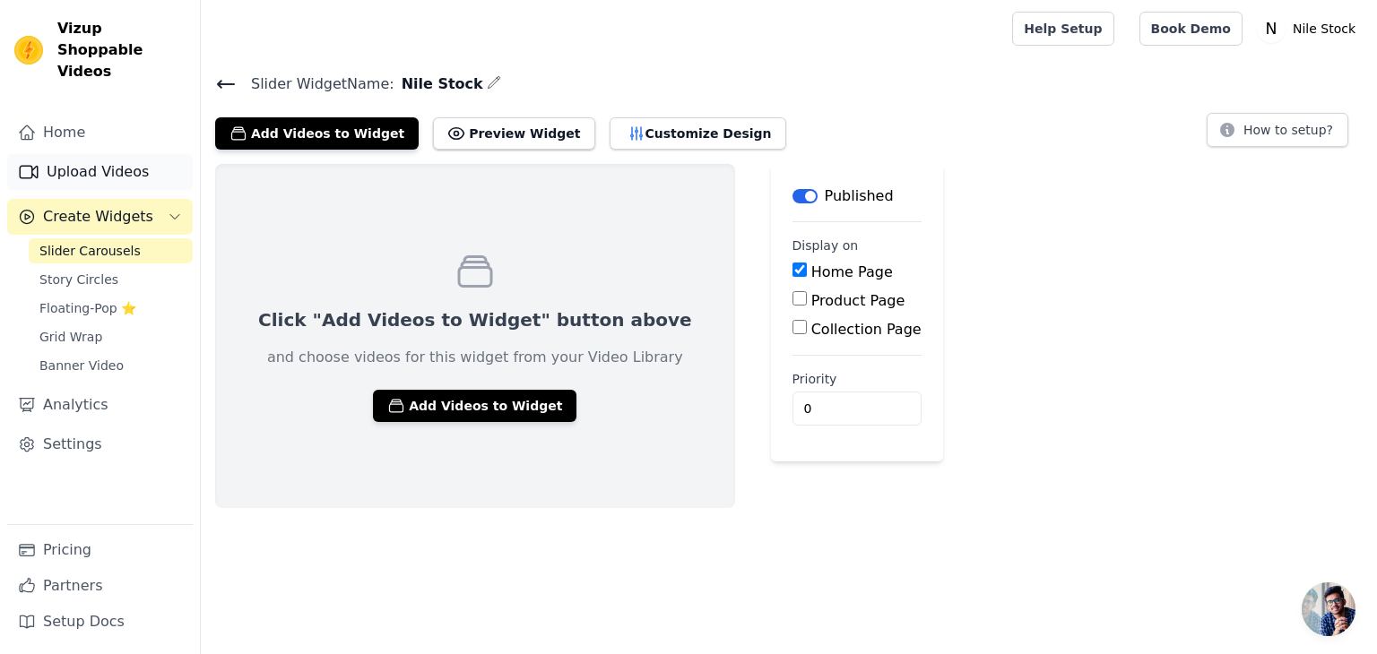
click at [29, 161] on link "Upload Videos" at bounding box center [100, 172] width 186 height 36
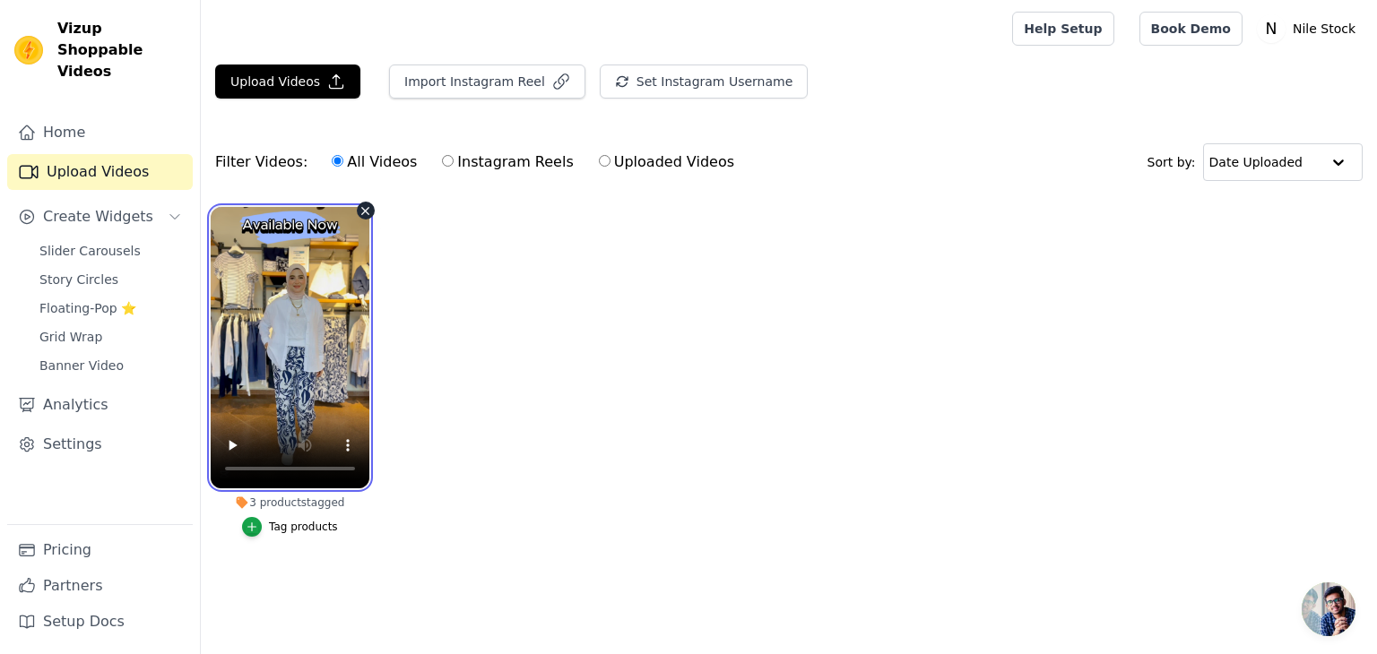
click at [316, 375] on video at bounding box center [290, 347] width 159 height 281
click at [444, 364] on ul "3 products tagged Tag products" at bounding box center [789, 389] width 1176 height 385
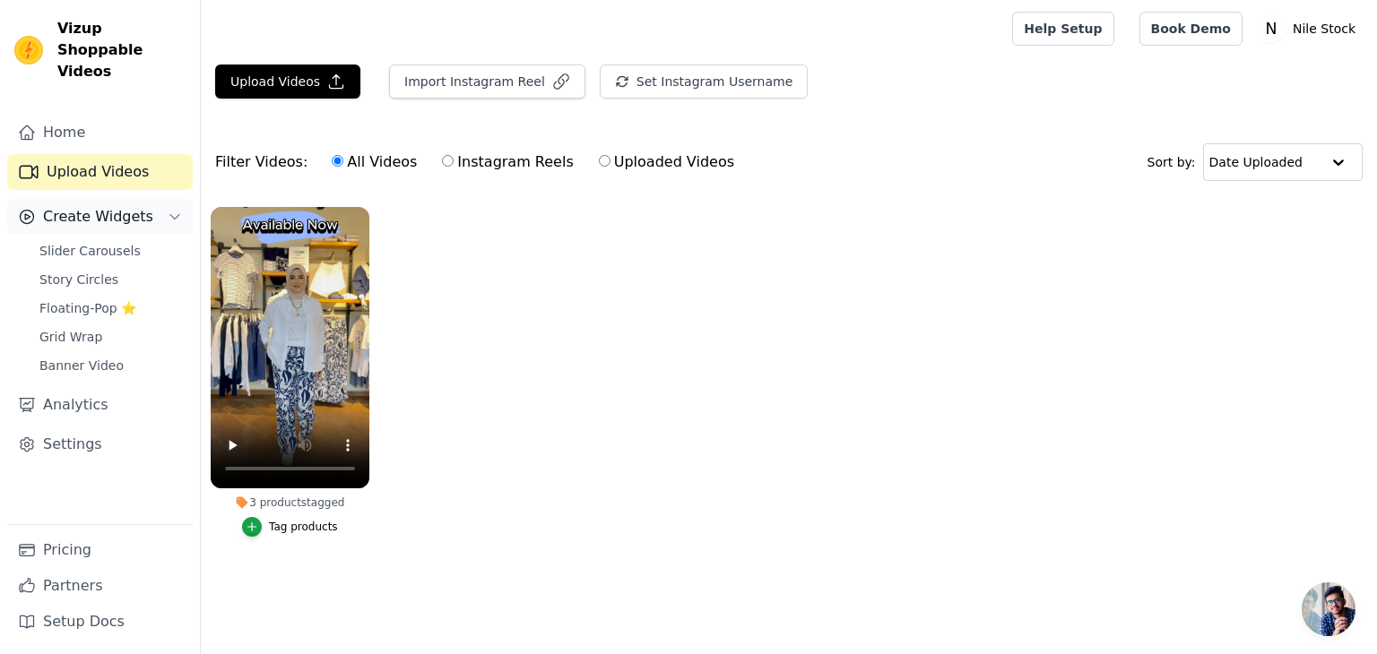
click at [112, 206] on span "Create Widgets" at bounding box center [98, 217] width 110 height 22
click at [119, 240] on link "Slider Carousels" at bounding box center [111, 250] width 164 height 25
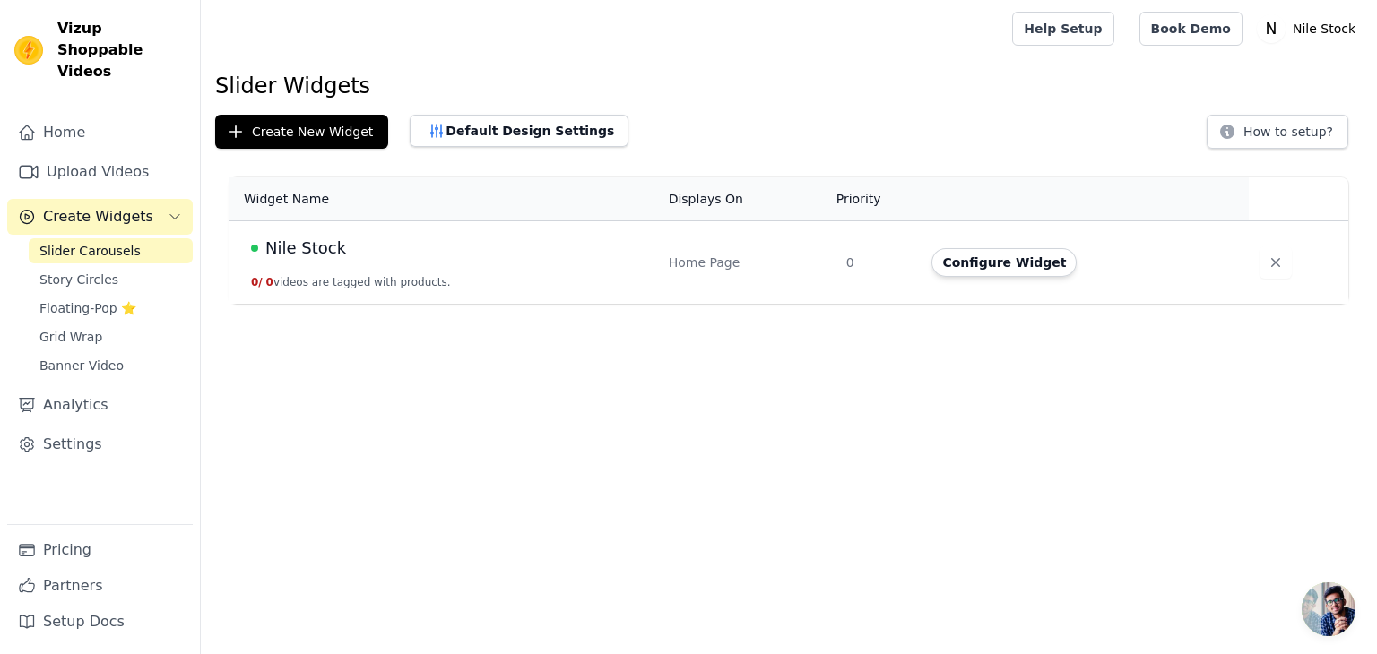
click at [312, 247] on span "Nile Stock" at bounding box center [305, 248] width 81 height 25
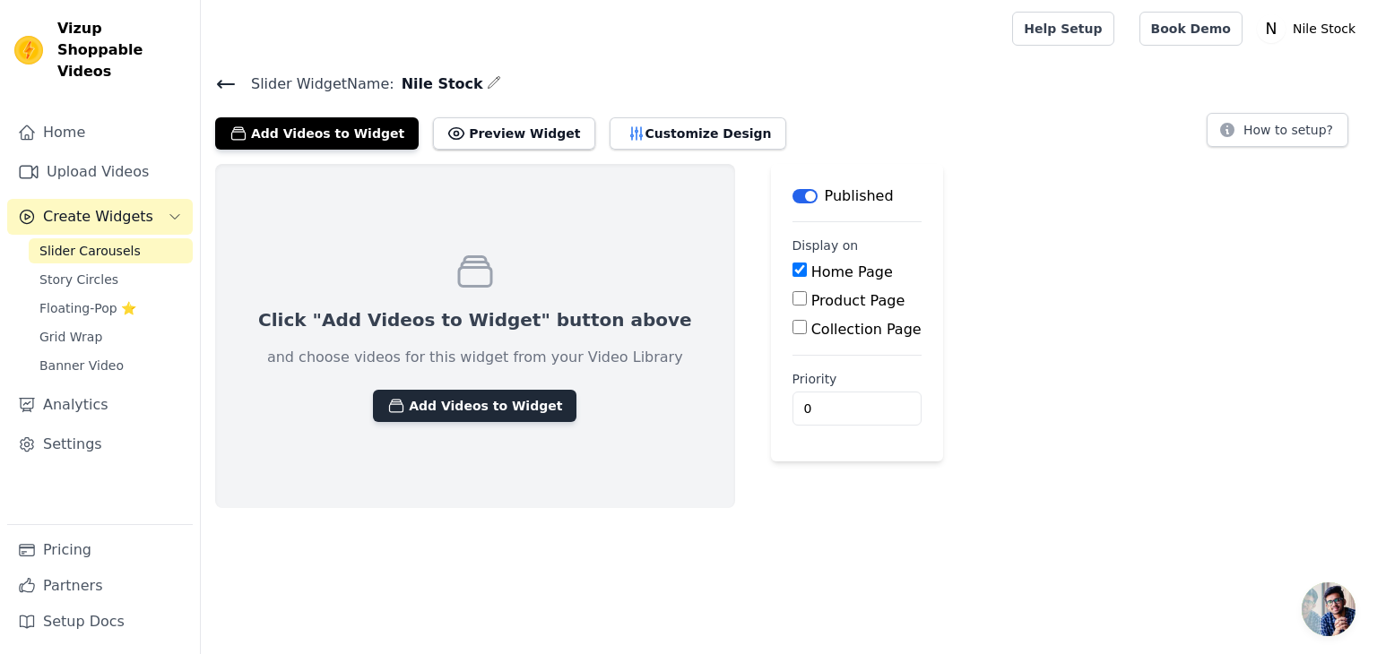
click at [483, 396] on button "Add Videos to Widget" at bounding box center [475, 406] width 204 height 32
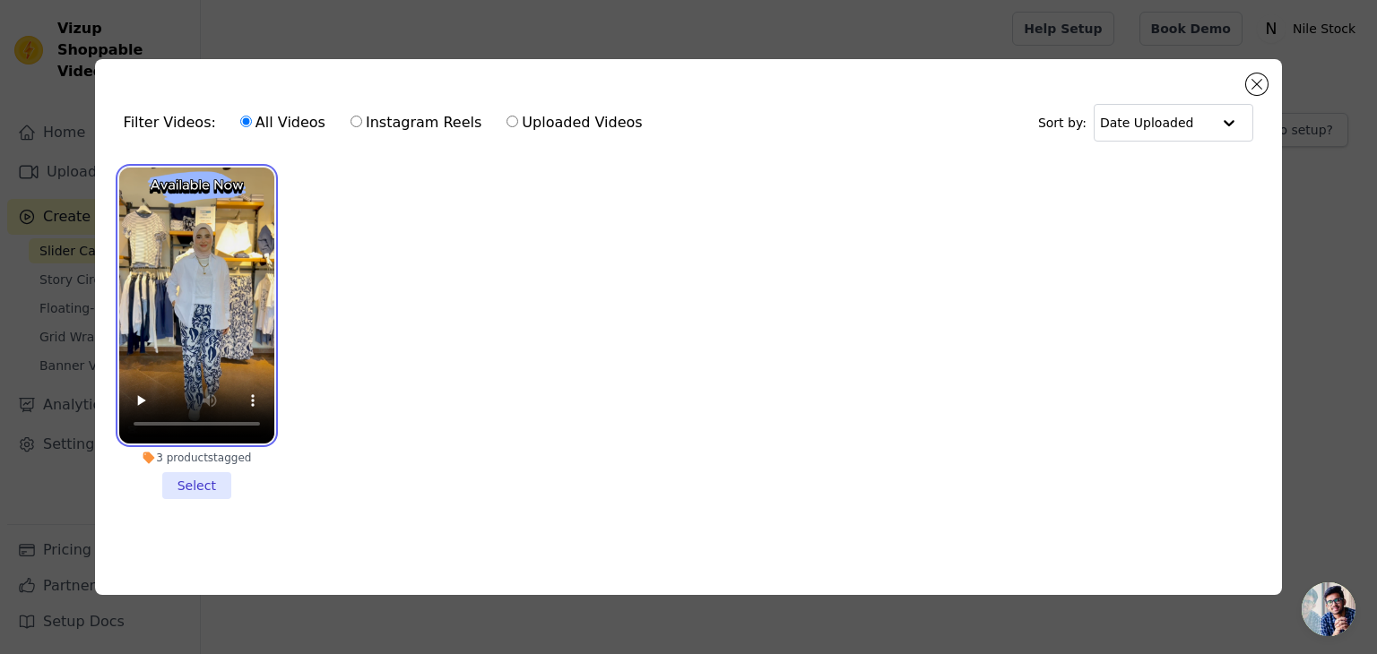
click at [230, 245] on video at bounding box center [196, 306] width 155 height 276
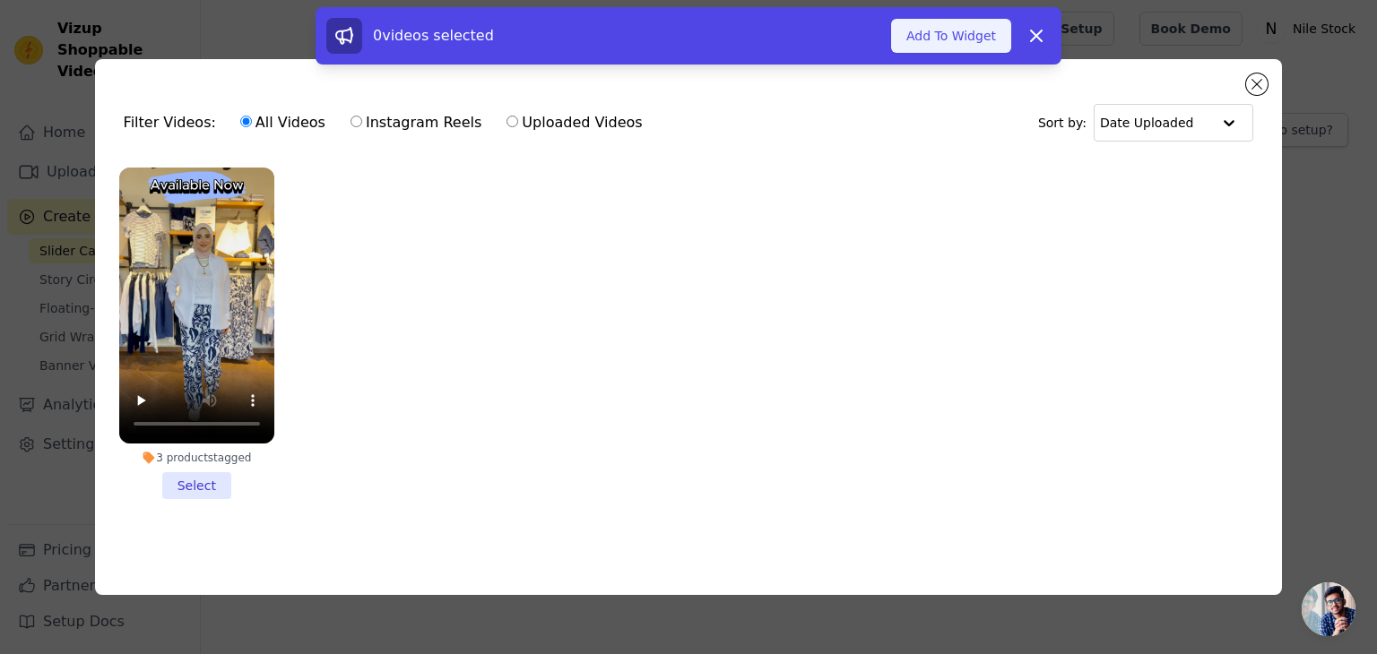
click at [950, 35] on button "Add To Widget" at bounding box center [951, 36] width 120 height 34
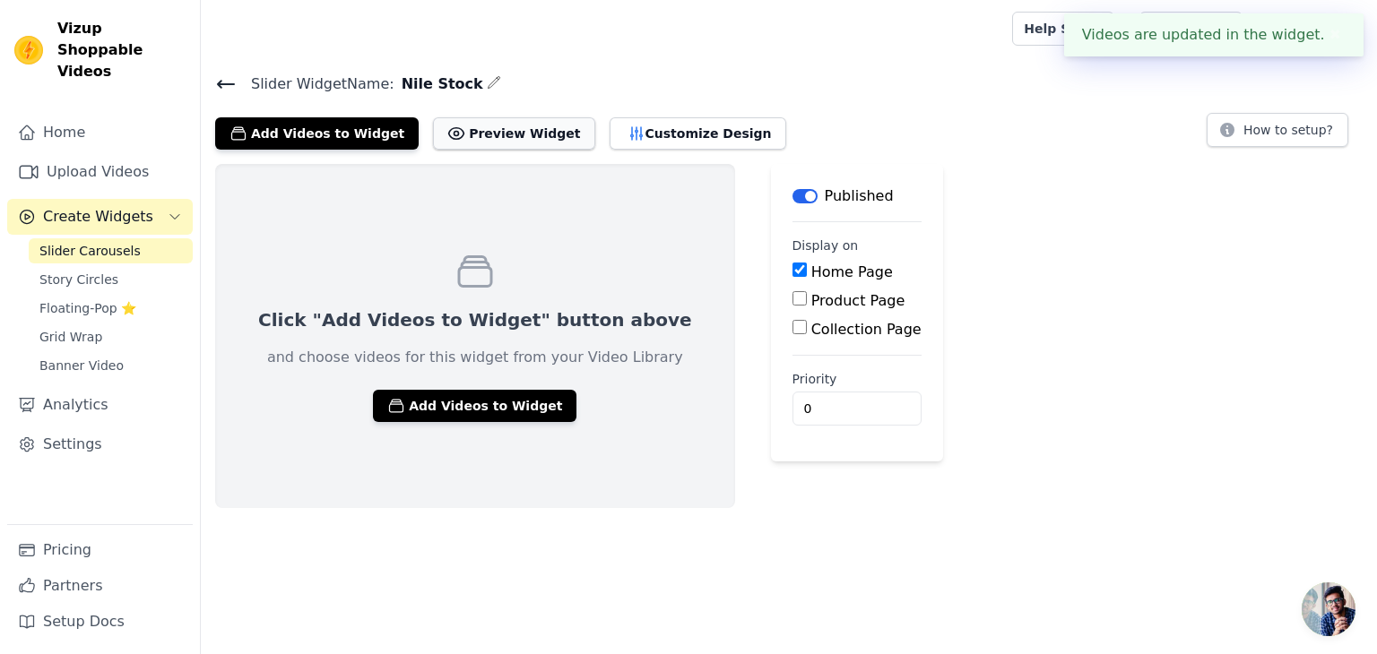
click at [513, 137] on button "Preview Widget" at bounding box center [513, 133] width 161 height 32
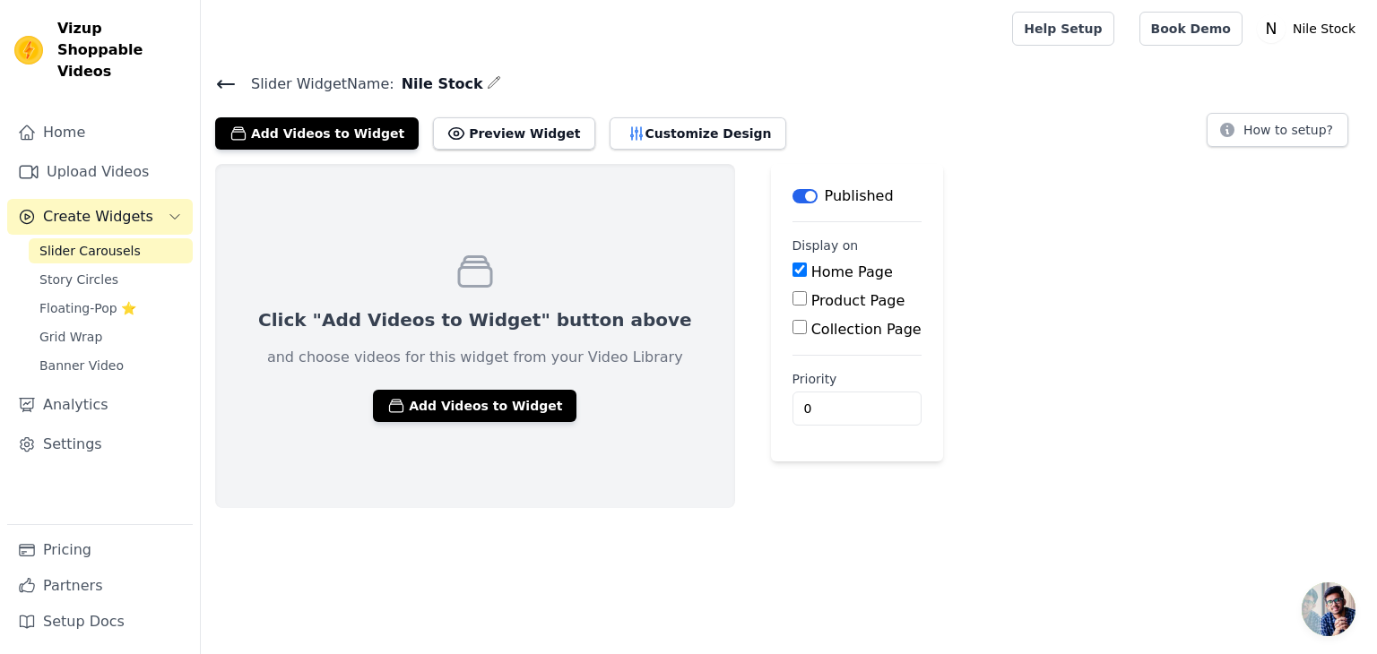
click at [224, 78] on icon at bounding box center [226, 85] width 22 height 22
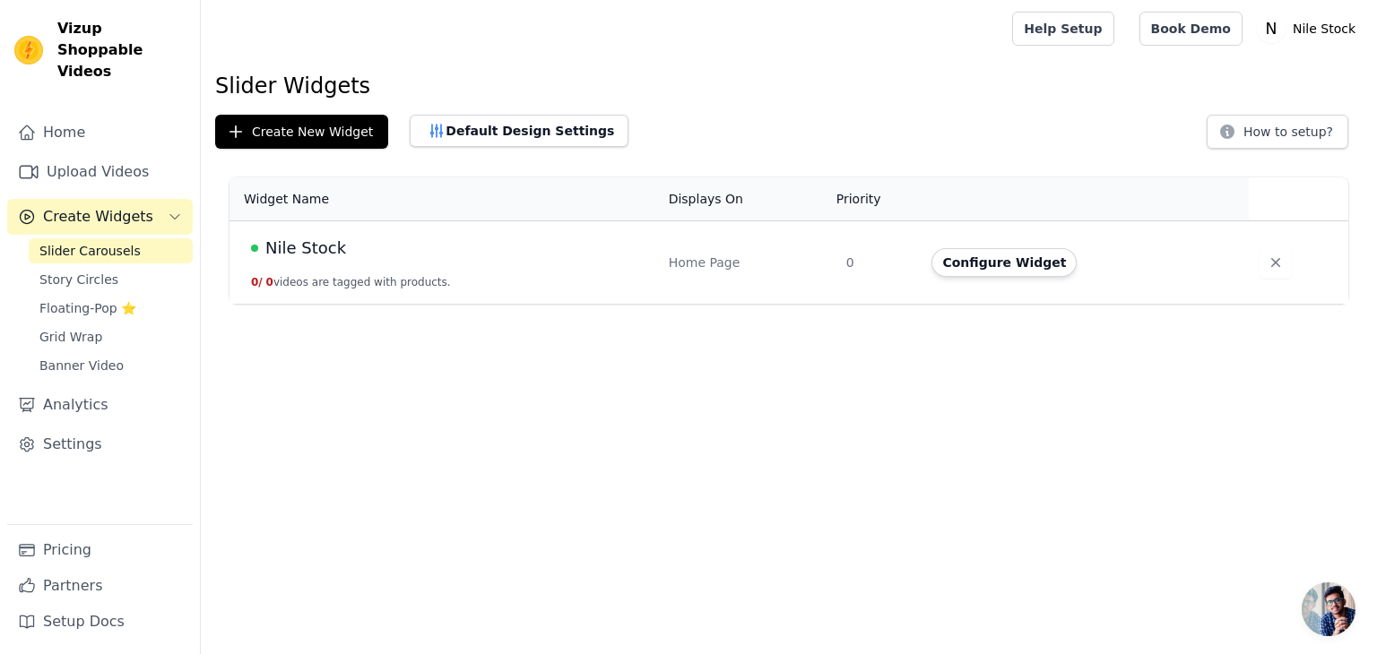
click at [441, 277] on td "Nile Stock 0 / 0 videos are tagged with products." at bounding box center [444, 262] width 429 height 83
click at [283, 258] on span "Nile Stock" at bounding box center [305, 248] width 81 height 25
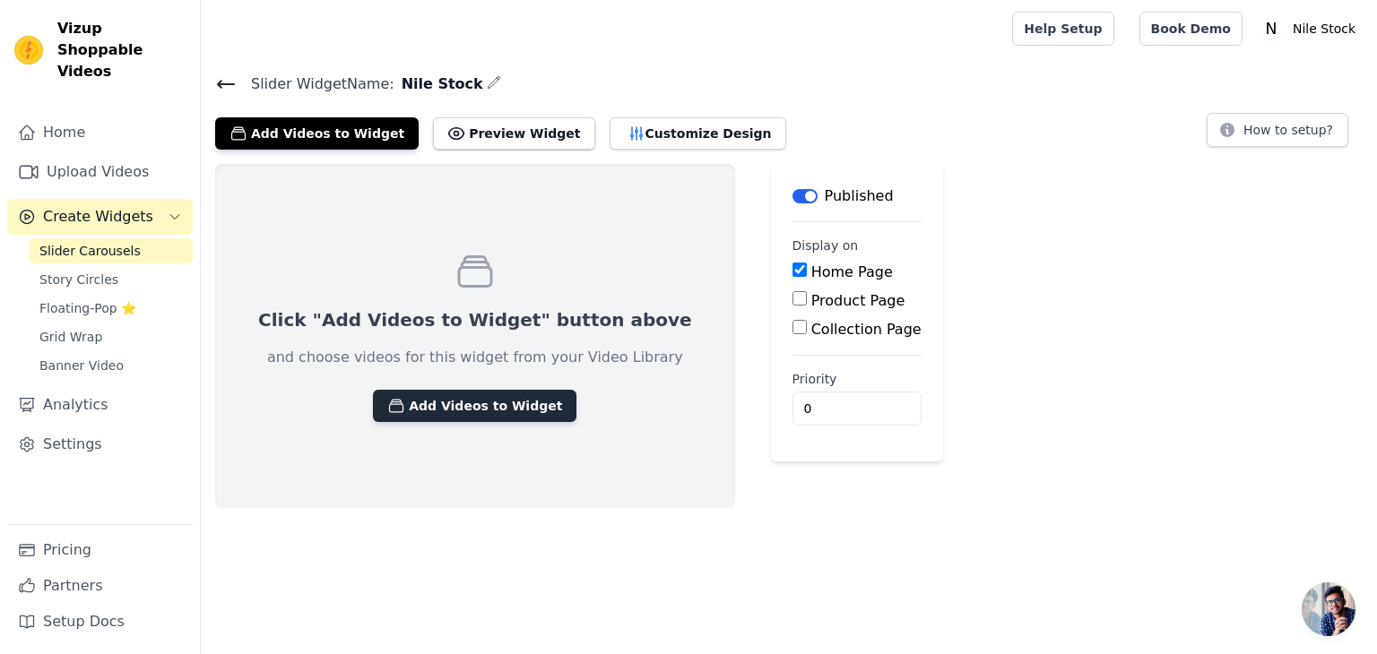
click at [421, 410] on button "Add Videos to Widget" at bounding box center [475, 406] width 204 height 32
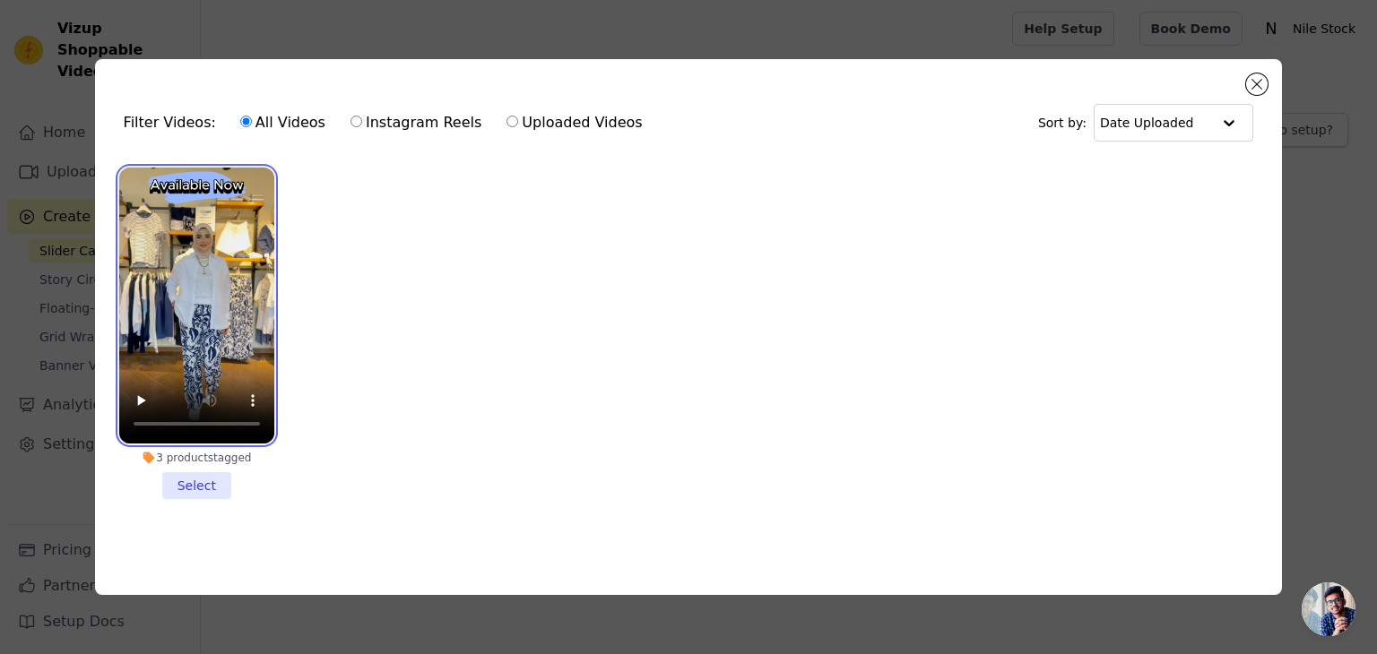
click at [236, 345] on video at bounding box center [196, 306] width 155 height 276
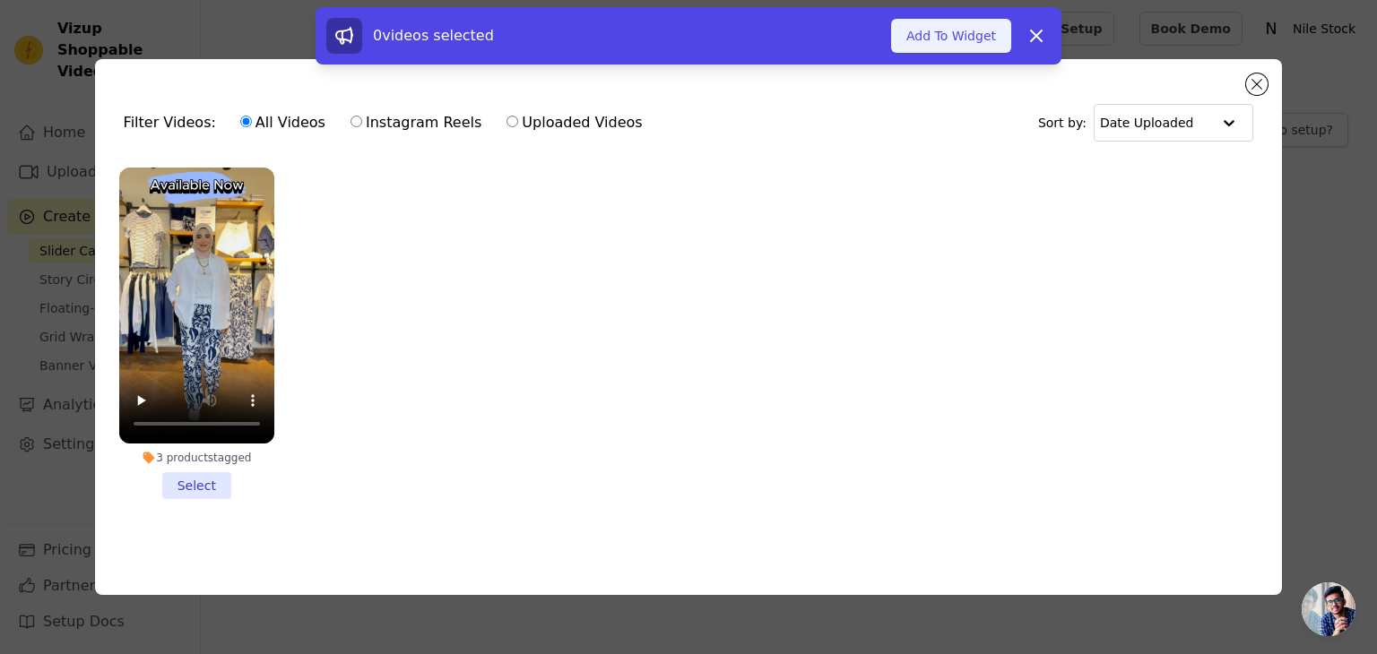
click at [974, 33] on button "Add To Widget" at bounding box center [951, 36] width 120 height 34
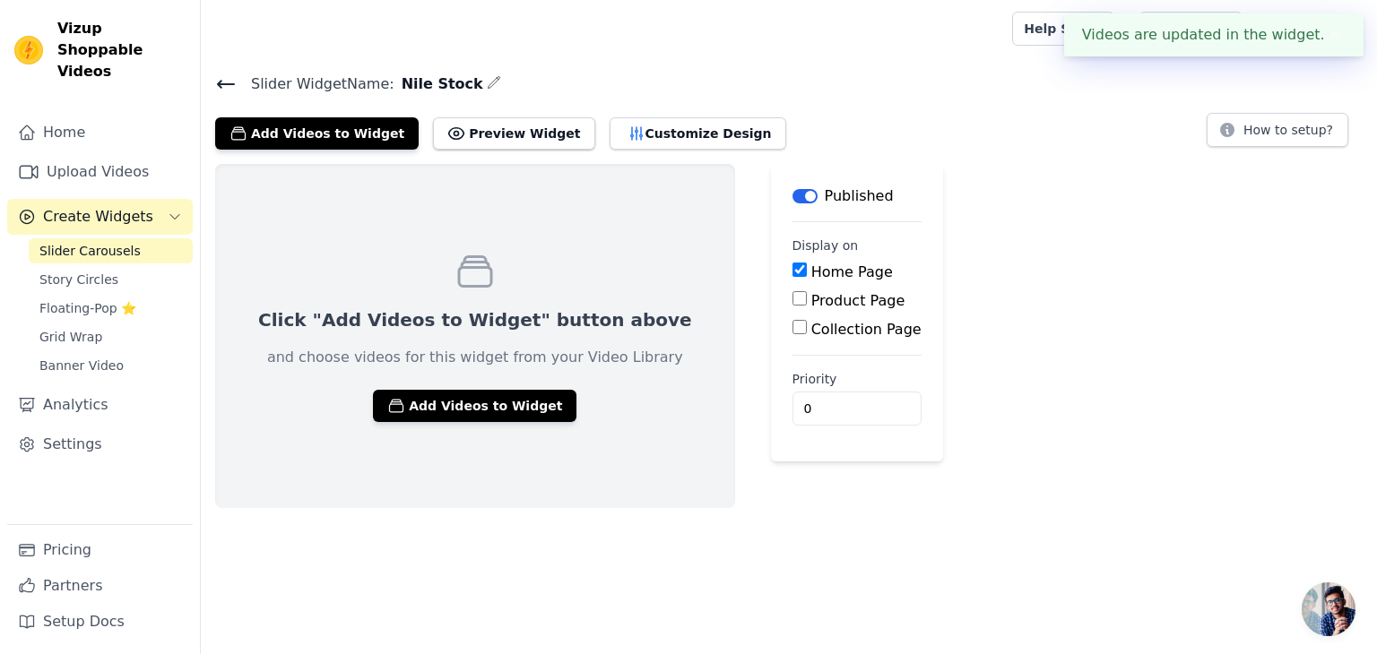
click at [1194, 39] on div "Videos are updated in the widget. ✖" at bounding box center [1213, 34] width 299 height 43
click at [488, 134] on button "Preview Widget" at bounding box center [513, 133] width 161 height 32
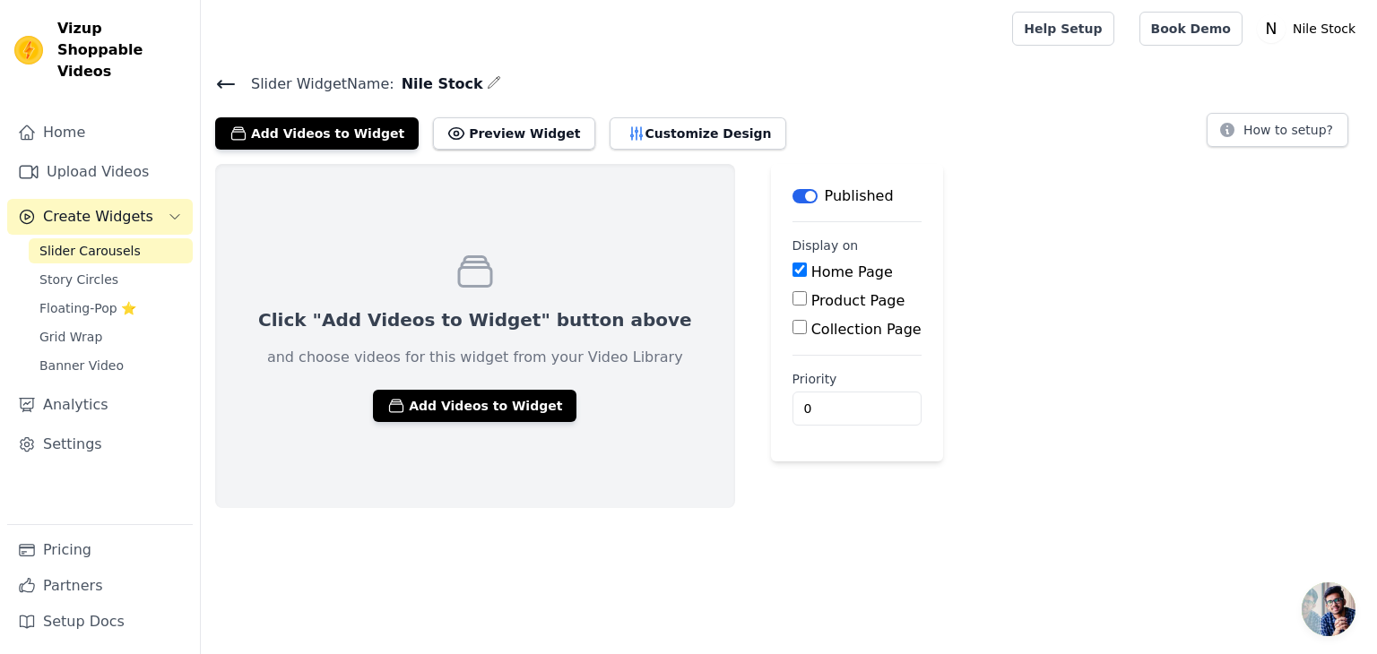
click at [794, 384] on label "Priority" at bounding box center [857, 379] width 129 height 18
click at [794, 392] on input "0" at bounding box center [857, 409] width 129 height 34
click at [807, 399] on input "0" at bounding box center [857, 409] width 129 height 34
type input "1"
click at [800, 399] on input "1" at bounding box center [857, 409] width 129 height 34
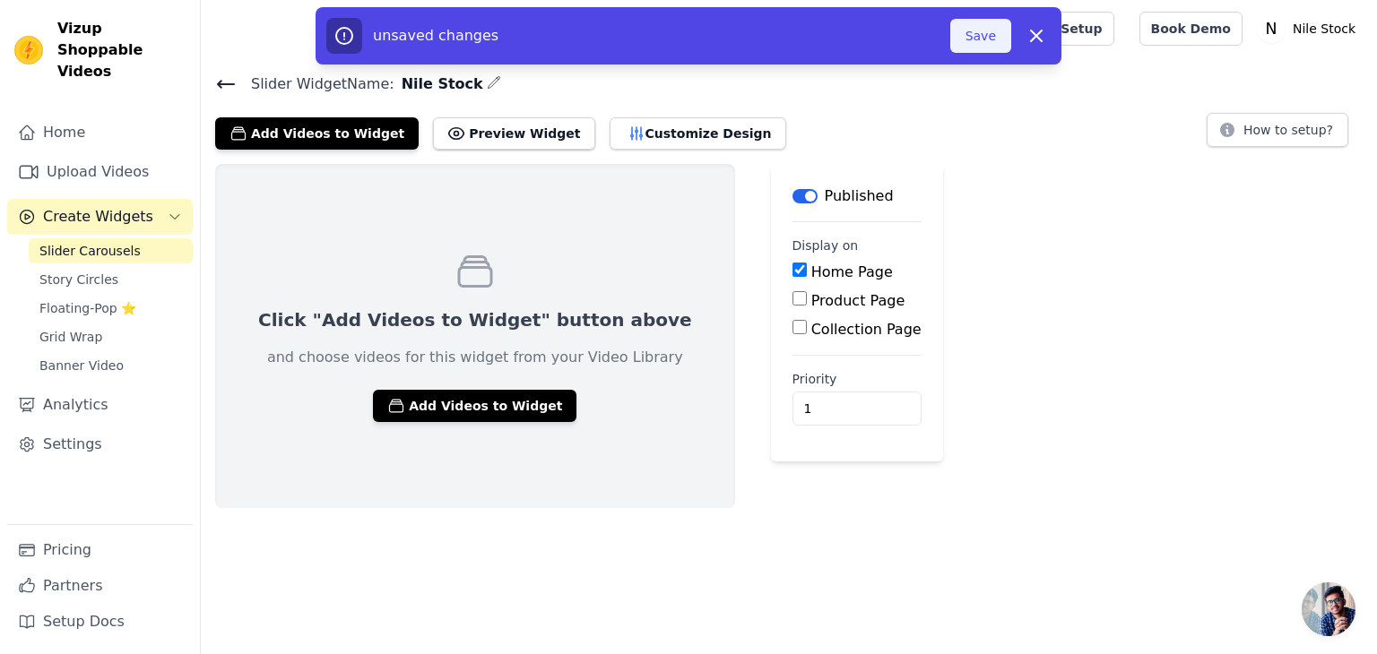
click at [983, 22] on button "Save" at bounding box center [980, 36] width 61 height 34
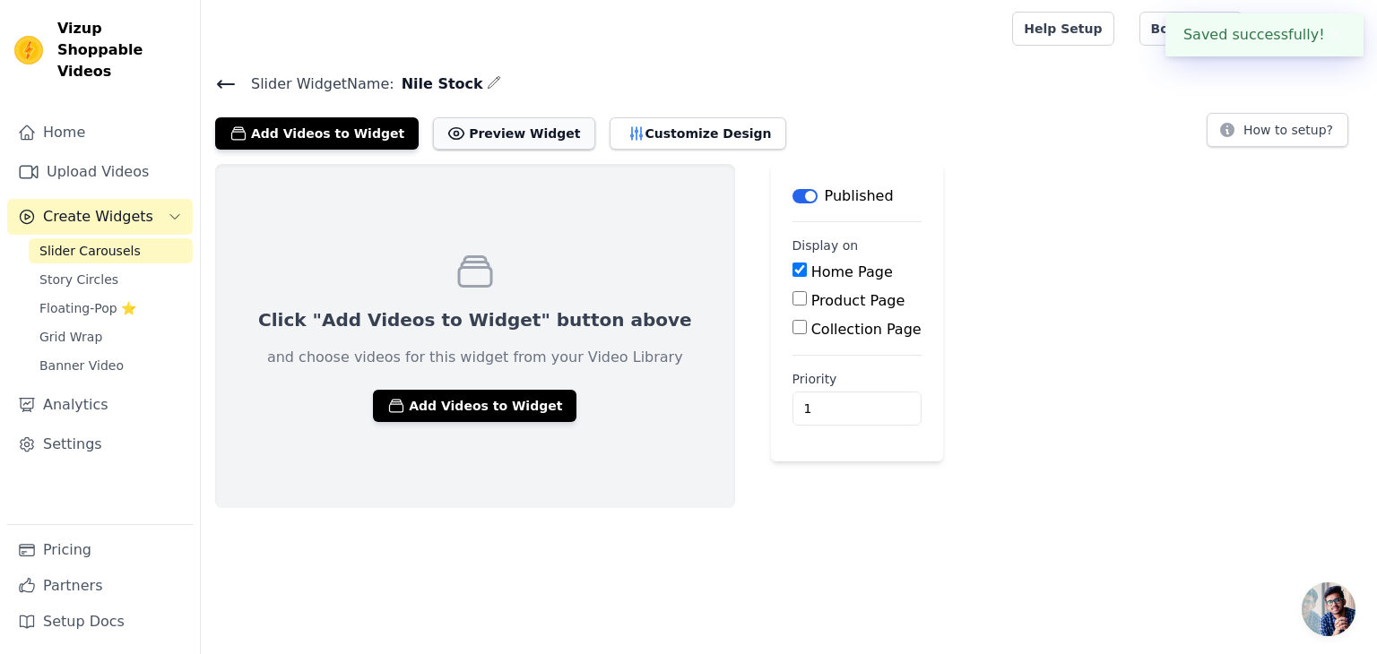
click at [485, 124] on button "Preview Widget" at bounding box center [513, 133] width 161 height 32
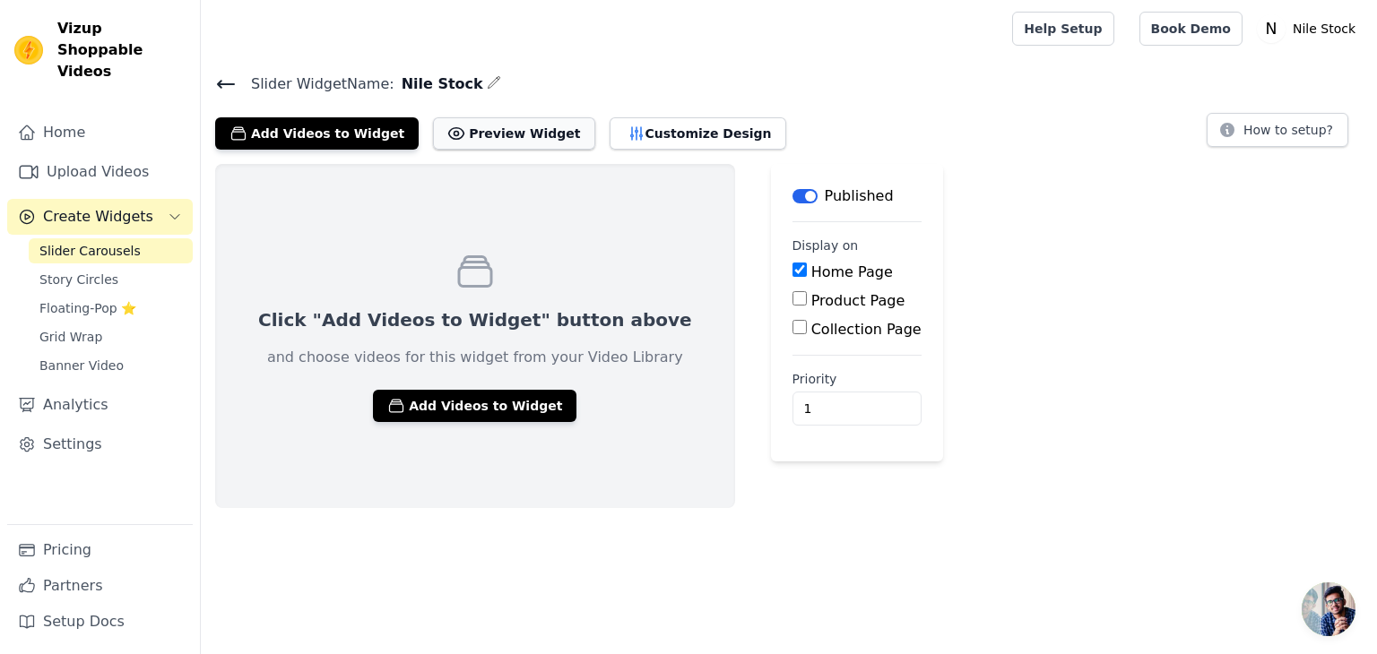
click at [442, 135] on button "Preview Widget" at bounding box center [513, 133] width 161 height 32
click at [332, 123] on button "Add Videos to Widget" at bounding box center [317, 133] width 204 height 32
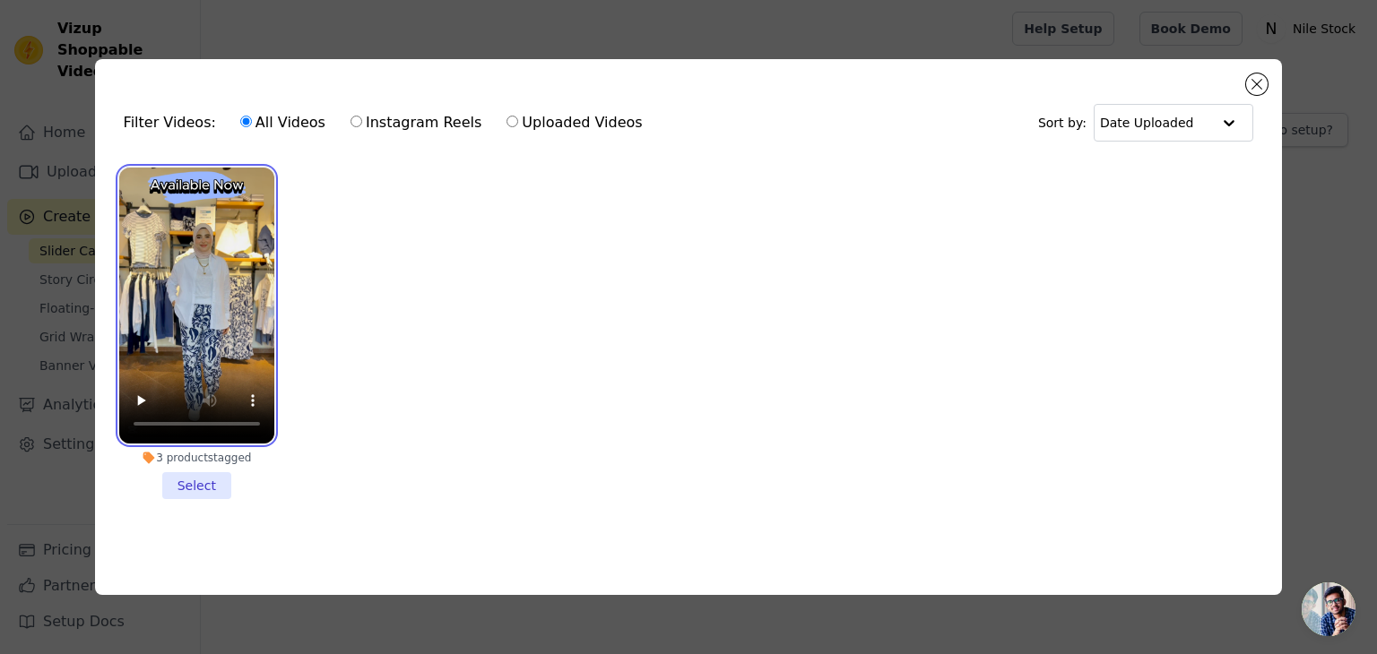
click at [235, 262] on video at bounding box center [196, 306] width 155 height 276
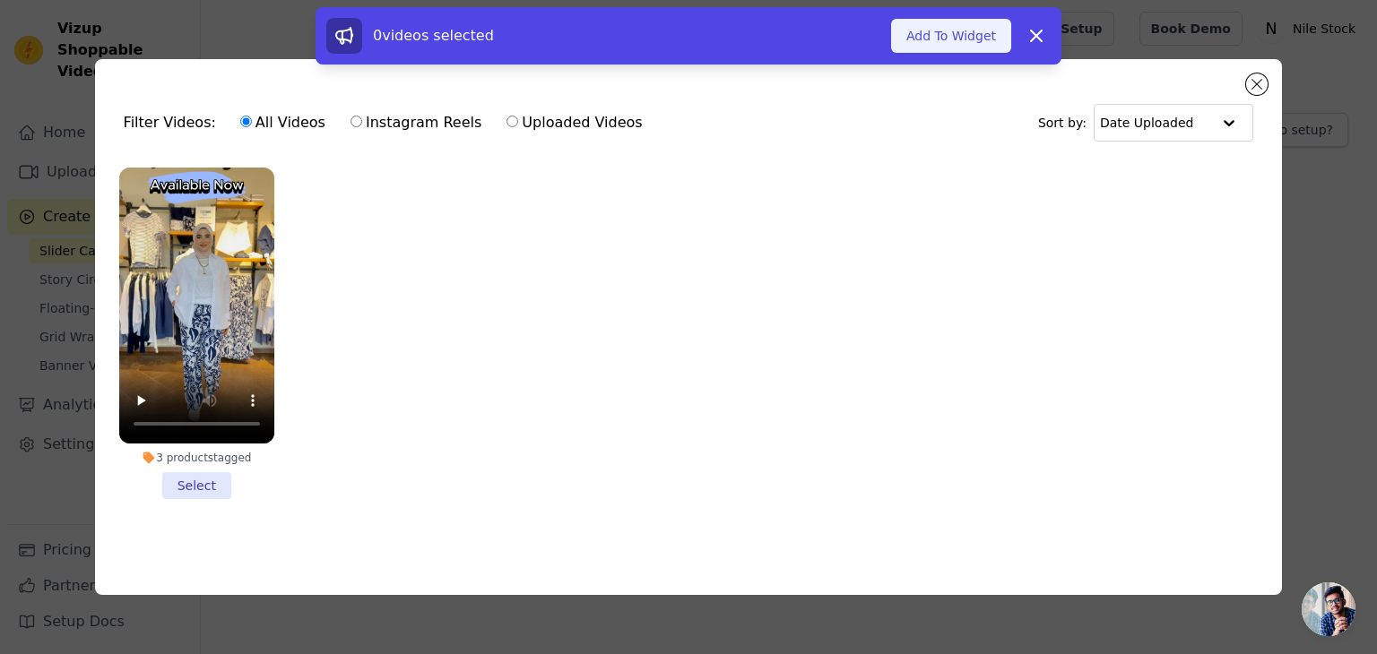
click at [936, 30] on button "Add To Widget" at bounding box center [951, 36] width 120 height 34
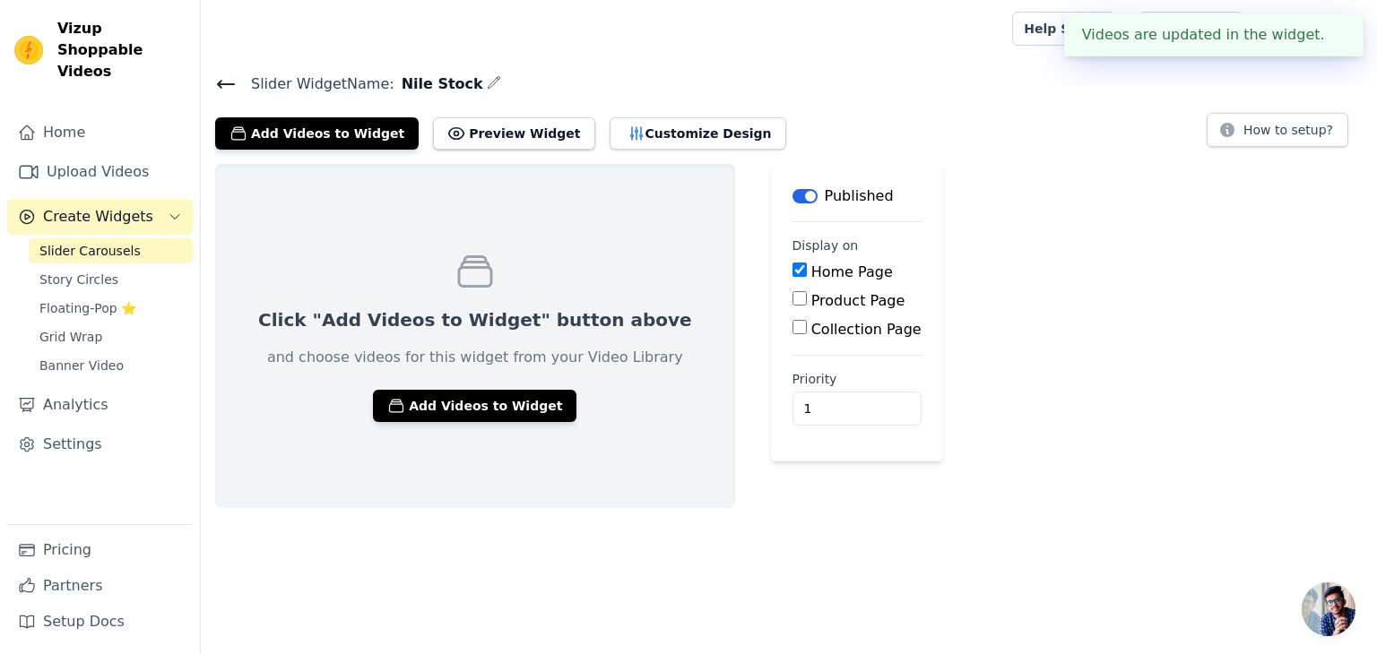
click at [811, 306] on label "Product Page" at bounding box center [858, 300] width 94 height 17
click at [793, 306] on input "Product Page" at bounding box center [800, 298] width 14 height 14
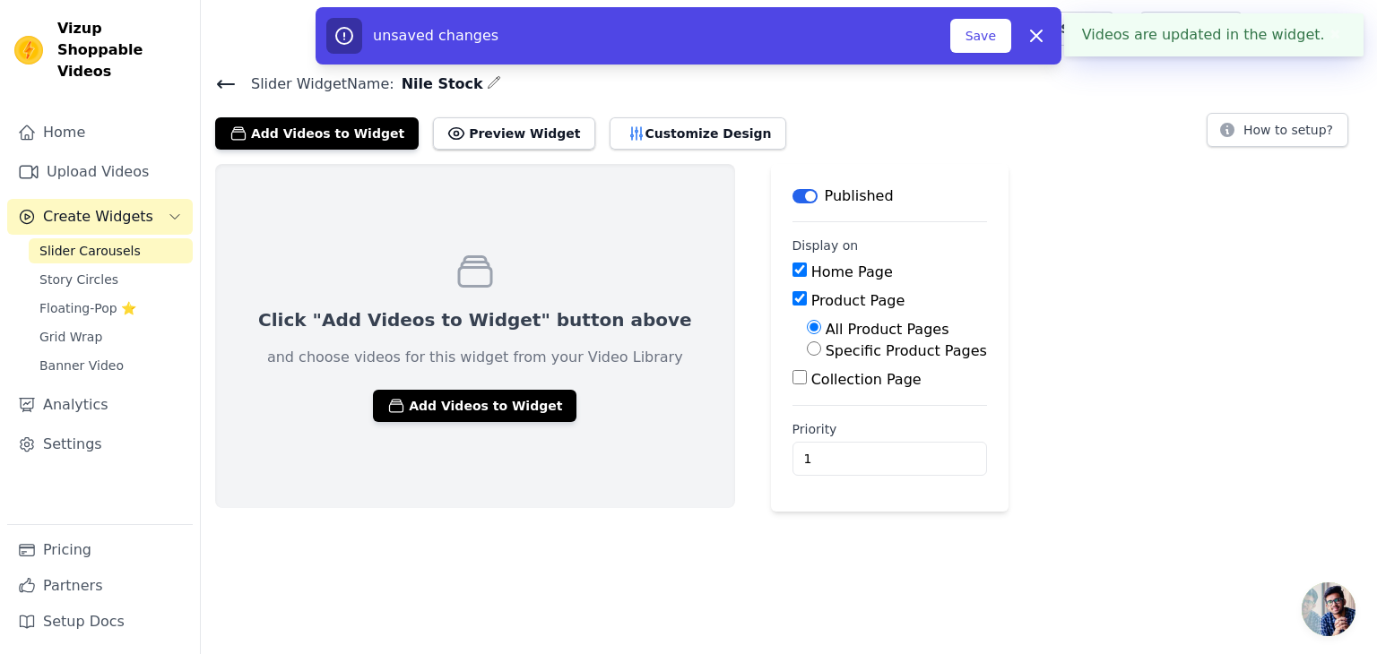
click at [811, 306] on label "Product Page" at bounding box center [858, 300] width 94 height 17
click at [793, 306] on input "Product Page" at bounding box center [800, 298] width 14 height 14
checkbox input "false"
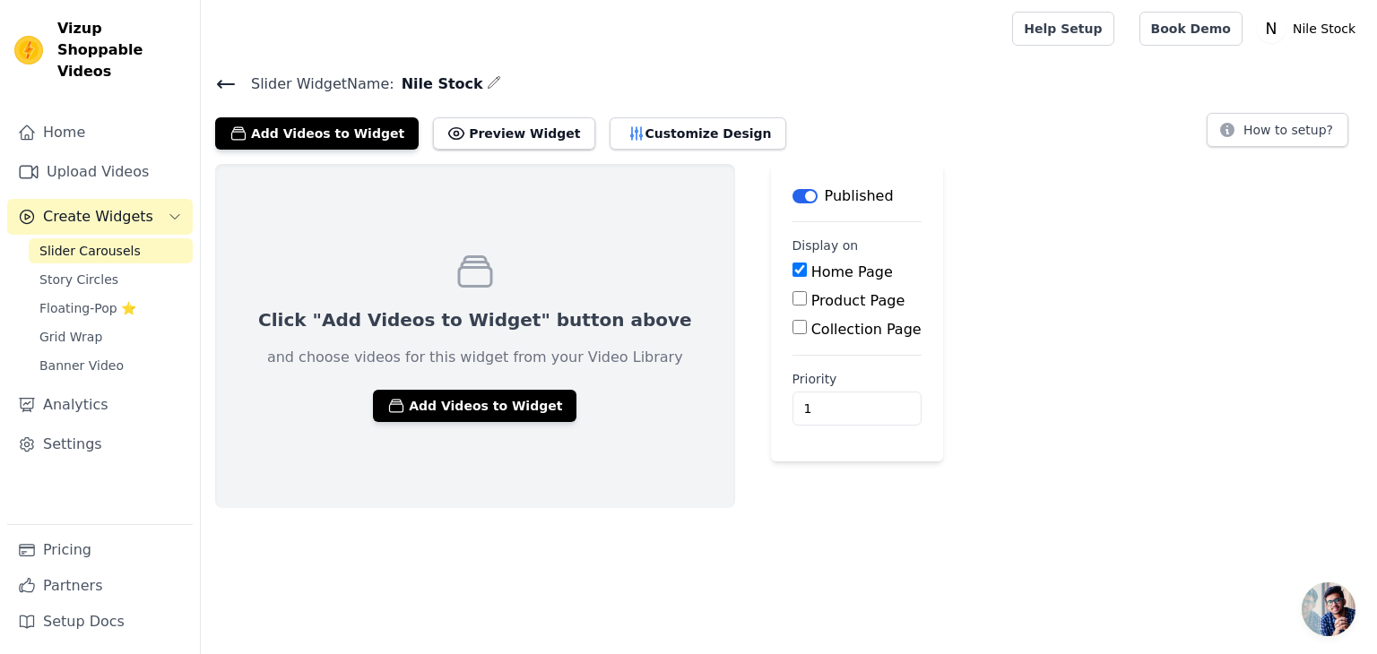
click at [793, 195] on button "Label" at bounding box center [805, 196] width 25 height 14
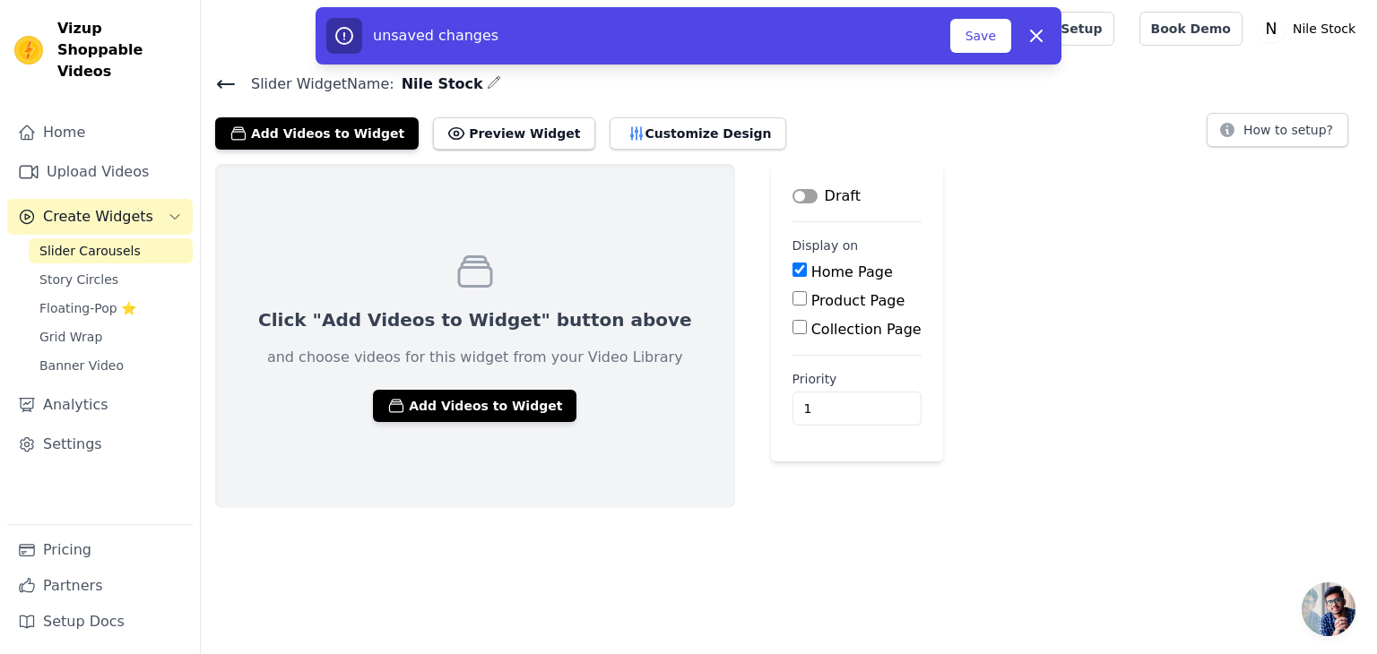
click at [793, 195] on button "Label" at bounding box center [805, 196] width 25 height 14
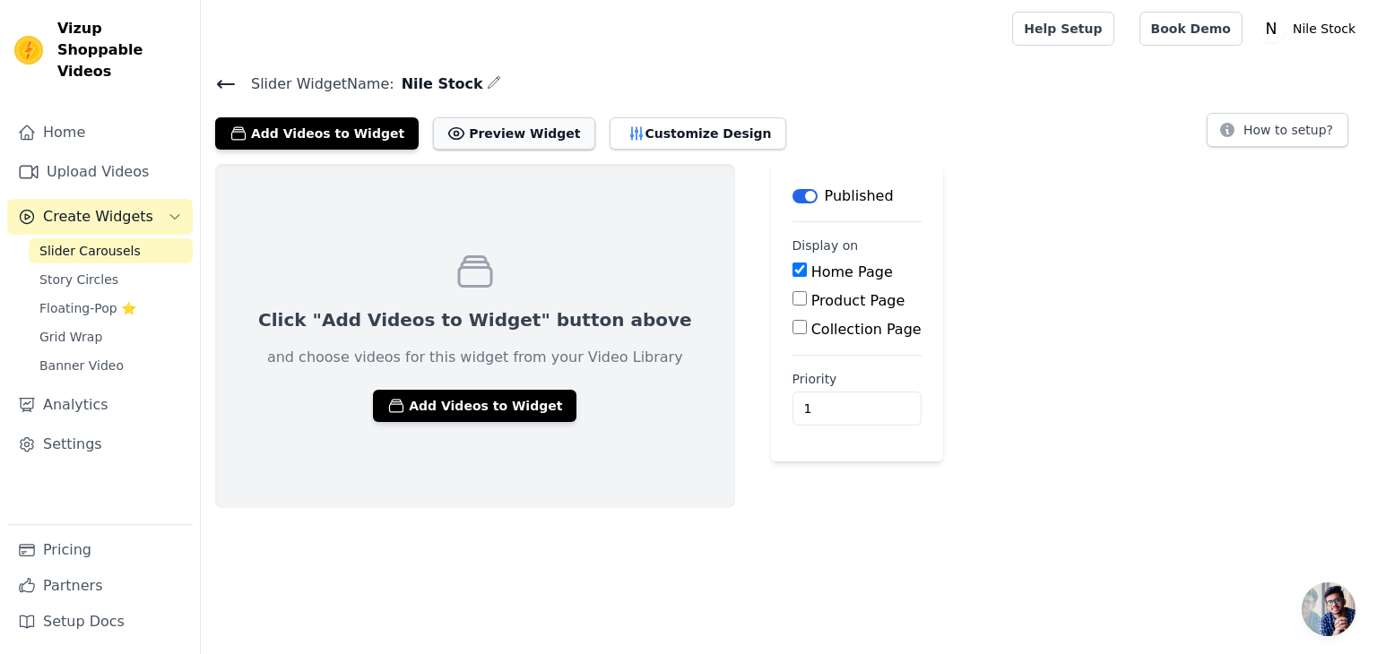
click at [463, 134] on button "Preview Widget" at bounding box center [513, 133] width 161 height 32
click at [215, 86] on icon at bounding box center [226, 85] width 22 height 22
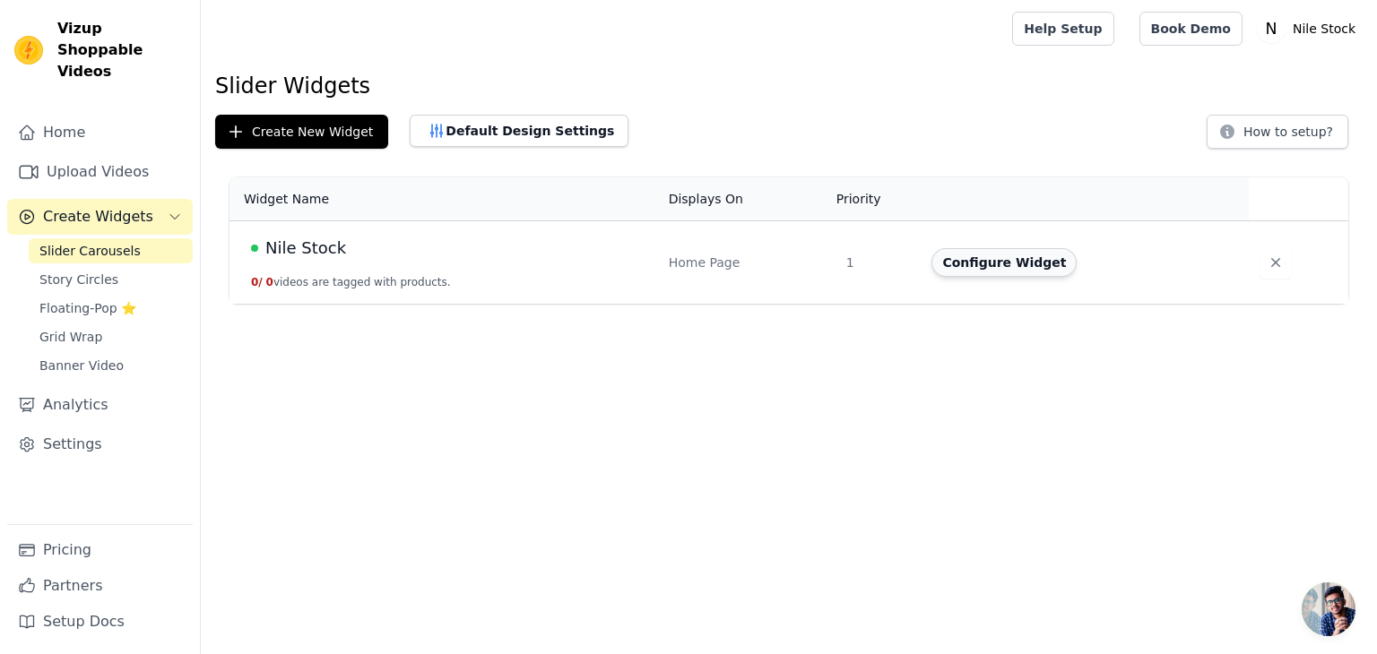
click at [983, 272] on button "Configure Widget" at bounding box center [1003, 262] width 145 height 29
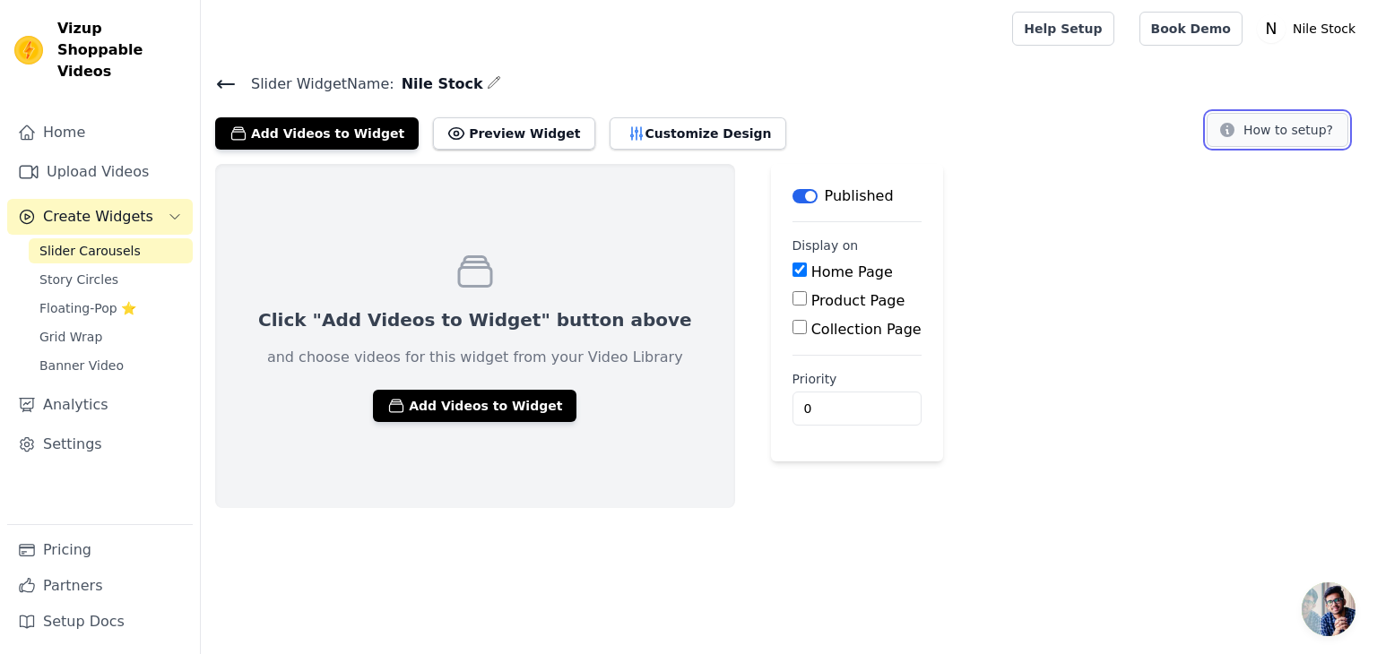
click at [1231, 136] on icon at bounding box center [1227, 130] width 18 height 18
